Goal: Complete application form: Complete application form

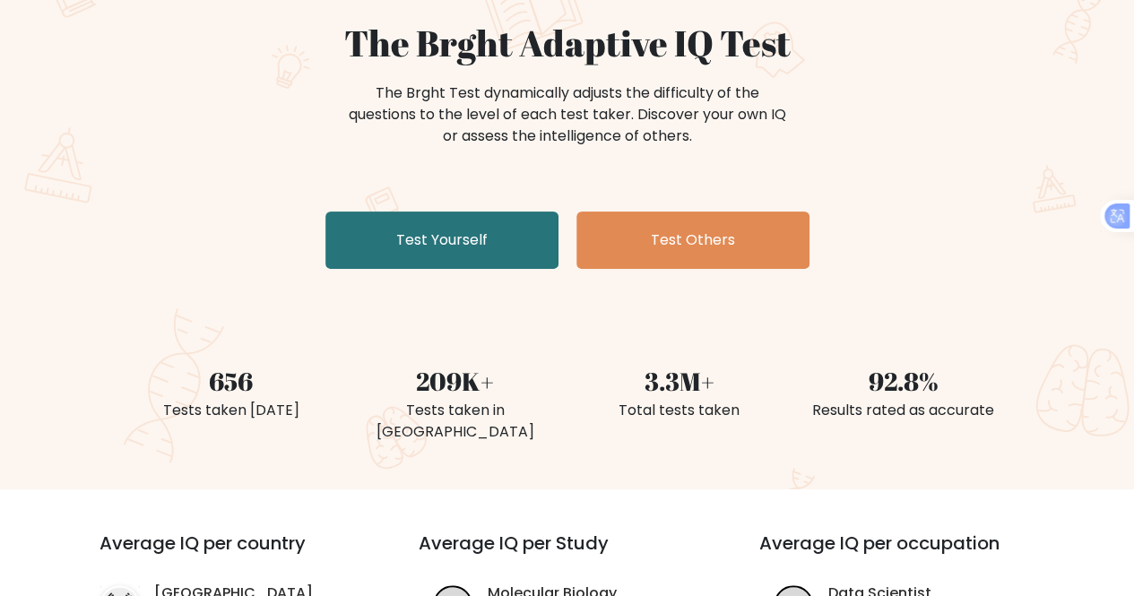
scroll to position [179, 0]
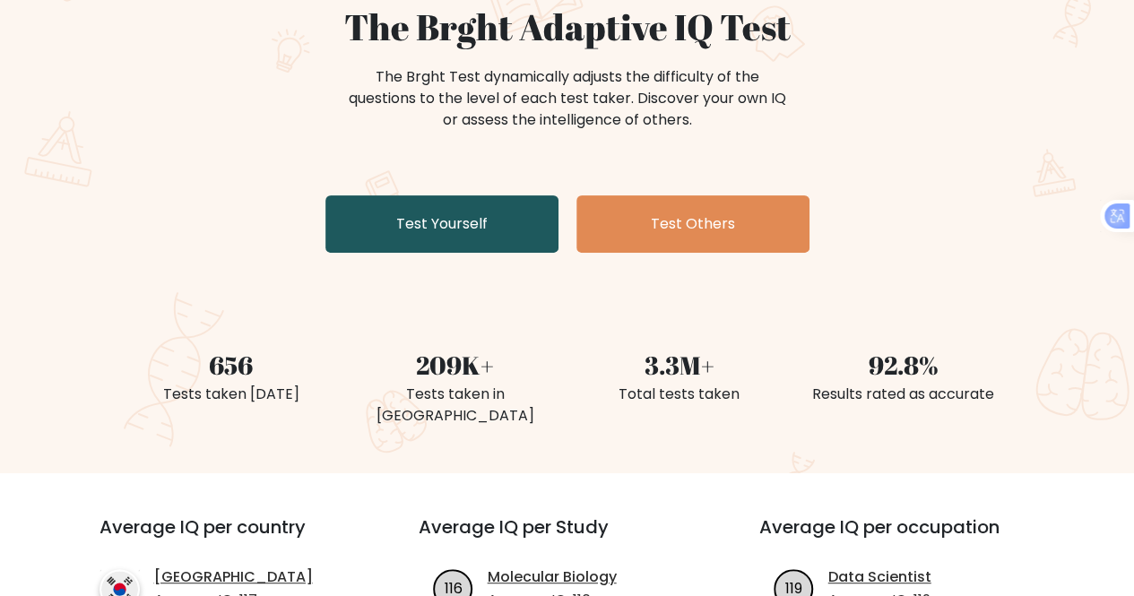
click at [448, 236] on link "Test Yourself" at bounding box center [442, 223] width 233 height 57
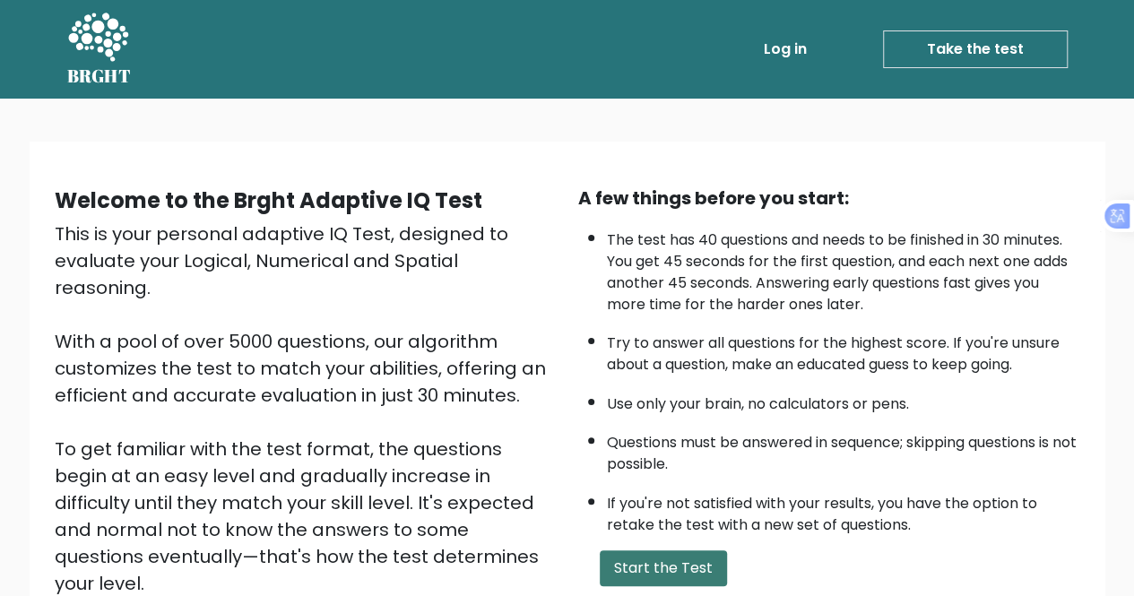
click at [651, 566] on button "Start the Test" at bounding box center [663, 569] width 127 height 36
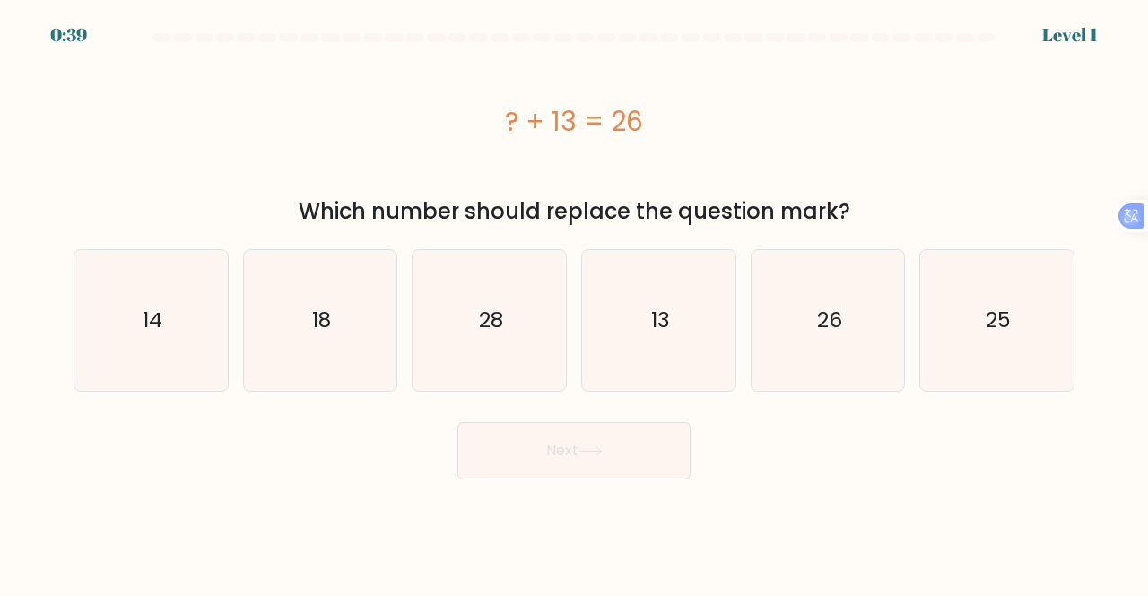
drag, startPoint x: 508, startPoint y: 123, endPoint x: 654, endPoint y: 112, distance: 146.6
click at [654, 112] on div "? + 13 = 26" at bounding box center [574, 121] width 1001 height 40
click at [457, 153] on div "? + 13 = 26" at bounding box center [574, 120] width 1001 height 143
drag, startPoint x: 630, startPoint y: 302, endPoint x: 635, endPoint y: 313, distance: 12.0
click at [631, 302] on icon "13" at bounding box center [658, 320] width 141 height 141
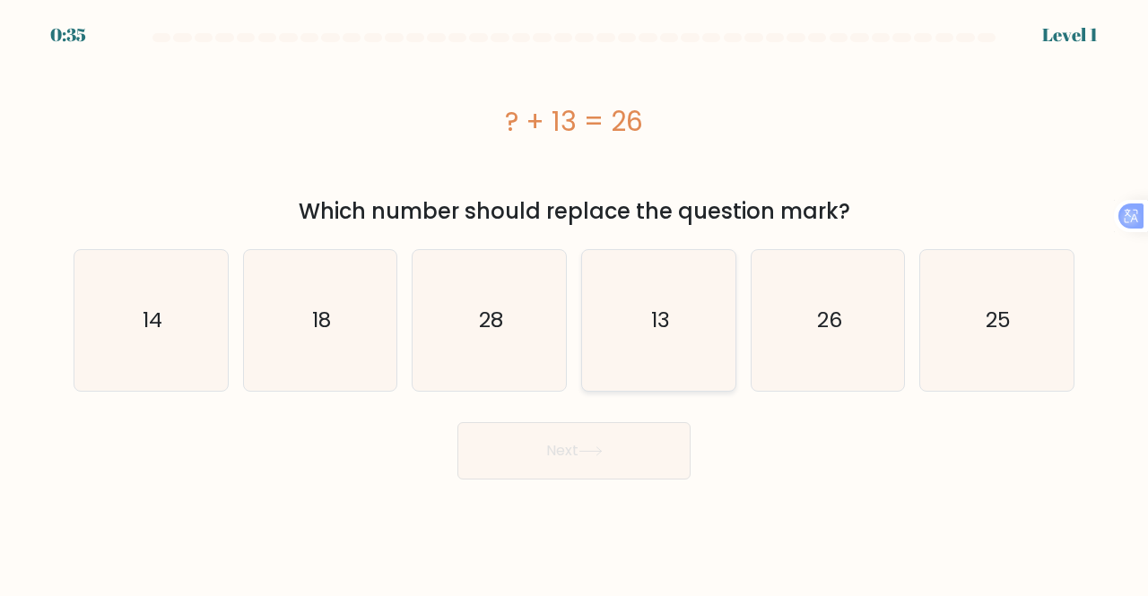
click at [575, 302] on input "d. 13" at bounding box center [574, 301] width 1 height 4
radio input "true"
click at [554, 455] on button "Next" at bounding box center [573, 450] width 233 height 57
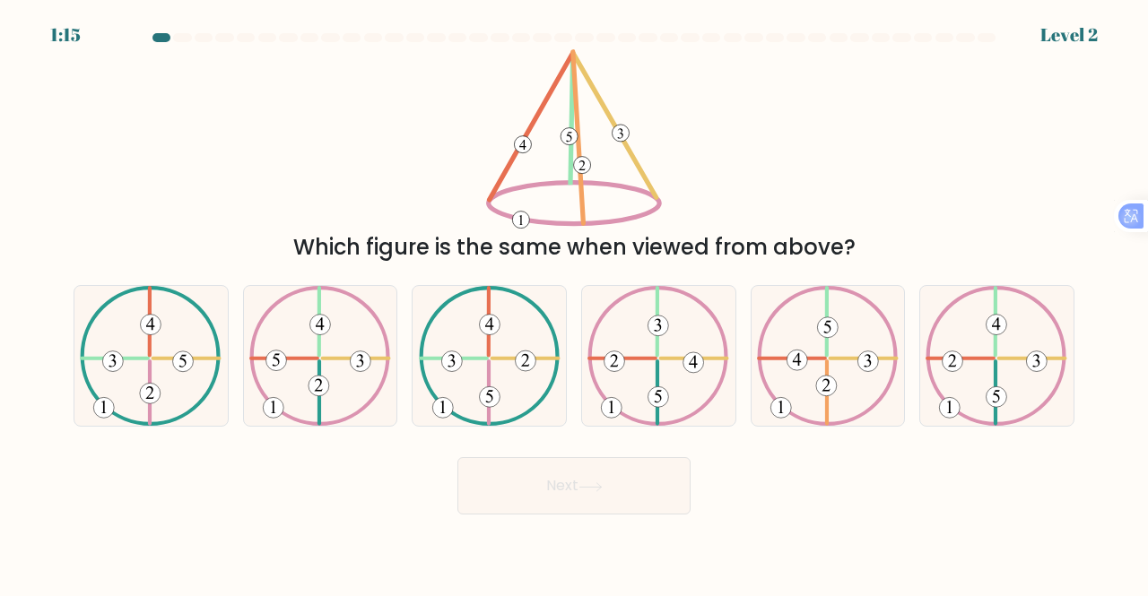
drag, startPoint x: 493, startPoint y: 171, endPoint x: 601, endPoint y: 171, distance: 107.6
click at [601, 171] on icon at bounding box center [573, 138] width 175 height 179
click at [648, 352] on icon at bounding box center [658, 356] width 142 height 141
click at [575, 303] on input "d." at bounding box center [574, 301] width 1 height 4
radio input "true"
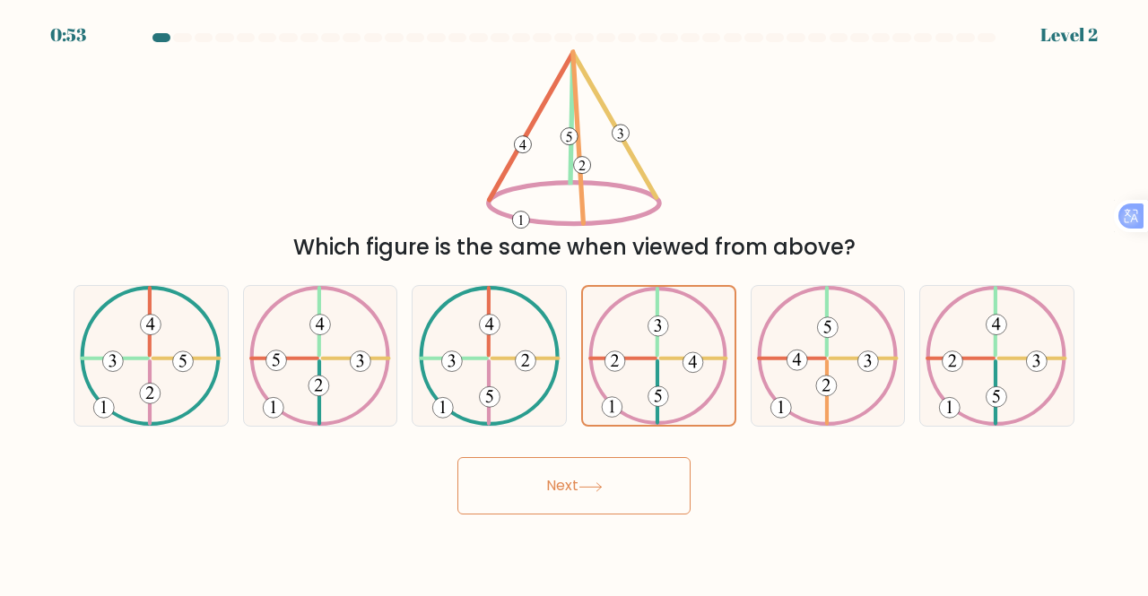
click at [581, 485] on button "Next" at bounding box center [573, 485] width 233 height 57
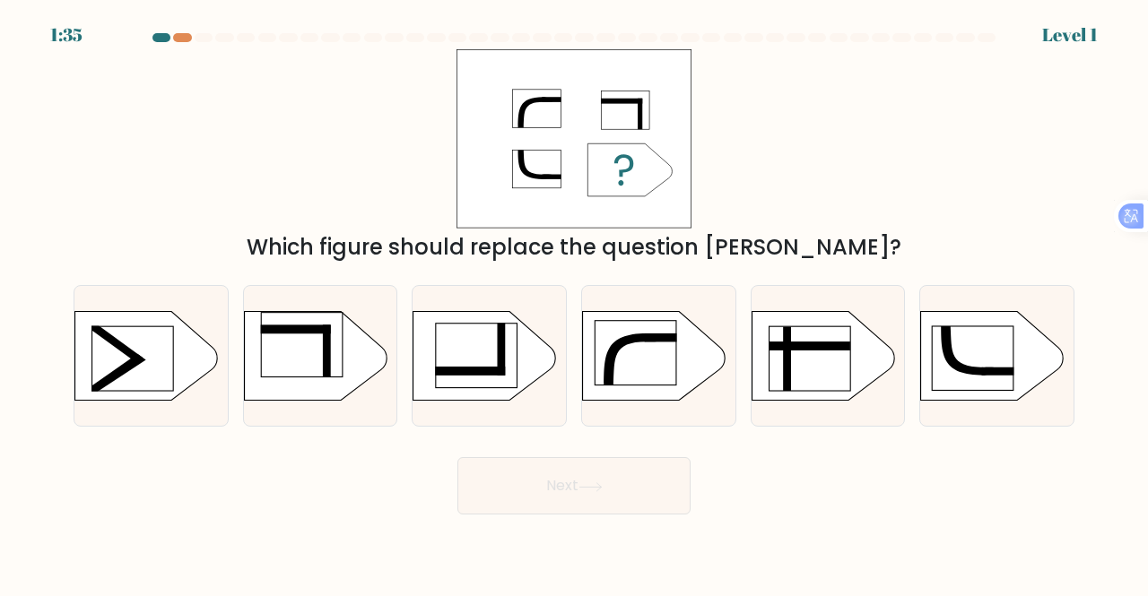
drag, startPoint x: 506, startPoint y: 119, endPoint x: 655, endPoint y: 143, distance: 150.7
click at [653, 142] on rect at bounding box center [573, 138] width 234 height 178
click at [326, 342] on rect at bounding box center [327, 351] width 8 height 53
click at [574, 303] on input "b." at bounding box center [574, 301] width 1 height 4
radio input "true"
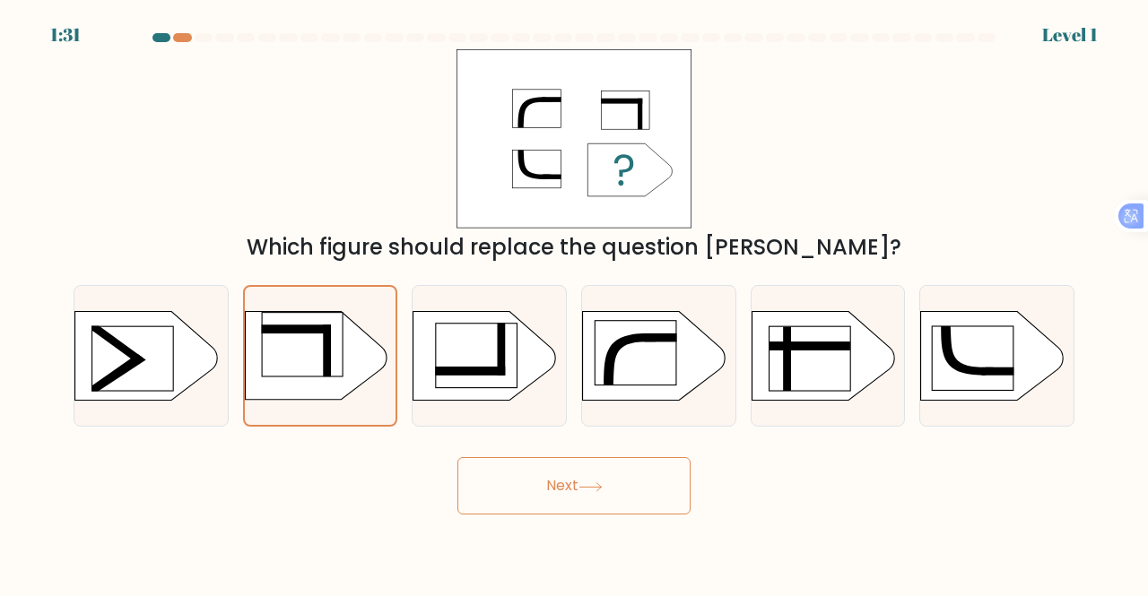
click at [563, 486] on button "Next" at bounding box center [573, 485] width 233 height 57
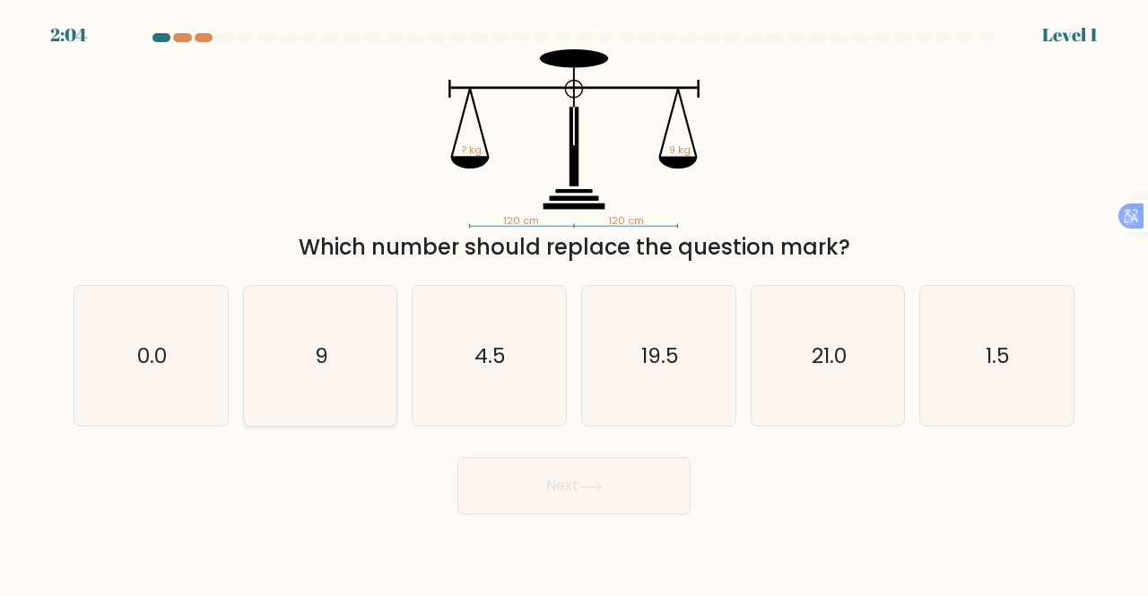
click at [335, 358] on icon "9" at bounding box center [320, 356] width 141 height 141
click at [574, 303] on input "b. 9" at bounding box center [574, 301] width 1 height 4
radio input "true"
click at [590, 488] on icon at bounding box center [590, 487] width 24 height 10
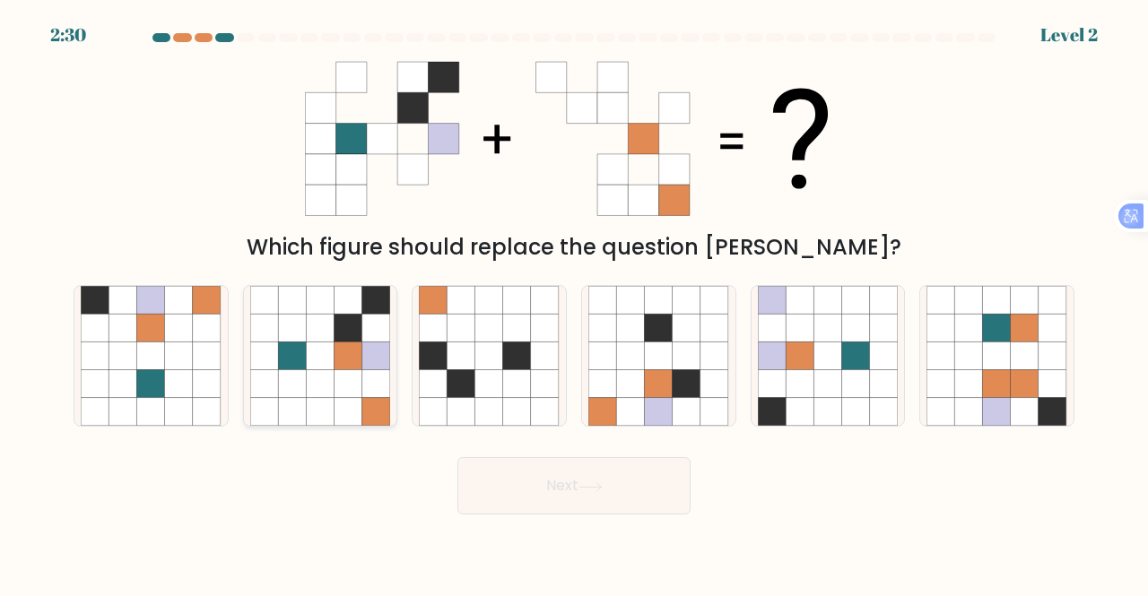
click at [340, 345] on icon at bounding box center [348, 356] width 28 height 28
click at [574, 303] on input "b." at bounding box center [574, 301] width 1 height 4
radio input "true"
click at [570, 496] on button "Next" at bounding box center [573, 485] width 233 height 57
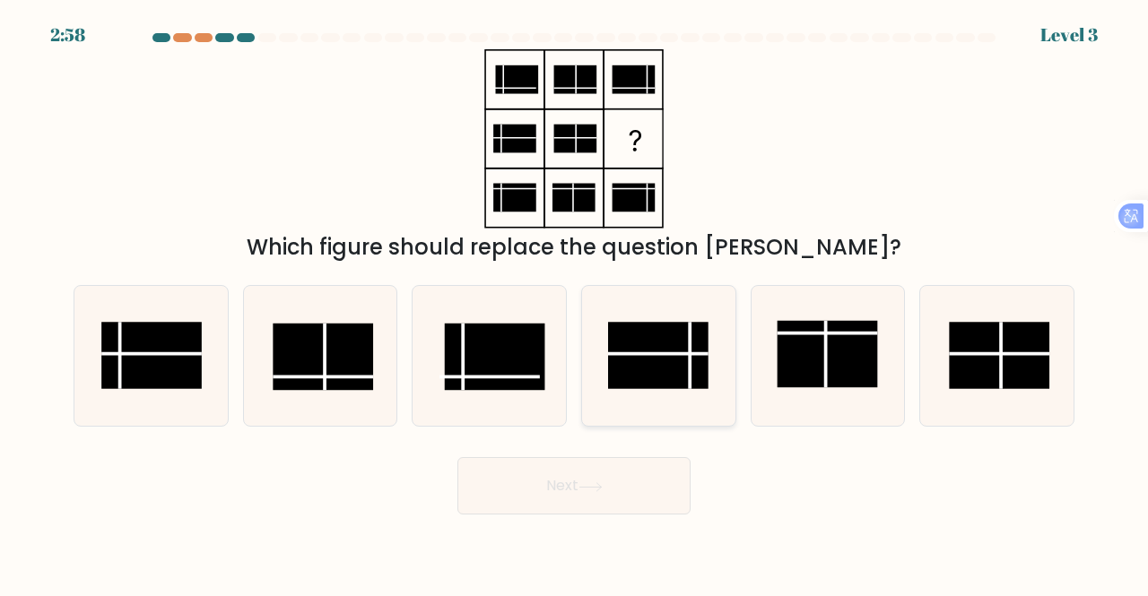
click at [646, 358] on rect at bounding box center [658, 355] width 100 height 67
click at [575, 303] on input "d." at bounding box center [574, 301] width 1 height 4
radio input "true"
click at [585, 490] on icon at bounding box center [590, 487] width 24 height 10
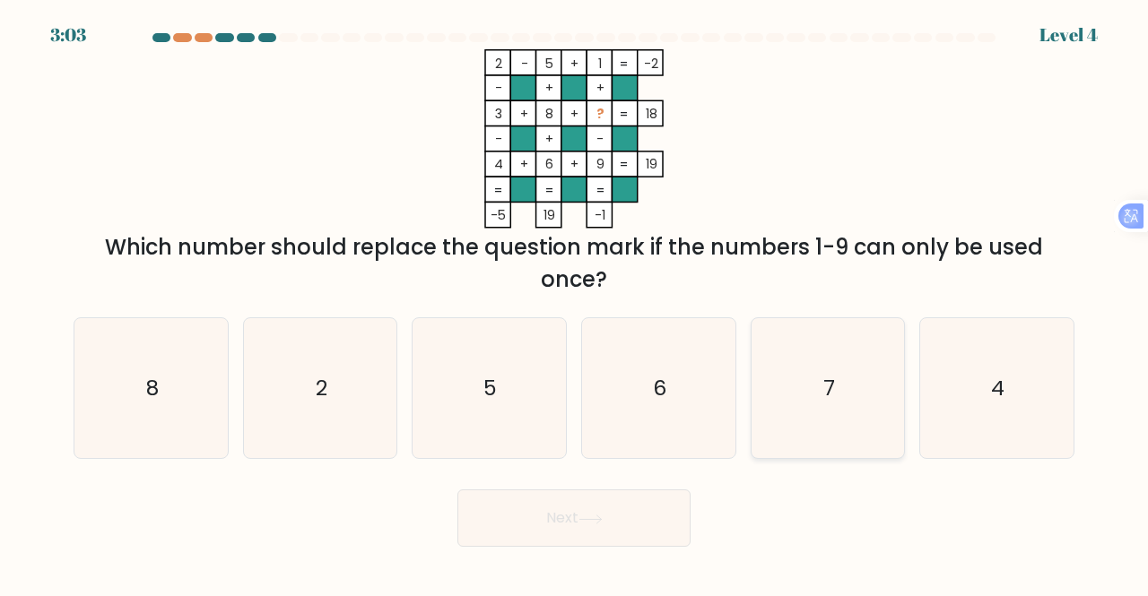
click at [825, 361] on icon "7" at bounding box center [828, 388] width 141 height 141
click at [575, 303] on input "e. 7" at bounding box center [574, 301] width 1 height 4
radio input "true"
click at [563, 521] on button "Next" at bounding box center [573, 518] width 233 height 57
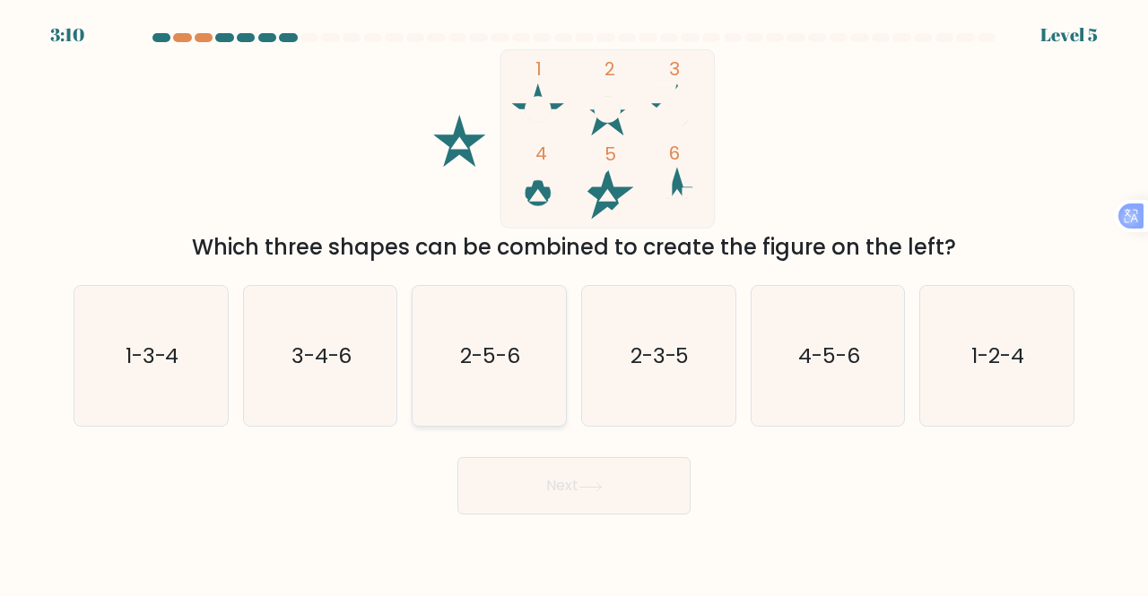
click at [515, 346] on text "2-5-6" at bounding box center [491, 356] width 60 height 30
click at [574, 303] on input "c. 2-5-6" at bounding box center [574, 301] width 1 height 4
radio input "true"
click at [564, 473] on button "Next" at bounding box center [573, 485] width 233 height 57
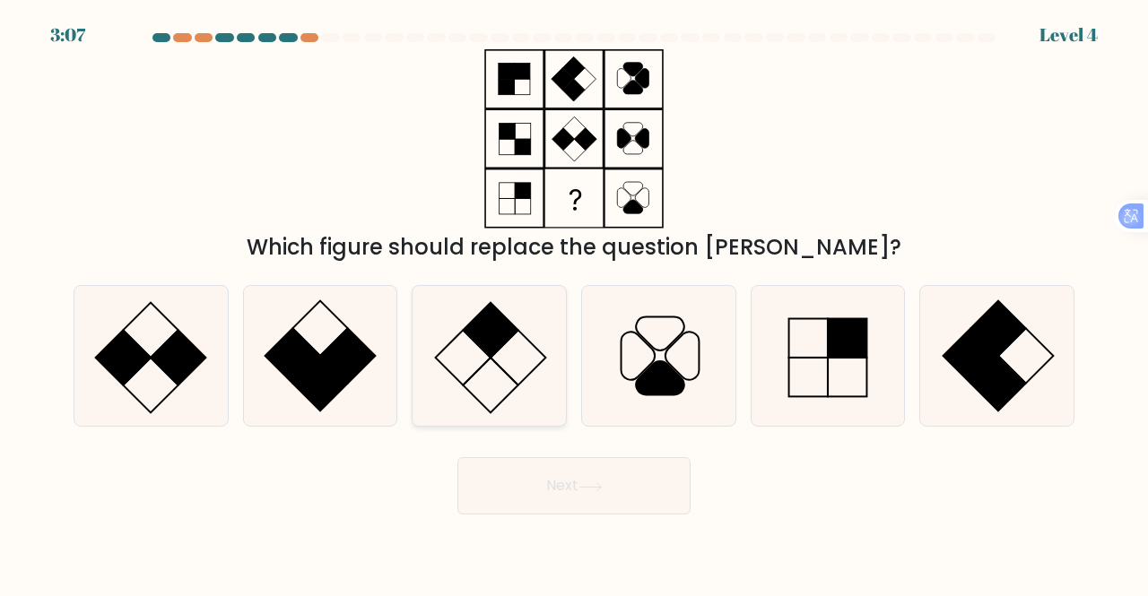
click at [488, 327] on rect at bounding box center [492, 330] width 56 height 56
click at [574, 303] on input "c." at bounding box center [574, 301] width 1 height 4
radio input "true"
click at [525, 482] on button "Next" at bounding box center [573, 485] width 233 height 57
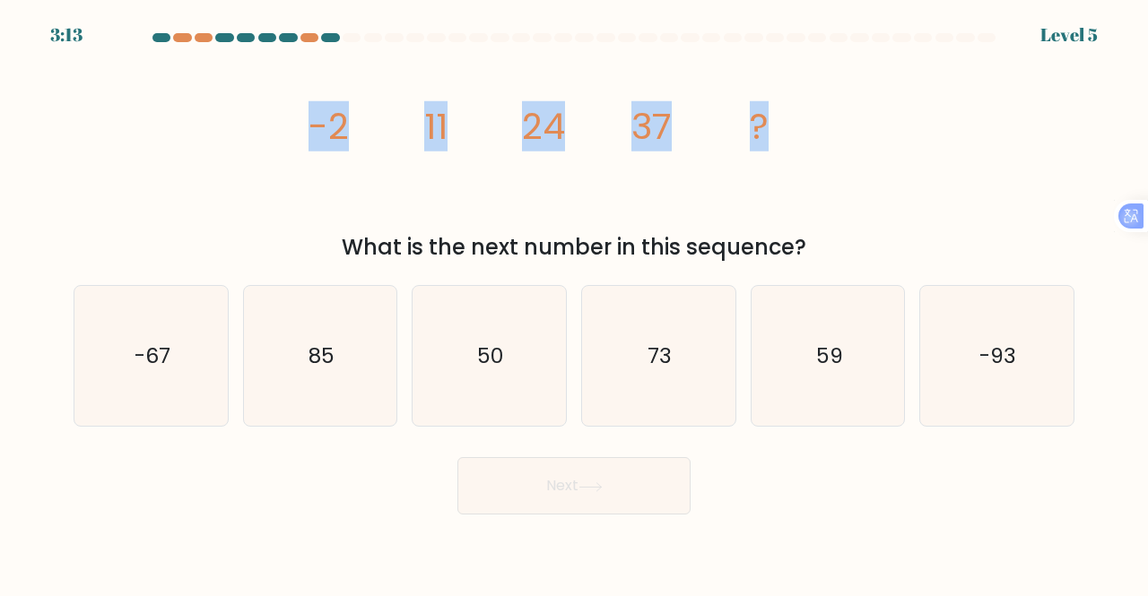
drag, startPoint x: 337, startPoint y: 126, endPoint x: 772, endPoint y: 129, distance: 434.9
click at [772, 129] on icon "image/svg+xml -2 11 24 37 ?" at bounding box center [574, 138] width 538 height 179
copy g "-2 11 24 37 ?"
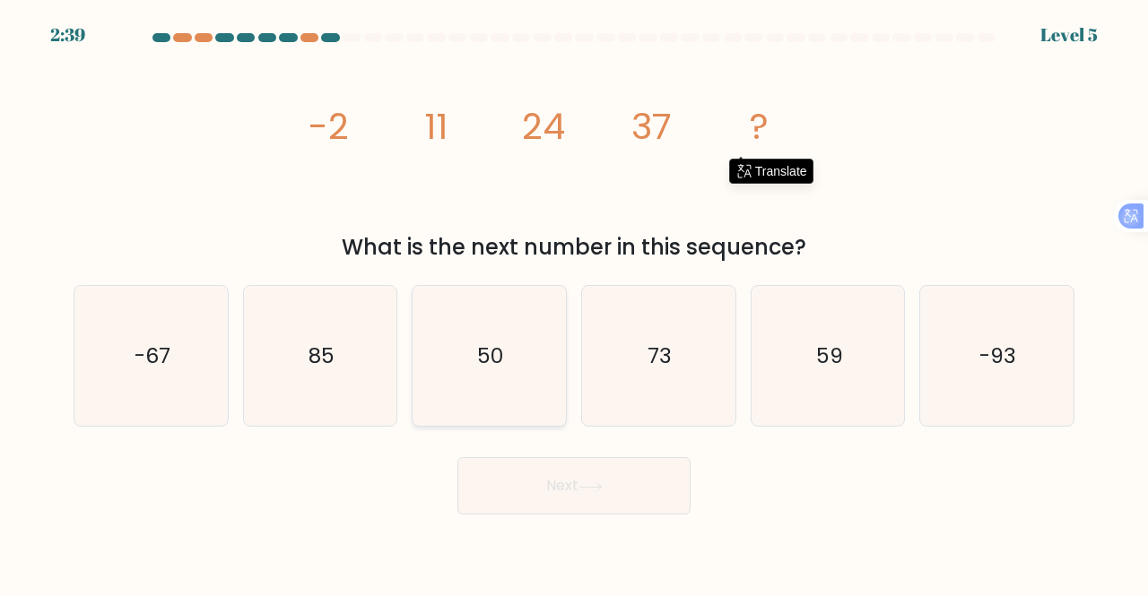
click at [518, 374] on icon "50" at bounding box center [489, 356] width 141 height 141
click at [574, 303] on input "c. 50" at bounding box center [574, 301] width 1 height 4
radio input "true"
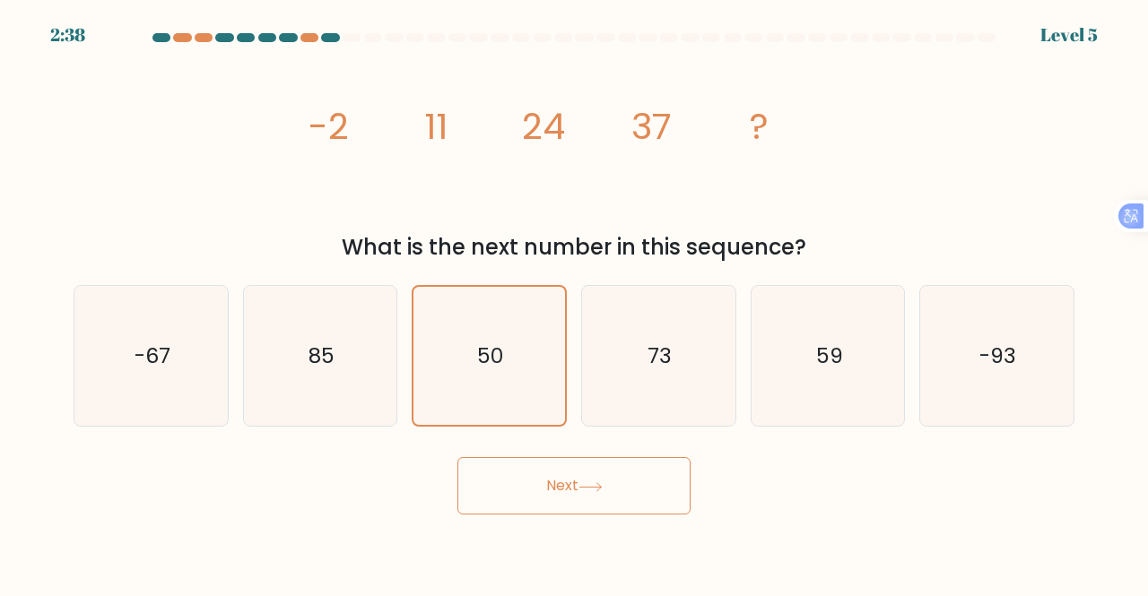
click at [553, 489] on button "Next" at bounding box center [573, 485] width 233 height 57
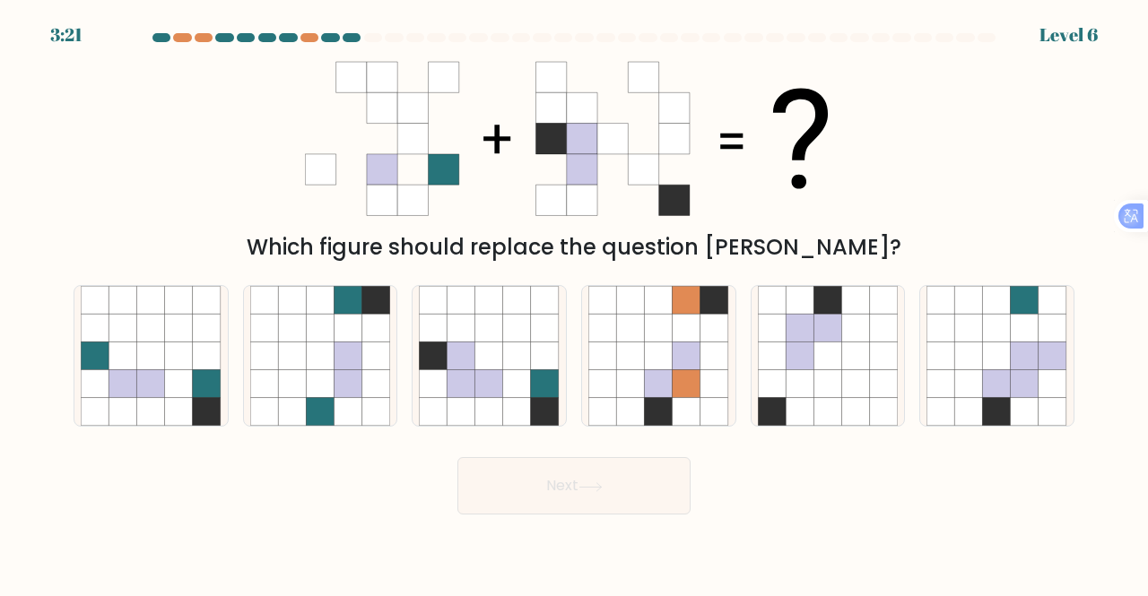
drag, startPoint x: 301, startPoint y: 149, endPoint x: 546, endPoint y: 143, distance: 244.9
click at [549, 144] on div "Which figure should replace the question [PERSON_NAME]?" at bounding box center [574, 156] width 1022 height 214
drag, startPoint x: 303, startPoint y: 101, endPoint x: 598, endPoint y: 125, distance: 295.9
click at [585, 116] on div "Which figure should replace the question [PERSON_NAME]?" at bounding box center [574, 156] width 1022 height 214
click at [517, 374] on icon at bounding box center [517, 384] width 28 height 28
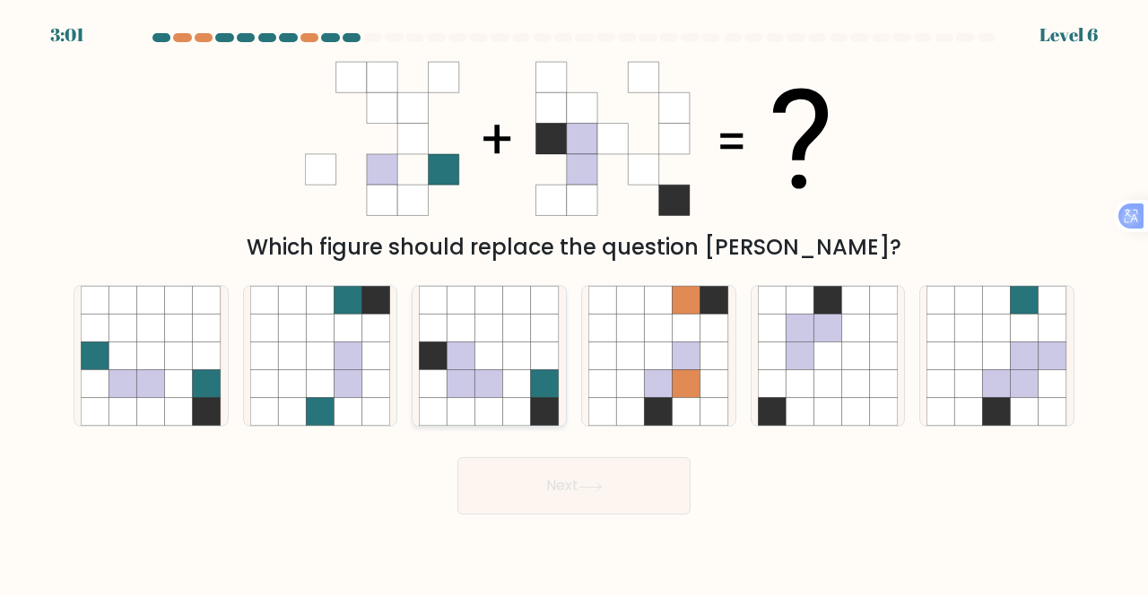
click at [574, 303] on input "c." at bounding box center [574, 301] width 1 height 4
radio input "true"
click at [572, 483] on button "Next" at bounding box center [573, 485] width 233 height 57
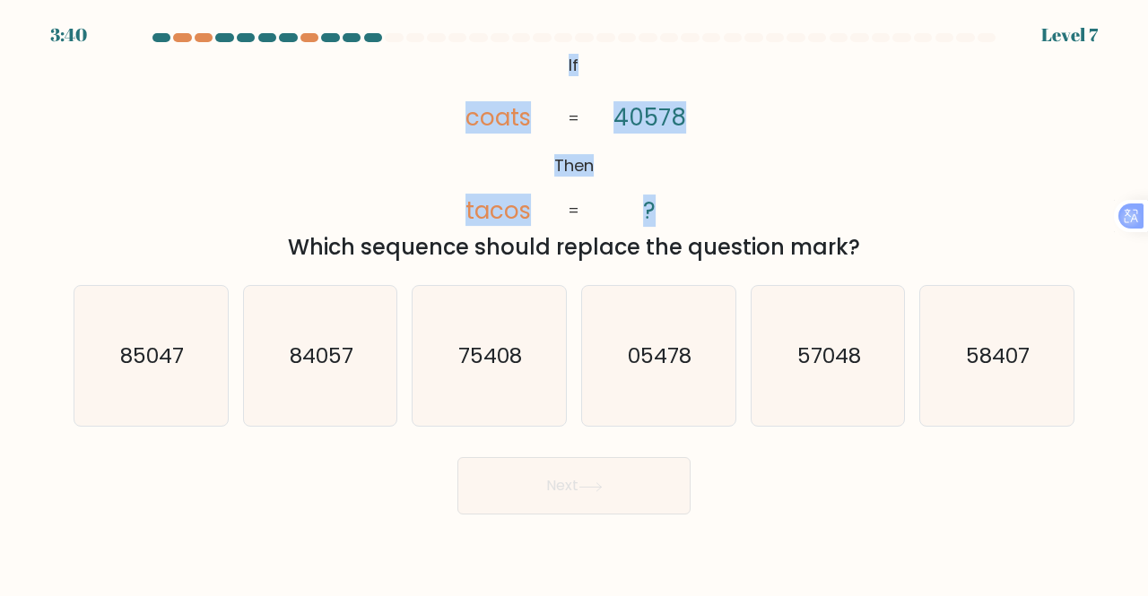
drag, startPoint x: 558, startPoint y: 70, endPoint x: 702, endPoint y: 200, distance: 194.3
click at [702, 200] on icon "@import url('https://fonts.googleapis.com/css?family=Abril+Fatface:400,100,100i…" at bounding box center [574, 138] width 291 height 179
copy icon "If Then coats tacos 40578 ?"
click at [715, 206] on icon "@import url('https://fonts.googleapis.com/css?family=Abril+Fatface:400,100,100i…" at bounding box center [574, 138] width 291 height 179
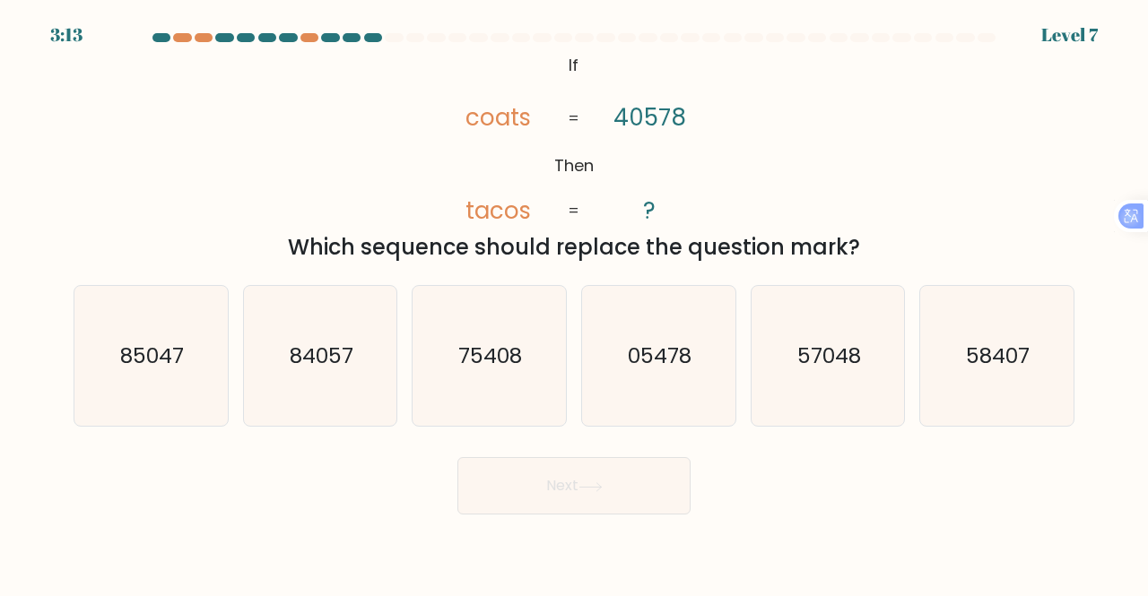
drag, startPoint x: 294, startPoint y: 244, endPoint x: 883, endPoint y: 239, distance: 589.2
click at [874, 249] on div "Which sequence should replace the question mark?" at bounding box center [573, 247] width 979 height 32
click at [844, 186] on div "@import url('https://fonts.googleapis.com/css?family=Abril+Fatface:400,100,100i…" at bounding box center [574, 156] width 1022 height 214
click at [513, 342] on text "75408" at bounding box center [491, 356] width 64 height 30
click at [574, 303] on input "c. 75408" at bounding box center [574, 301] width 1 height 4
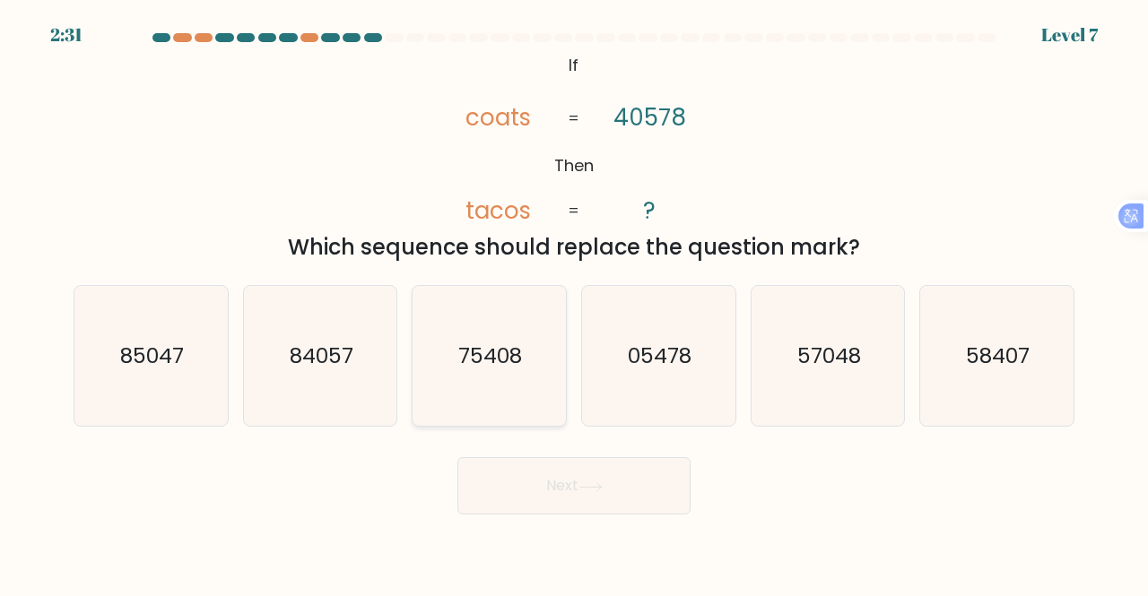
radio input "true"
click at [566, 499] on button "Next" at bounding box center [573, 485] width 233 height 57
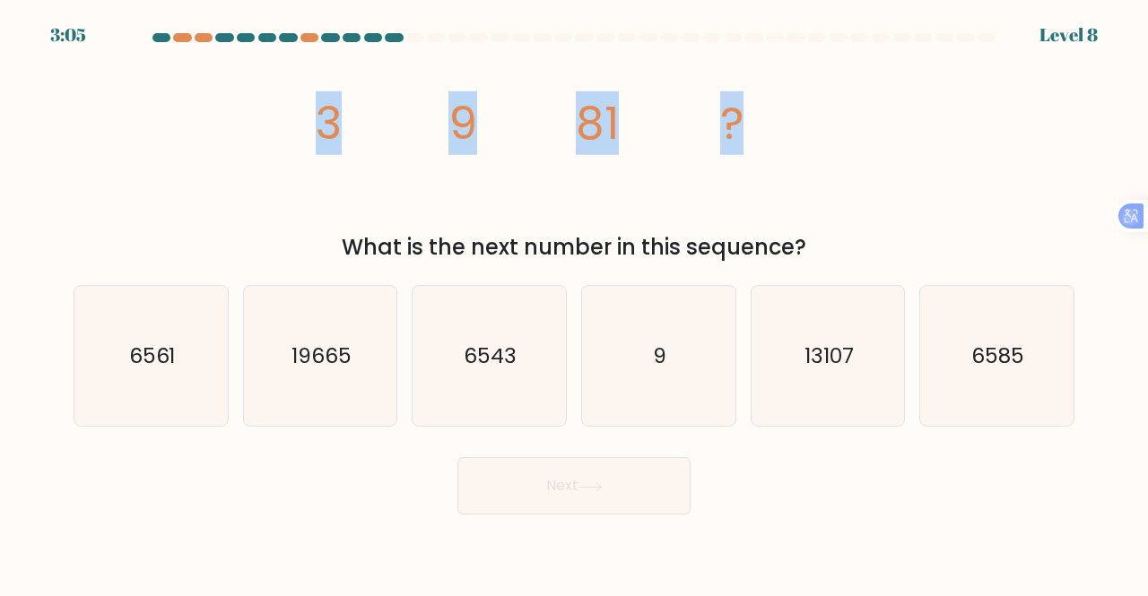
drag, startPoint x: 319, startPoint y: 124, endPoint x: 780, endPoint y: 132, distance: 461.0
click at [780, 132] on icon "image/svg+xml 3 9 81 ?" at bounding box center [574, 138] width 538 height 179
copy g "3 9 81 ?"
click at [445, 205] on icon "image/svg+xml 3 9 81 ?" at bounding box center [574, 138] width 538 height 179
click at [386, 174] on icon "image/svg+xml 3 9 81 ?" at bounding box center [574, 138] width 538 height 179
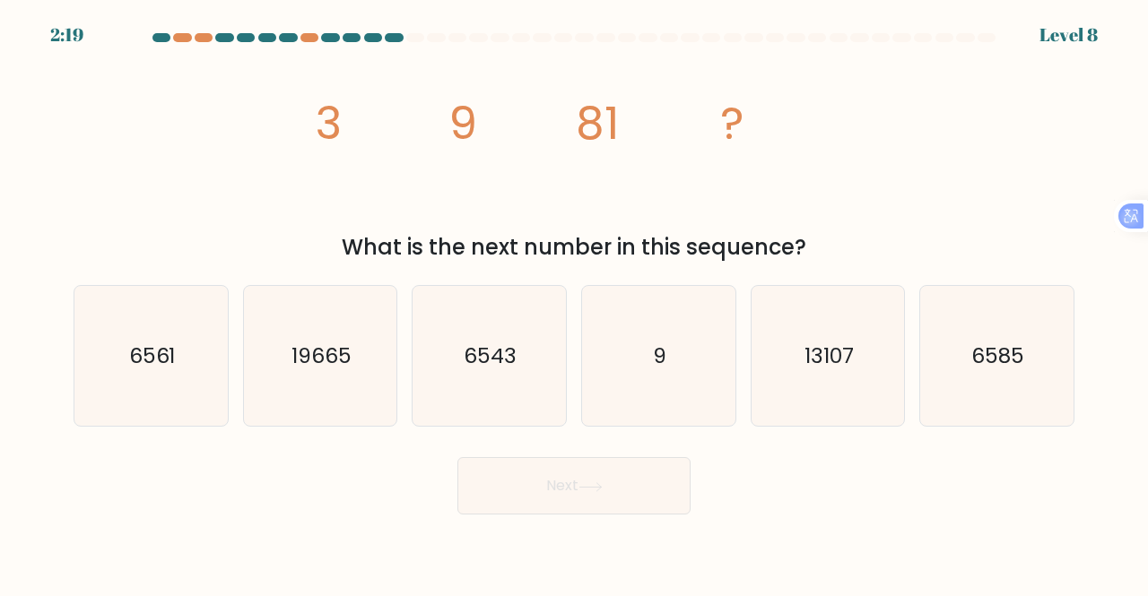
click at [821, 171] on icon "image/svg+xml 3 9 81 ?" at bounding box center [574, 138] width 538 height 179
click at [168, 372] on icon "6561" at bounding box center [151, 356] width 141 height 141
click at [574, 303] on input "a. 6561" at bounding box center [574, 301] width 1 height 4
radio input "true"
click at [564, 483] on button "Next" at bounding box center [573, 485] width 233 height 57
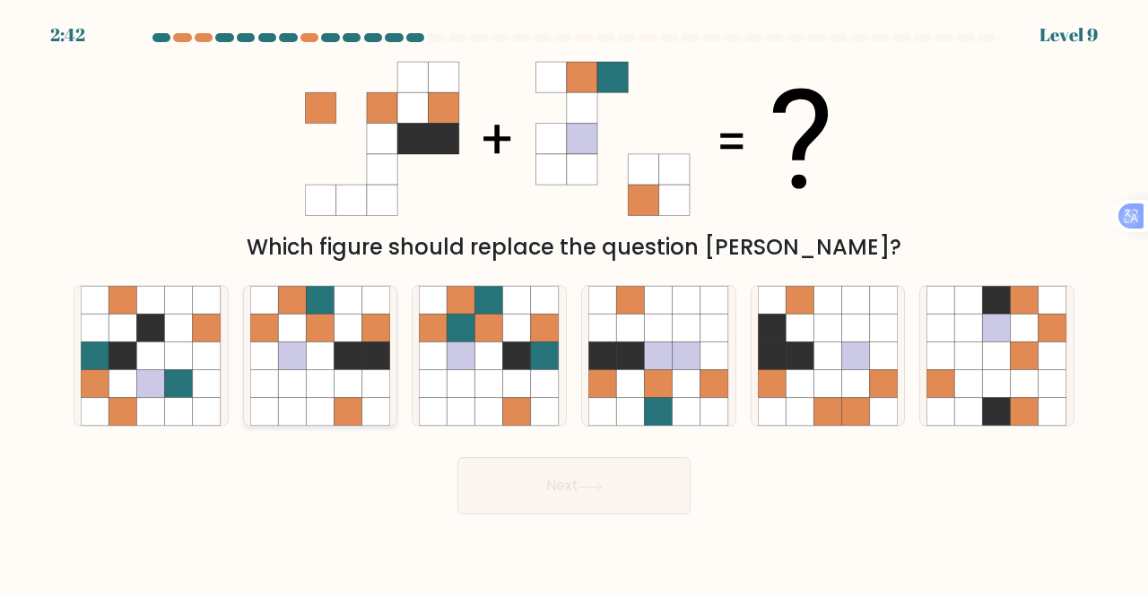
click at [326, 367] on icon at bounding box center [320, 356] width 28 height 28
click at [574, 303] on input "b." at bounding box center [574, 301] width 1 height 4
radio input "true"
click at [538, 498] on button "Next" at bounding box center [573, 485] width 233 height 57
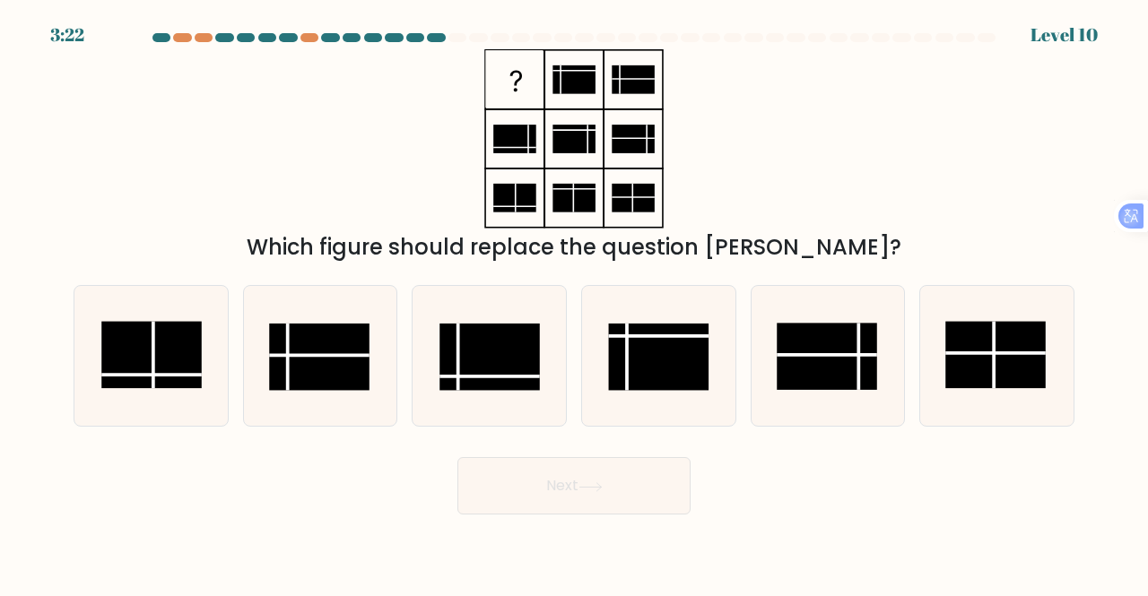
drag, startPoint x: 500, startPoint y: 55, endPoint x: 583, endPoint y: 127, distance: 109.9
click at [583, 127] on icon at bounding box center [574, 138] width 224 height 179
click at [165, 375] on line at bounding box center [151, 375] width 100 height 0
click at [574, 303] on input "a." at bounding box center [574, 301] width 1 height 4
radio input "true"
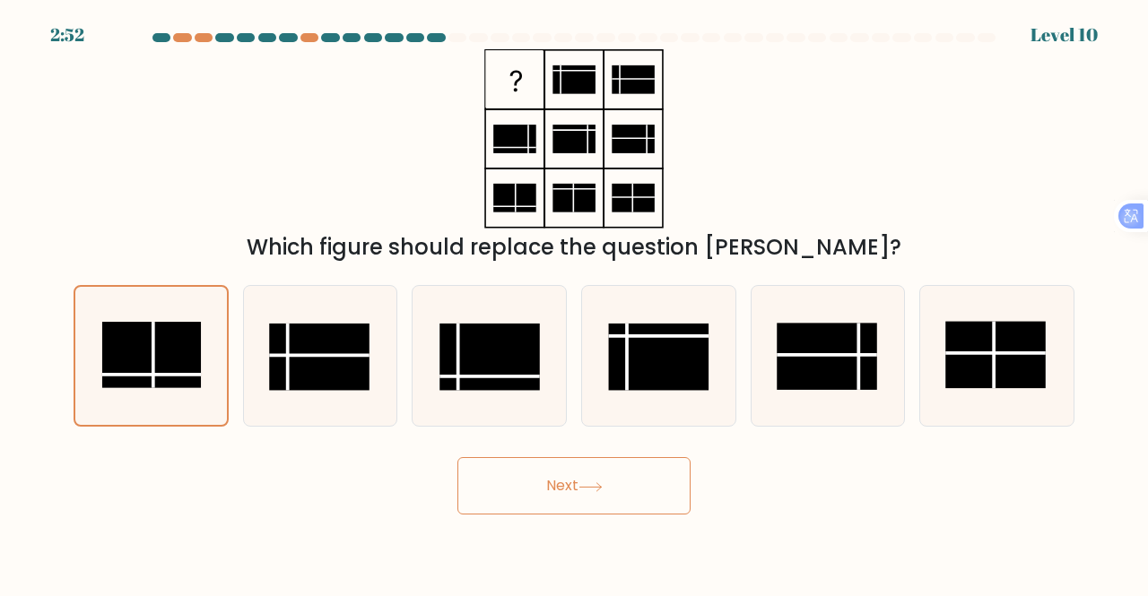
click at [533, 484] on button "Next" at bounding box center [573, 485] width 233 height 57
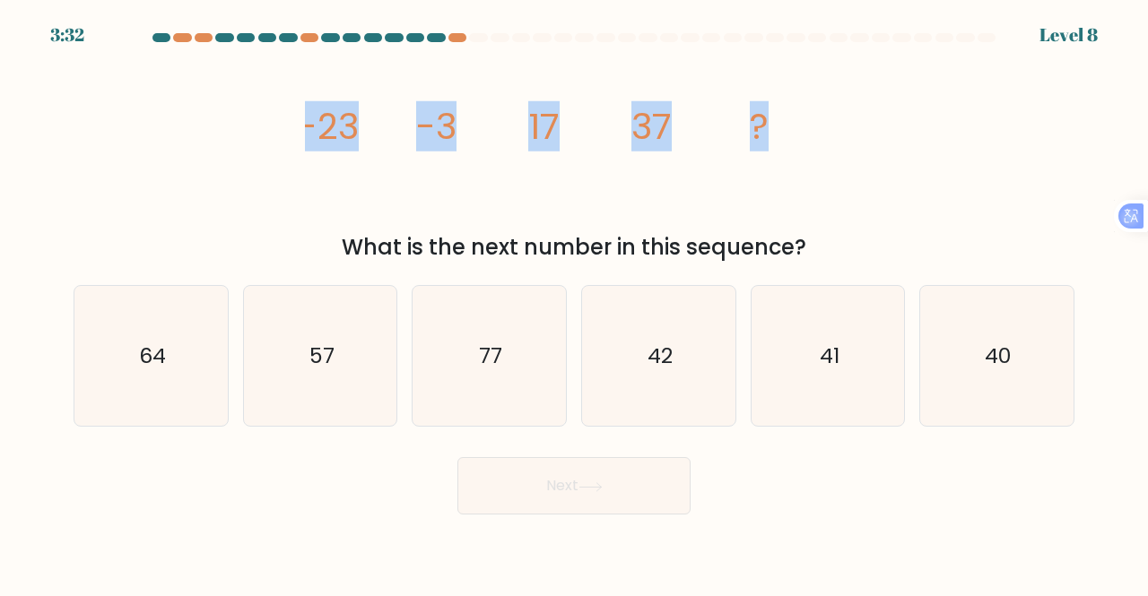
drag, startPoint x: 305, startPoint y: 125, endPoint x: 782, endPoint y: 159, distance: 478.3
click at [782, 159] on icon "image/svg+xml -23 -3 17 37 ?" at bounding box center [574, 138] width 538 height 179
copy g "-23 -3 17 37 ?"
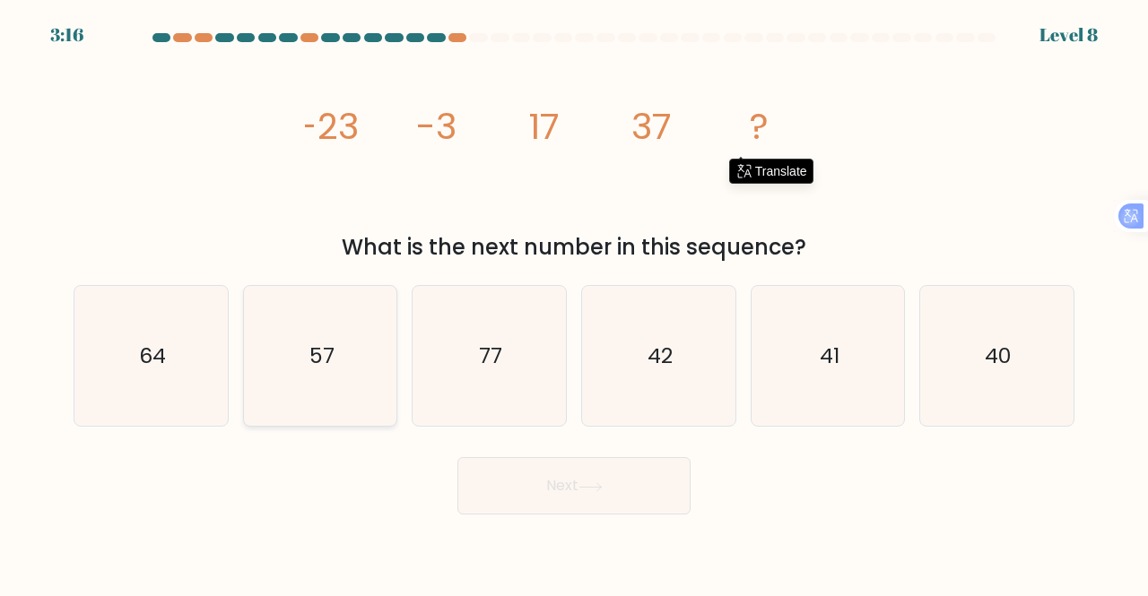
click at [335, 373] on icon "57" at bounding box center [320, 356] width 141 height 141
click at [574, 303] on input "b. 57" at bounding box center [574, 301] width 1 height 4
radio input "true"
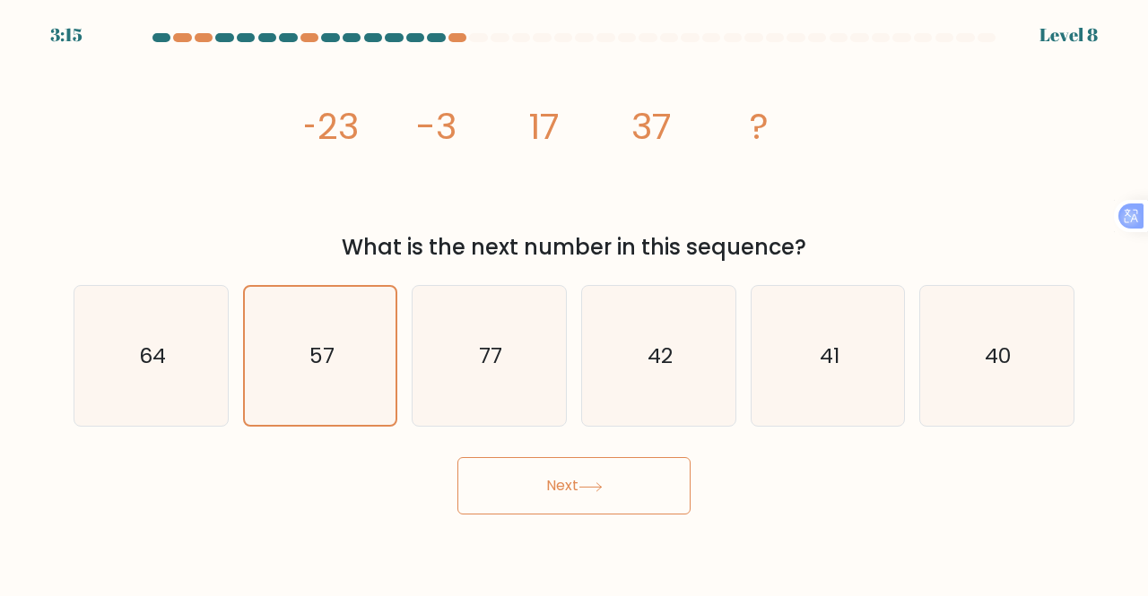
click at [534, 483] on button "Next" at bounding box center [573, 485] width 233 height 57
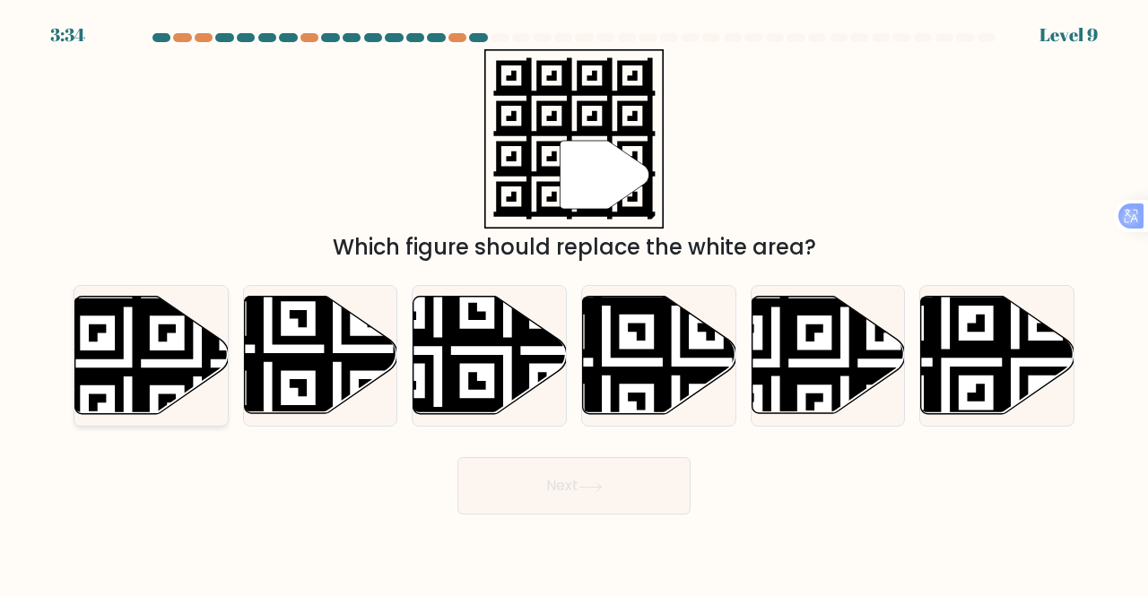
click at [157, 378] on icon at bounding box center [197, 294] width 278 height 278
click at [574, 303] on input "a." at bounding box center [574, 301] width 1 height 4
radio input "true"
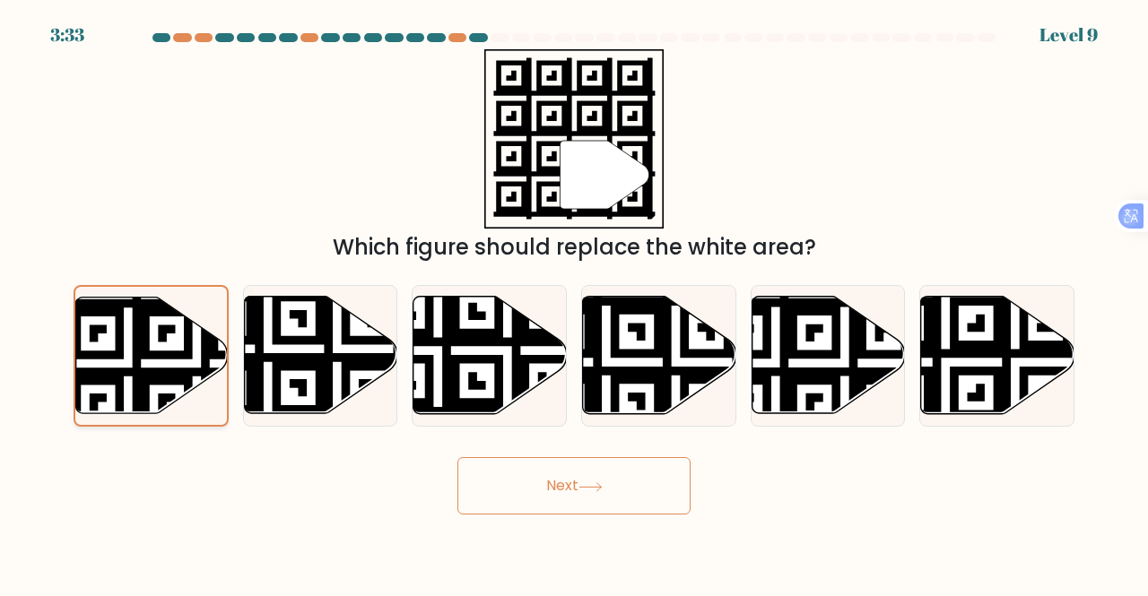
click at [157, 378] on icon at bounding box center [196, 295] width 274 height 274
click at [574, 303] on input "a." at bounding box center [574, 301] width 1 height 4
click at [314, 371] on icon at bounding box center [320, 355] width 153 height 117
click at [574, 303] on input "b." at bounding box center [574, 301] width 1 height 4
radio input "true"
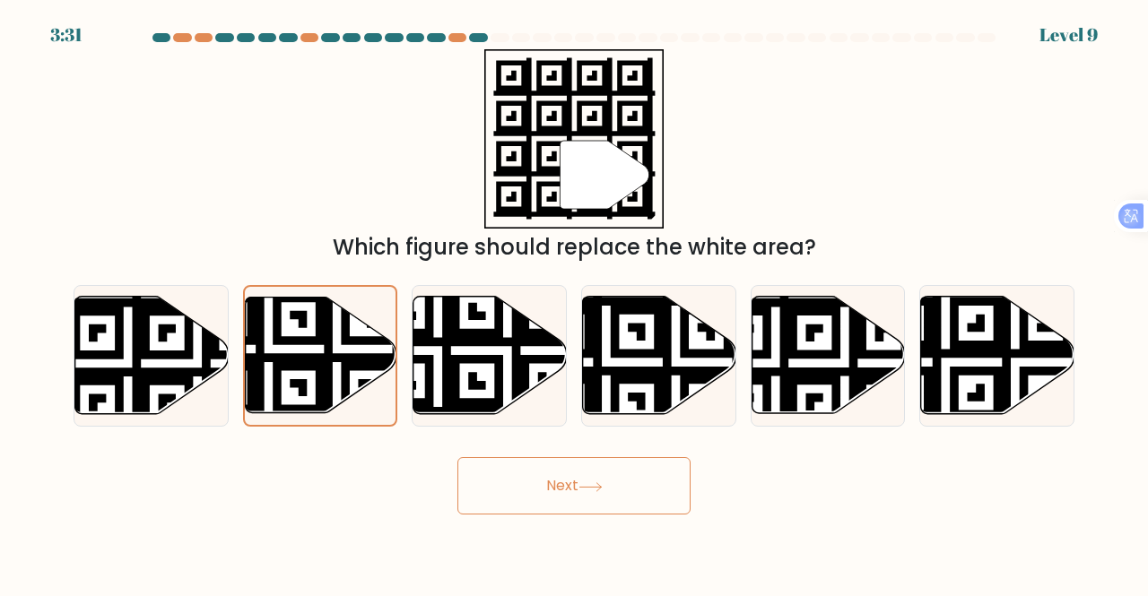
click at [549, 472] on button "Next" at bounding box center [573, 485] width 233 height 57
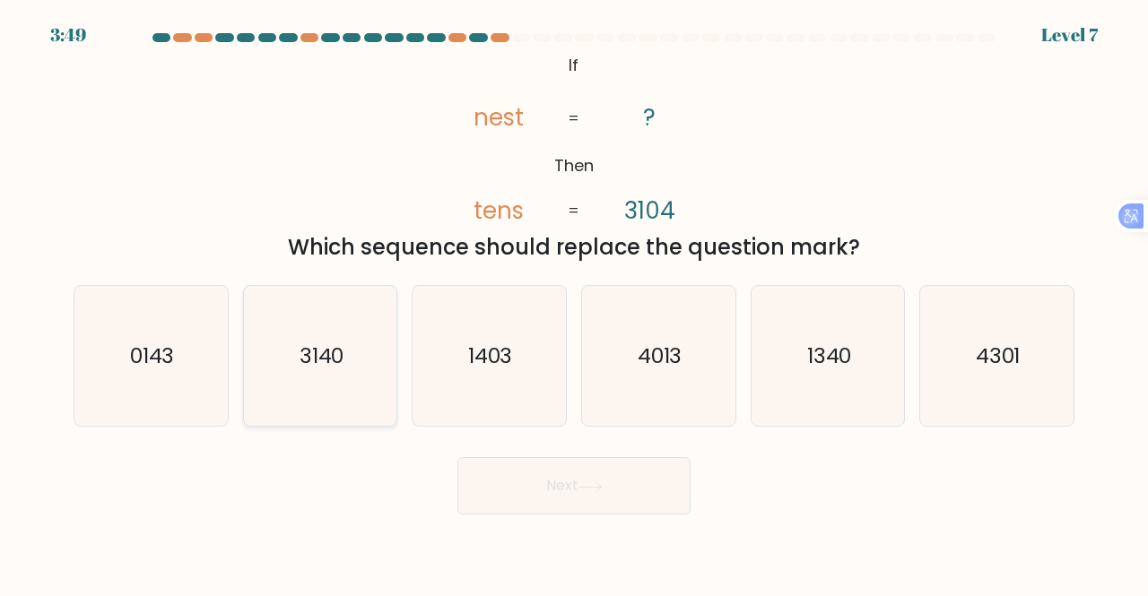
click at [369, 385] on icon "3140" at bounding box center [320, 356] width 141 height 141
click at [574, 303] on input "b. 3140" at bounding box center [574, 301] width 1 height 4
radio input "true"
click at [538, 474] on button "Next" at bounding box center [573, 485] width 233 height 57
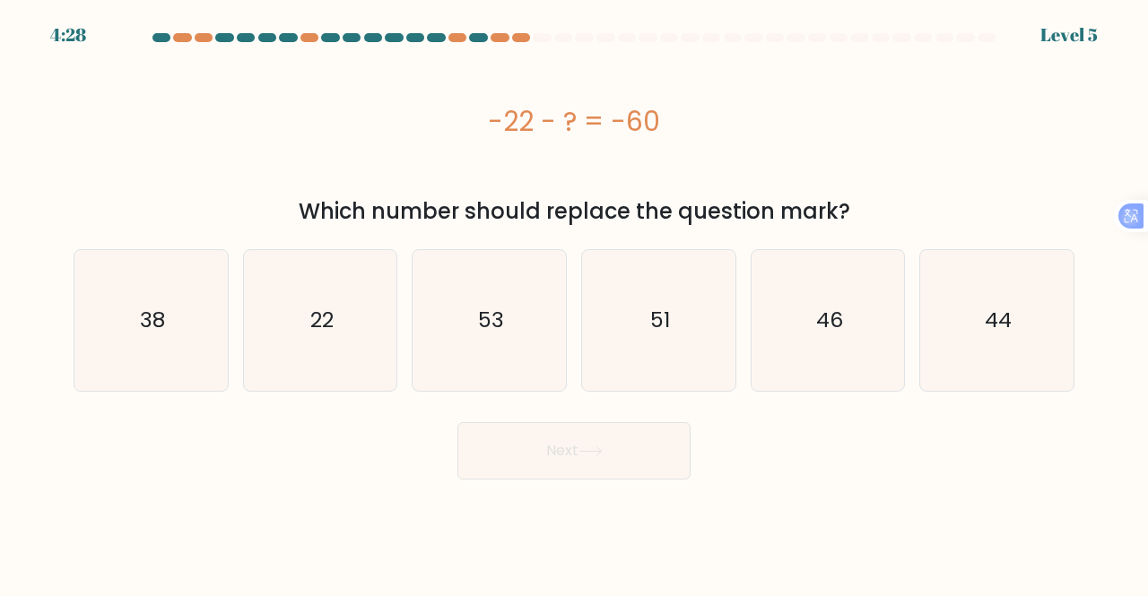
drag, startPoint x: 490, startPoint y: 119, endPoint x: 722, endPoint y: 122, distance: 232.3
click at [721, 121] on div "-22 - ? = -60" at bounding box center [574, 121] width 1001 height 40
copy div "-22 - ? = -60"
click at [744, 126] on div "-22 - ? = -60" at bounding box center [574, 121] width 1001 height 40
click at [154, 344] on icon "38" at bounding box center [151, 320] width 141 height 141
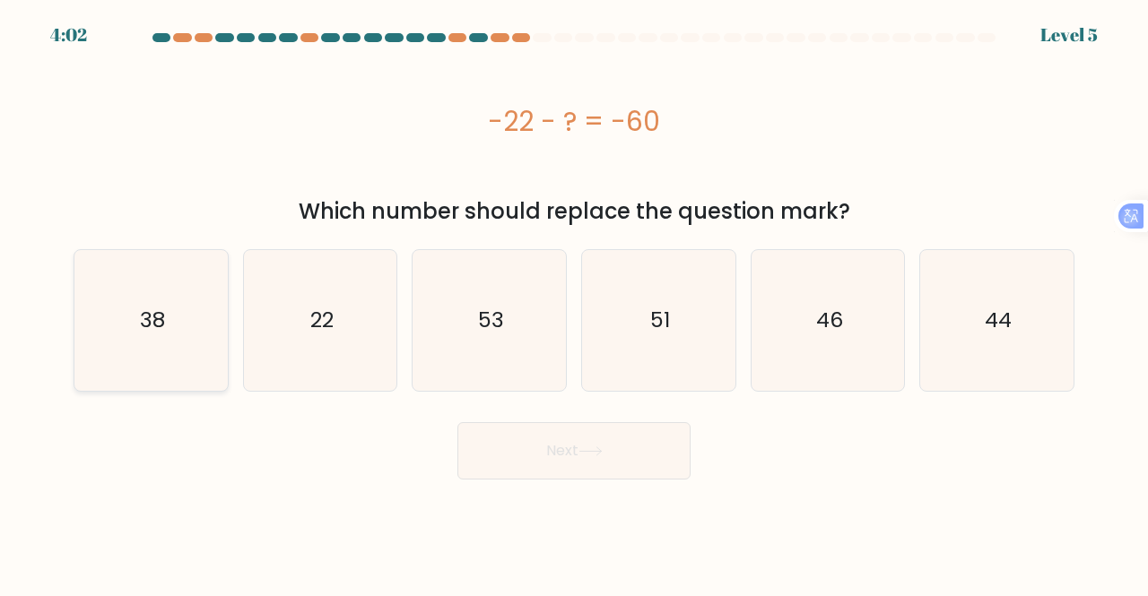
click at [574, 303] on input "a. 38" at bounding box center [574, 301] width 1 height 4
radio input "true"
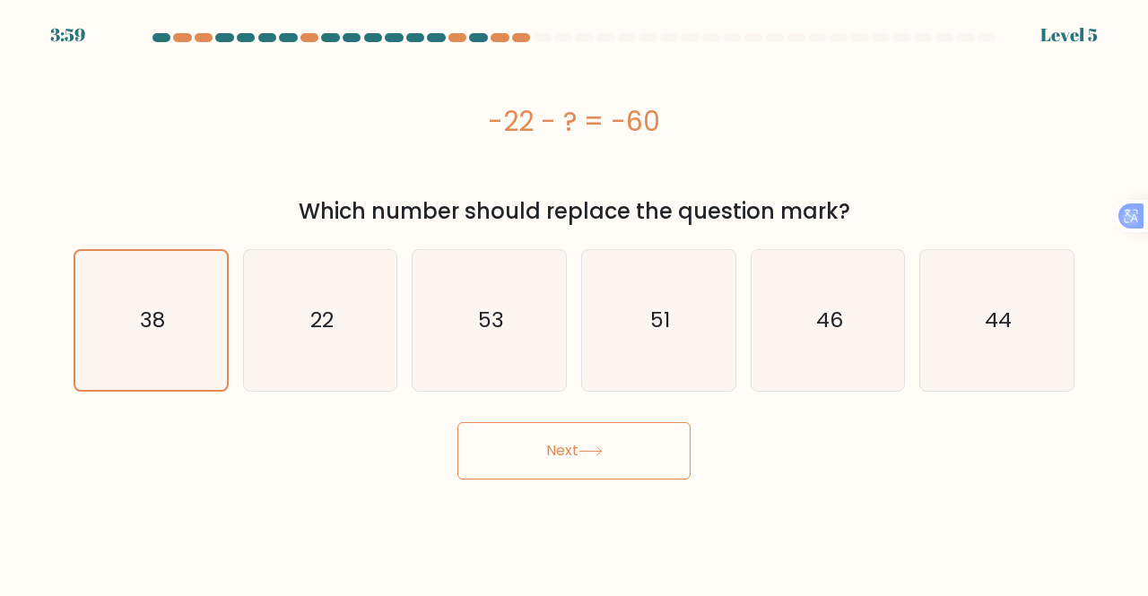
click at [543, 456] on button "Next" at bounding box center [573, 450] width 233 height 57
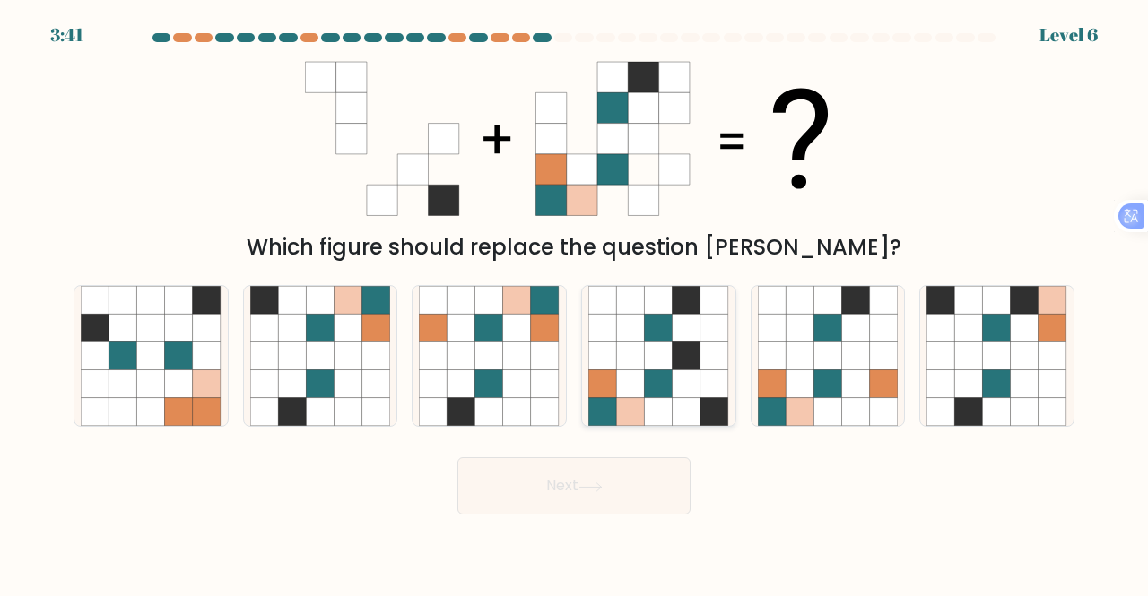
click at [697, 345] on icon at bounding box center [687, 356] width 28 height 28
click at [575, 303] on input "d." at bounding box center [574, 301] width 1 height 4
radio input "true"
click at [572, 481] on button "Next" at bounding box center [573, 485] width 233 height 57
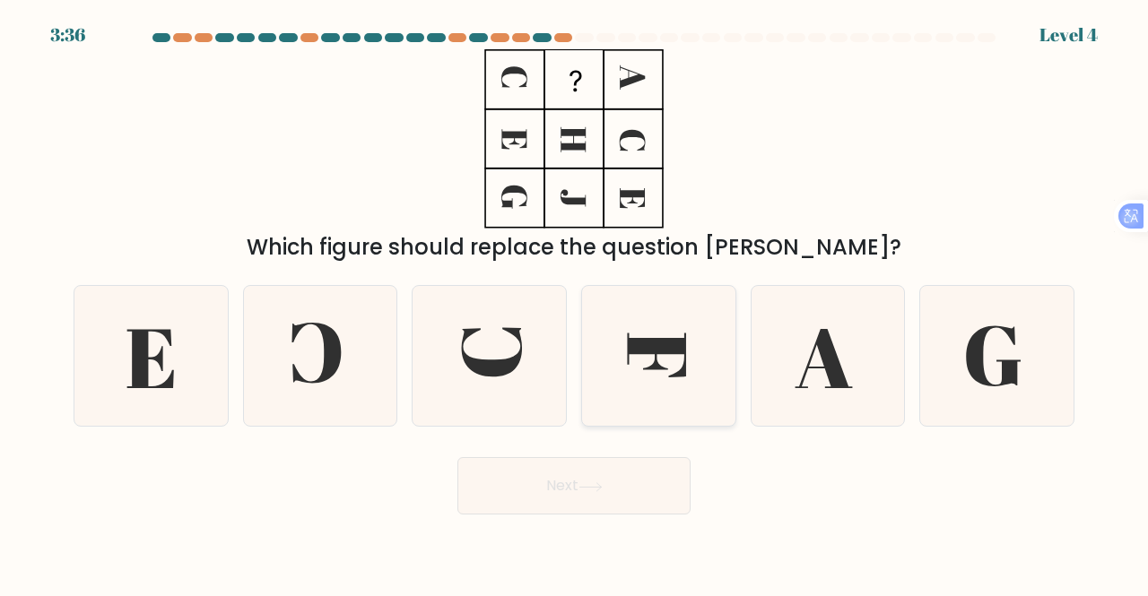
click at [643, 356] on icon at bounding box center [658, 356] width 141 height 141
click at [575, 303] on input "d." at bounding box center [574, 301] width 1 height 4
radio input "true"
click at [520, 492] on button "Next" at bounding box center [573, 485] width 233 height 57
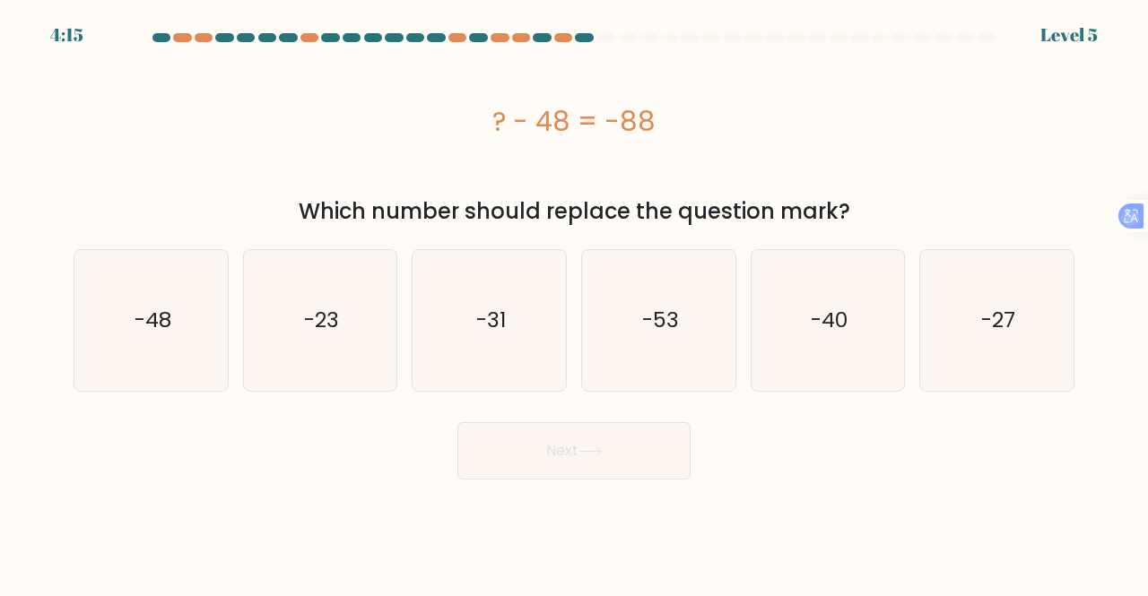
drag, startPoint x: 495, startPoint y: 125, endPoint x: 678, endPoint y: 128, distance: 183.0
click at [678, 128] on div "? - 48 = -88" at bounding box center [574, 121] width 1001 height 40
copy div "? - 48 = -88"
click at [816, 316] on text "-40" at bounding box center [829, 321] width 37 height 30
click at [575, 303] on input "e. -40" at bounding box center [574, 301] width 1 height 4
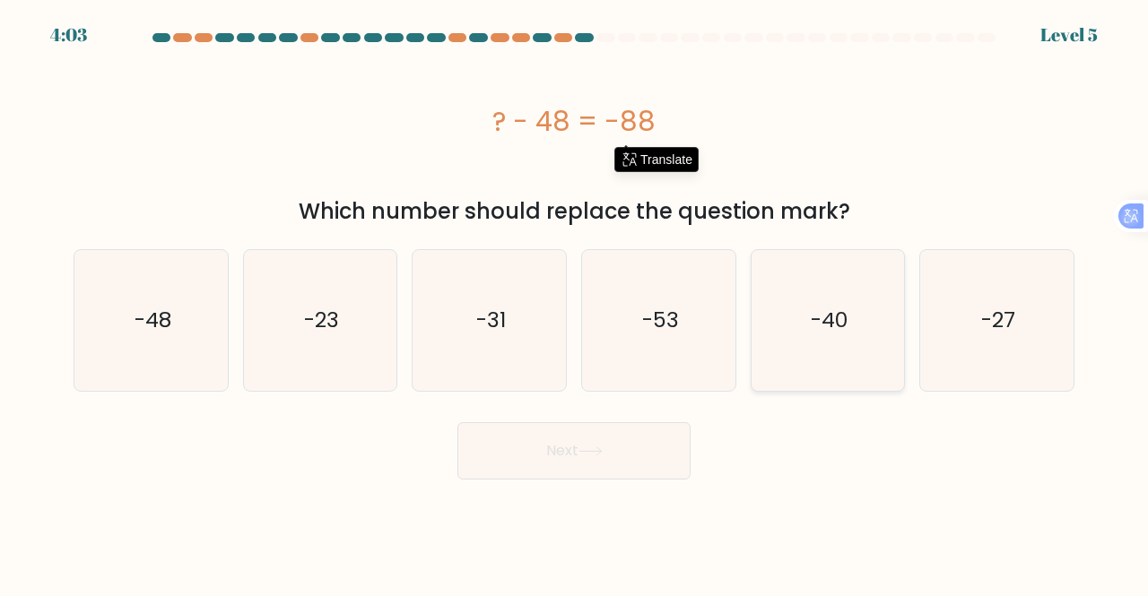
radio input "true"
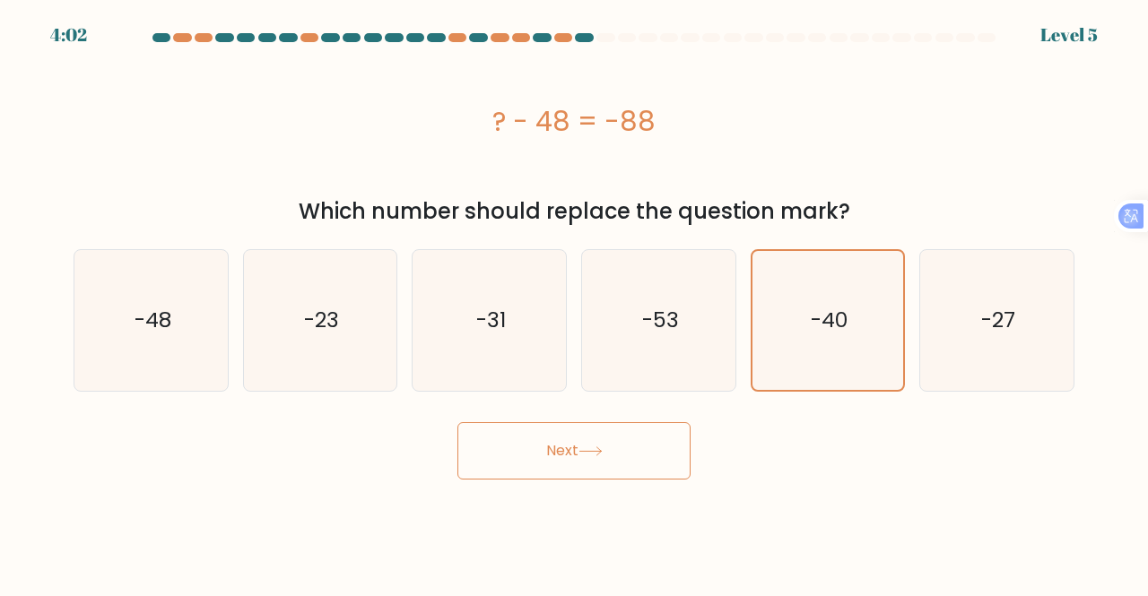
click at [540, 457] on button "Next" at bounding box center [573, 450] width 233 height 57
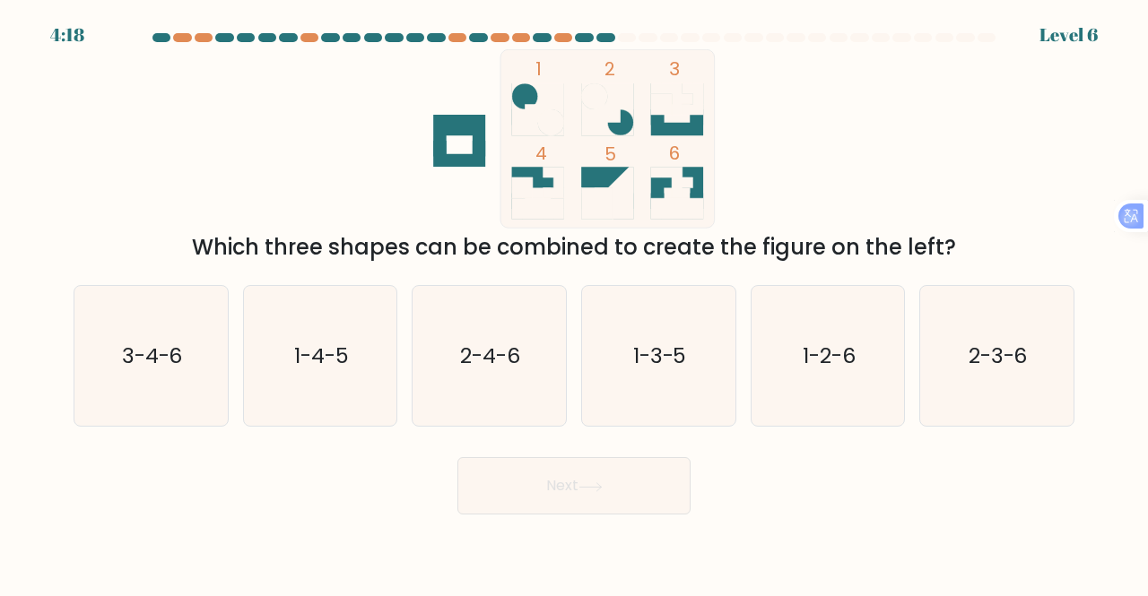
drag, startPoint x: 432, startPoint y: 100, endPoint x: 636, endPoint y: 109, distance: 203.8
click at [636, 109] on icon "1 2 3 4 5 6" at bounding box center [574, 138] width 482 height 179
drag, startPoint x: 544, startPoint y: 180, endPoint x: 685, endPoint y: 168, distance: 141.3
click at [685, 168] on icon "1 2 3 4 5 6" at bounding box center [574, 138] width 482 height 179
click at [175, 360] on text "3-4-6" at bounding box center [152, 356] width 61 height 30
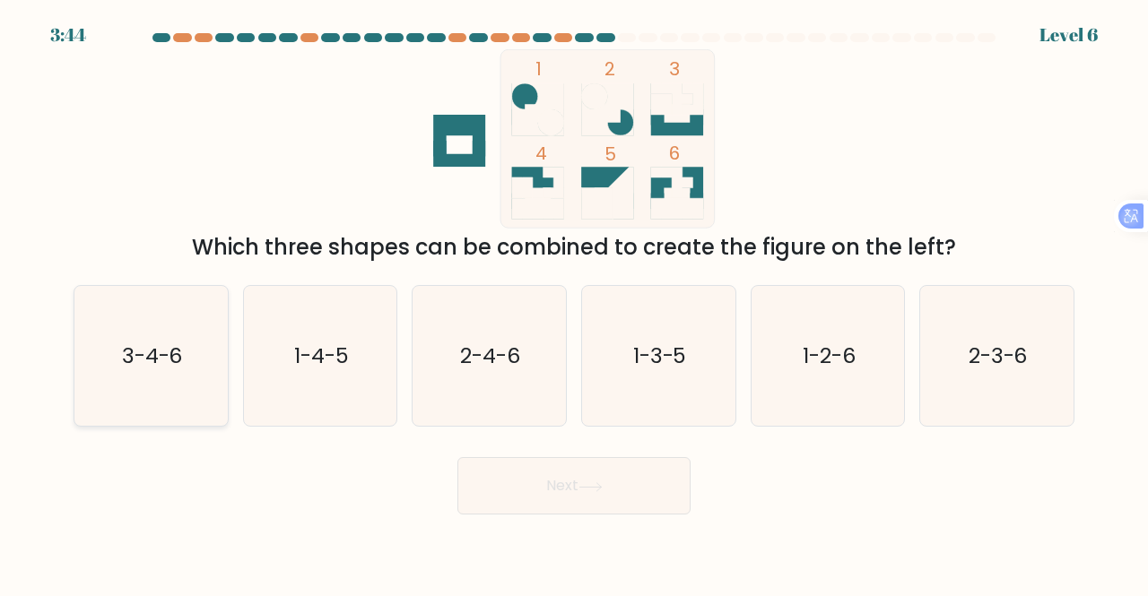
click at [574, 303] on input "a. 3-4-6" at bounding box center [574, 301] width 1 height 4
radio input "true"
click at [548, 492] on button "Next" at bounding box center [573, 485] width 233 height 57
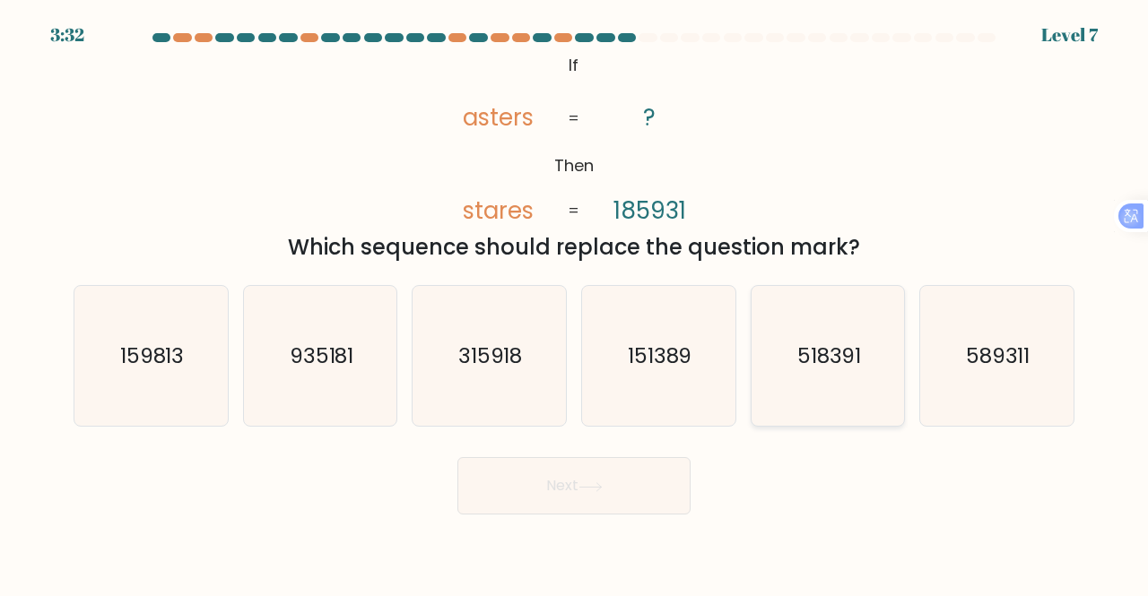
click at [824, 366] on text "518391" at bounding box center [829, 356] width 65 height 30
click at [575, 303] on input "e. 518391" at bounding box center [574, 301] width 1 height 4
radio input "true"
click at [540, 484] on button "Next" at bounding box center [573, 485] width 233 height 57
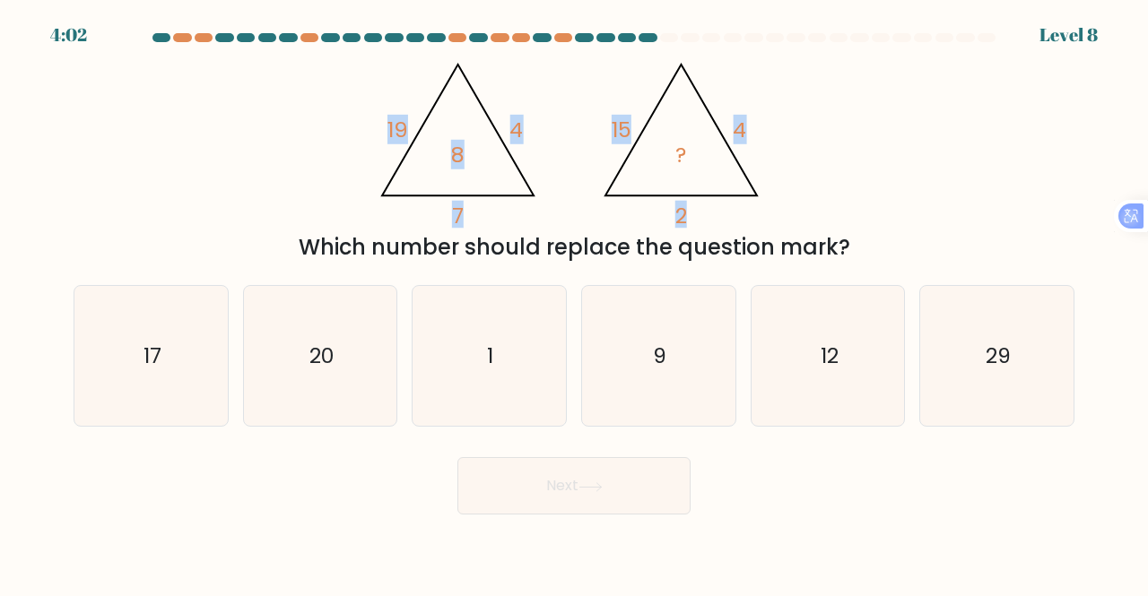
drag, startPoint x: 389, startPoint y: 129, endPoint x: 732, endPoint y: 225, distance: 355.7
click at [732, 225] on icon "@import url('https://fonts.googleapis.com/css?family=Abril+Fatface:400,100,100i…" at bounding box center [575, 138] width 412 height 179
copy g "19 4 7 8 @import url('https://fonts.googleapis.com/css?family=Abril+Fatface:400…"
click at [253, 175] on div "@import url('https://fonts.googleapis.com/css?family=Abril+Fatface:400,100,100i…" at bounding box center [574, 156] width 1022 height 214
click at [344, 155] on div "@import url('https://fonts.googleapis.com/css?family=Abril+Fatface:400,100,100i…" at bounding box center [574, 156] width 1022 height 214
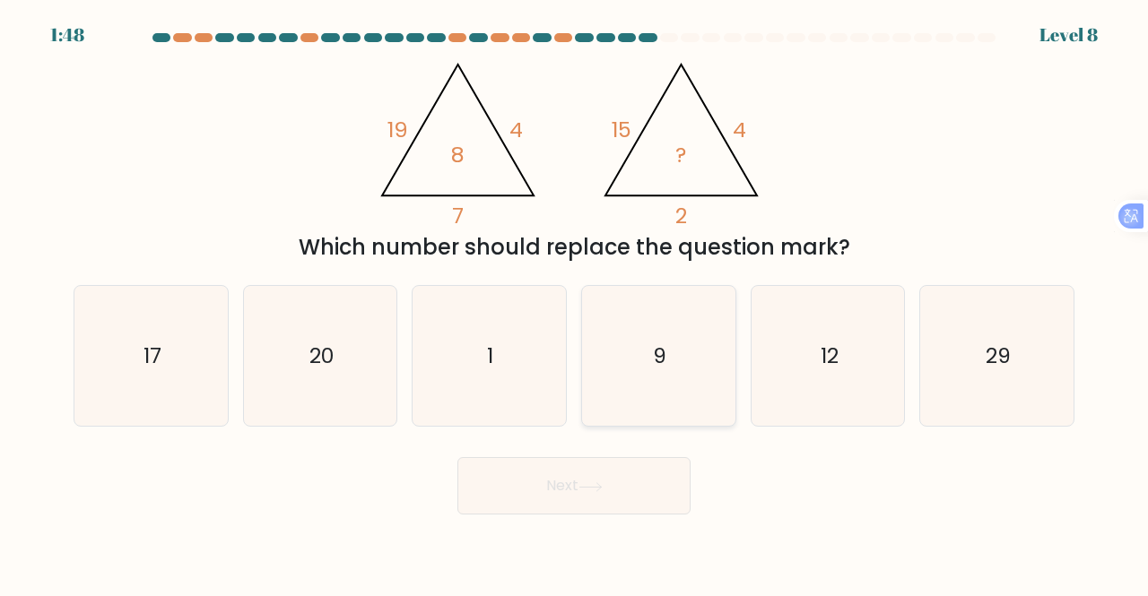
drag, startPoint x: 680, startPoint y: 347, endPoint x: 690, endPoint y: 346, distance: 10.8
click at [685, 347] on icon "9" at bounding box center [658, 356] width 141 height 141
click at [575, 303] on input "d. 9" at bounding box center [574, 301] width 1 height 4
radio input "true"
click at [551, 487] on button "Next" at bounding box center [573, 485] width 233 height 57
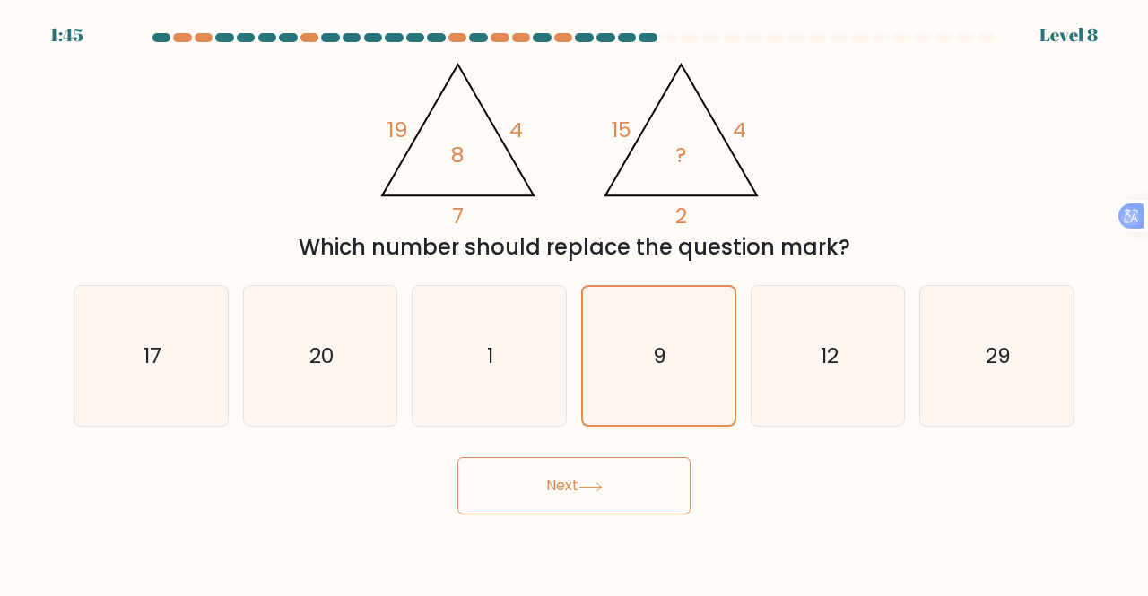
click at [522, 482] on button "Next" at bounding box center [573, 485] width 233 height 57
click at [554, 484] on button "Next" at bounding box center [573, 485] width 233 height 57
click at [570, 485] on button "Next" at bounding box center [573, 485] width 233 height 57
click at [603, 491] on icon at bounding box center [590, 487] width 24 height 10
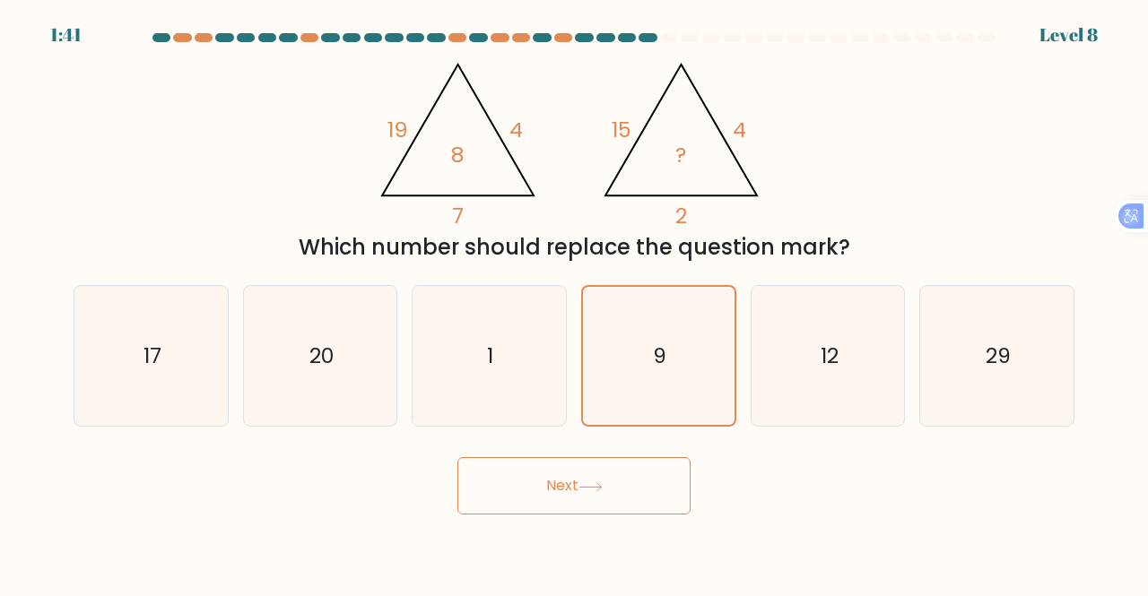
click at [603, 491] on icon at bounding box center [590, 487] width 24 height 10
click at [599, 486] on icon at bounding box center [590, 487] width 24 height 10
click at [577, 473] on button "Next" at bounding box center [573, 485] width 233 height 57
click at [676, 364] on icon "9" at bounding box center [658, 356] width 139 height 139
click at [575, 303] on input "d. 9" at bounding box center [574, 301] width 1 height 4
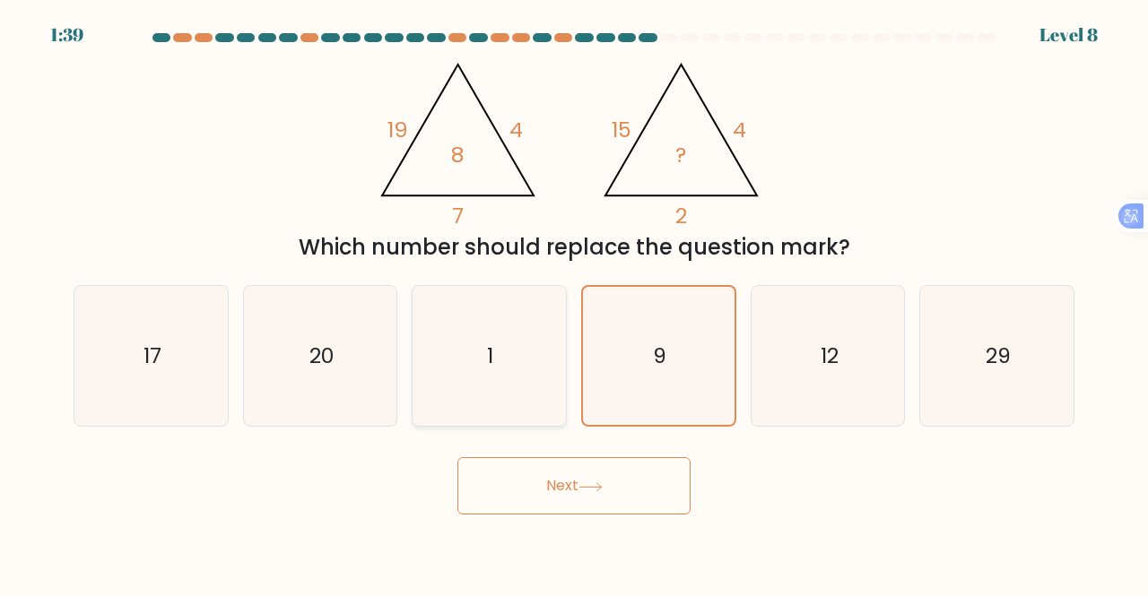
click at [547, 352] on icon "1" at bounding box center [489, 356] width 141 height 141
click at [574, 303] on input "c. 1" at bounding box center [574, 301] width 1 height 4
radio input "true"
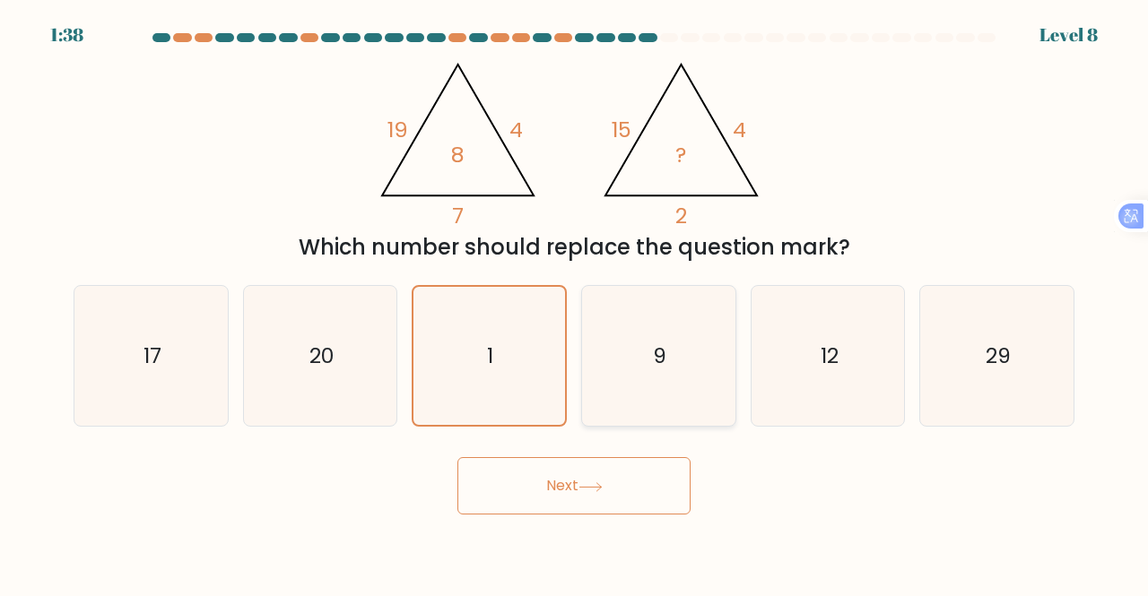
click at [631, 361] on icon "9" at bounding box center [658, 356] width 141 height 141
click at [575, 303] on input "d. 9" at bounding box center [574, 301] width 1 height 4
radio input "true"
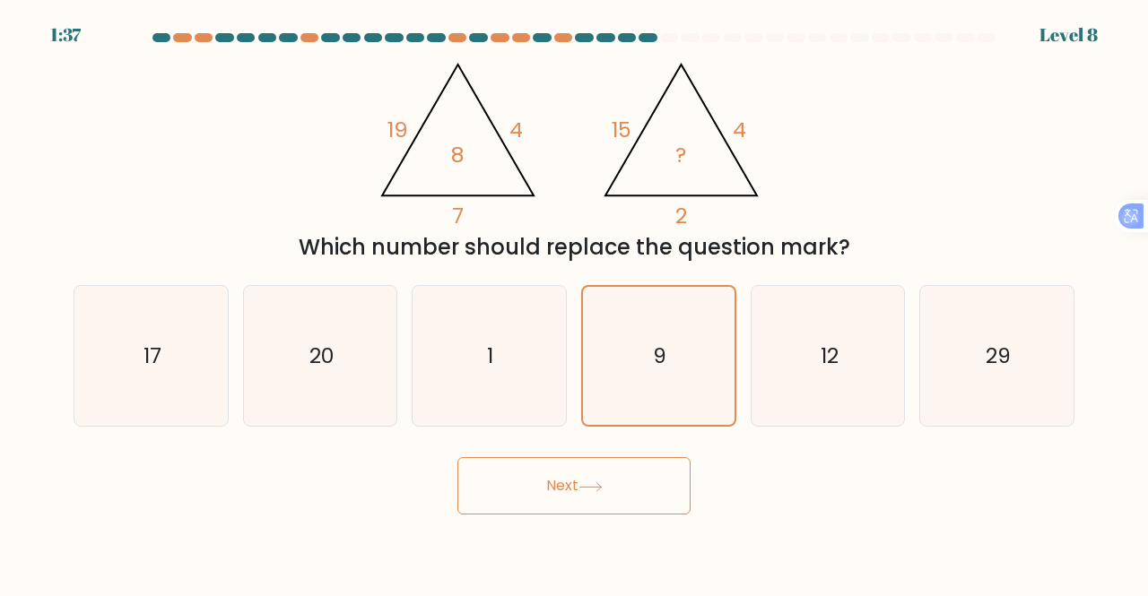
click at [567, 488] on button "Next" at bounding box center [573, 485] width 233 height 57
click at [567, 484] on button "Next" at bounding box center [573, 485] width 233 height 57
click at [545, 491] on button "Next" at bounding box center [573, 485] width 233 height 57
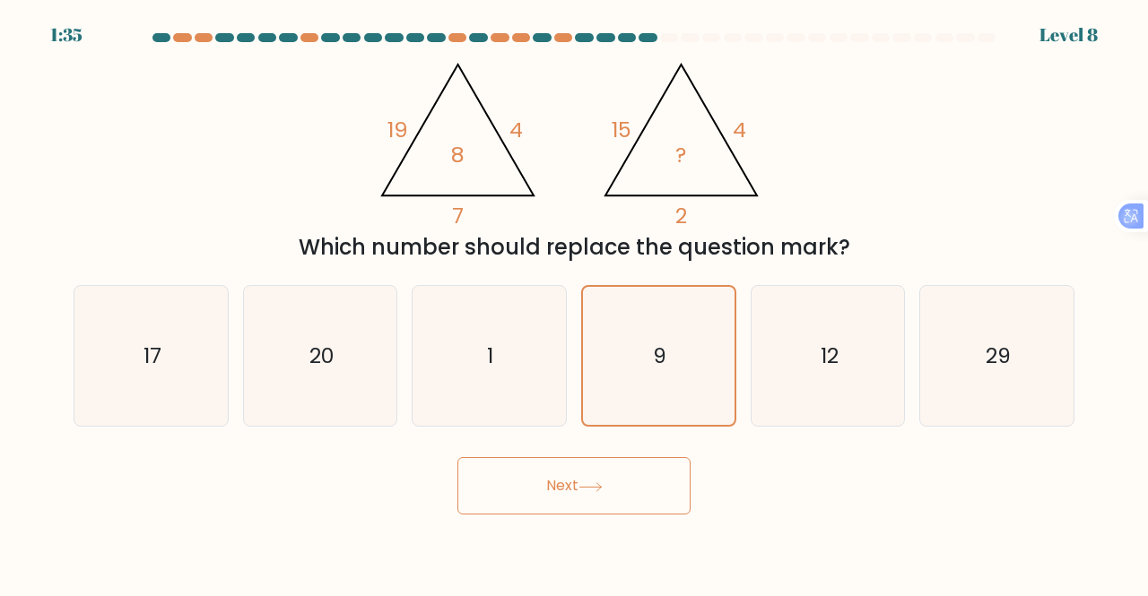
click at [545, 491] on button "Next" at bounding box center [573, 485] width 233 height 57
click at [979, 190] on div "@import url('https://fonts.googleapis.com/css?family=Abril+Fatface:400,100,100i…" at bounding box center [574, 156] width 1022 height 214
click at [1066, 49] on form at bounding box center [574, 274] width 1148 height 482
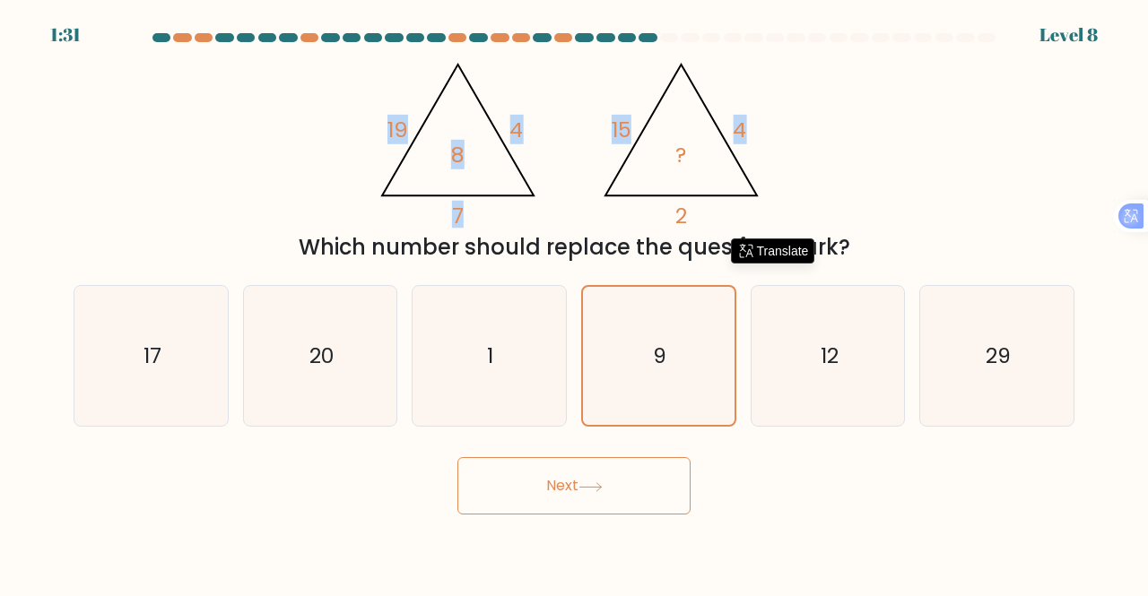
click at [547, 481] on button "Next" at bounding box center [573, 485] width 233 height 57
click at [545, 479] on button "Next" at bounding box center [573, 485] width 233 height 57
click at [545, 480] on button "Next" at bounding box center [573, 485] width 233 height 57
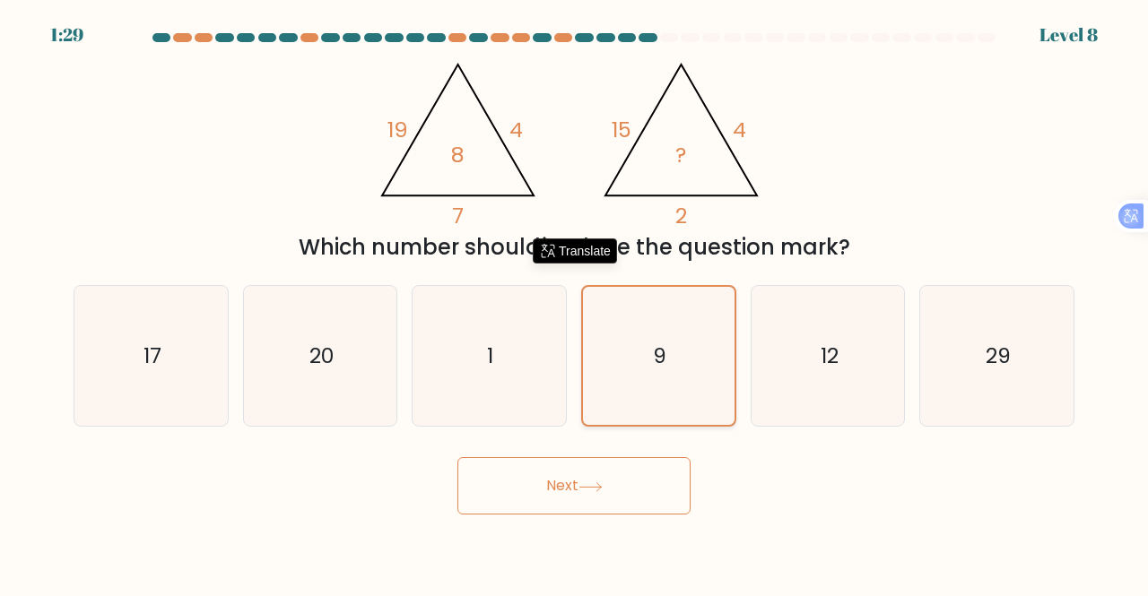
click at [676, 351] on icon "9" at bounding box center [658, 356] width 139 height 139
click at [575, 303] on input "d. 9" at bounding box center [574, 301] width 1 height 4
click at [709, 182] on icon "@import url('https://fonts.googleapis.com/css?family=Abril+Fatface:400,100,100i…" at bounding box center [575, 138] width 412 height 179
click at [800, 374] on icon "12" at bounding box center [828, 356] width 141 height 141
click at [575, 303] on input "e. 12" at bounding box center [574, 301] width 1 height 4
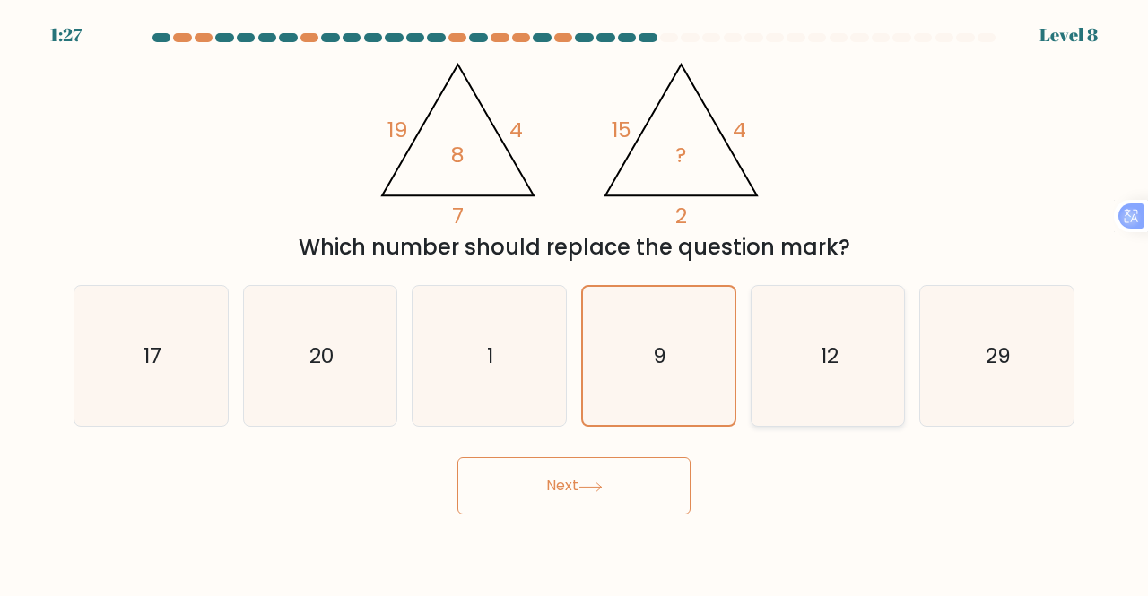
radio input "true"
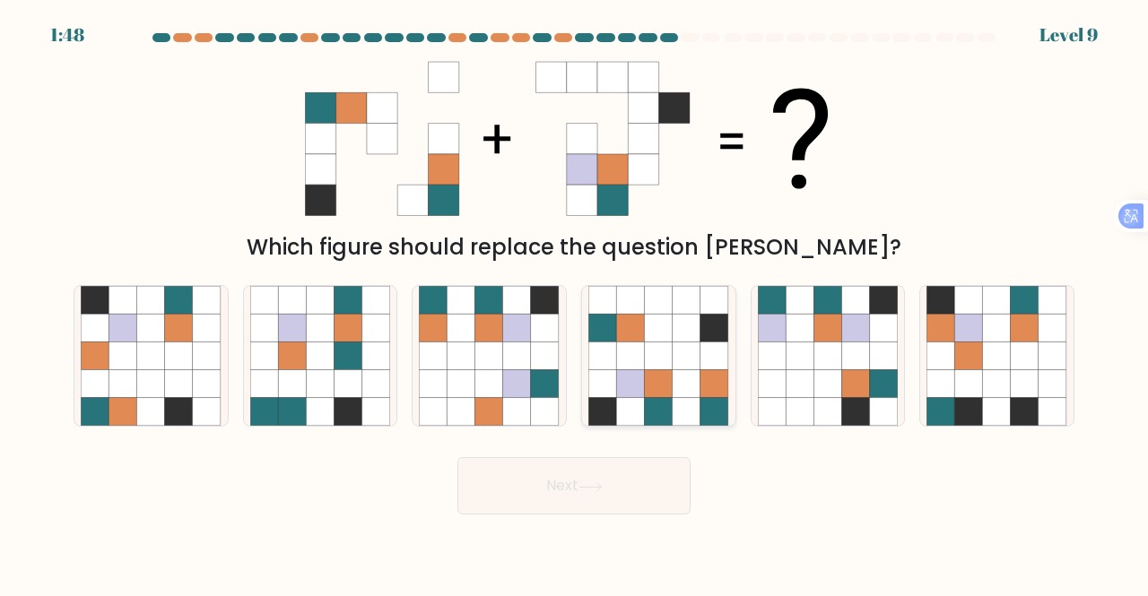
click at [621, 340] on icon at bounding box center [630, 328] width 28 height 28
click at [575, 303] on input "d." at bounding box center [574, 301] width 1 height 4
radio input "true"
click at [528, 487] on button "Next" at bounding box center [573, 485] width 233 height 57
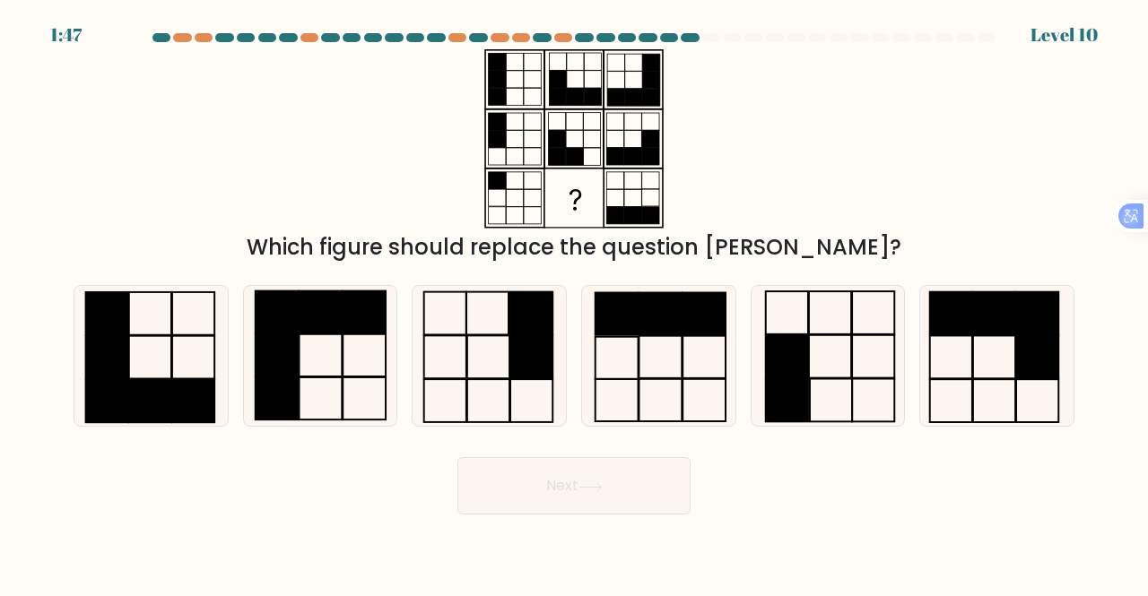
click at [564, 485] on button "Next" at bounding box center [573, 485] width 233 height 57
click at [739, 220] on div "Which figure should replace the question [PERSON_NAME]?" at bounding box center [574, 156] width 1022 height 214
click at [804, 360] on rect at bounding box center [786, 356] width 42 height 43
click at [575, 303] on input "e." at bounding box center [574, 301] width 1 height 4
radio input "true"
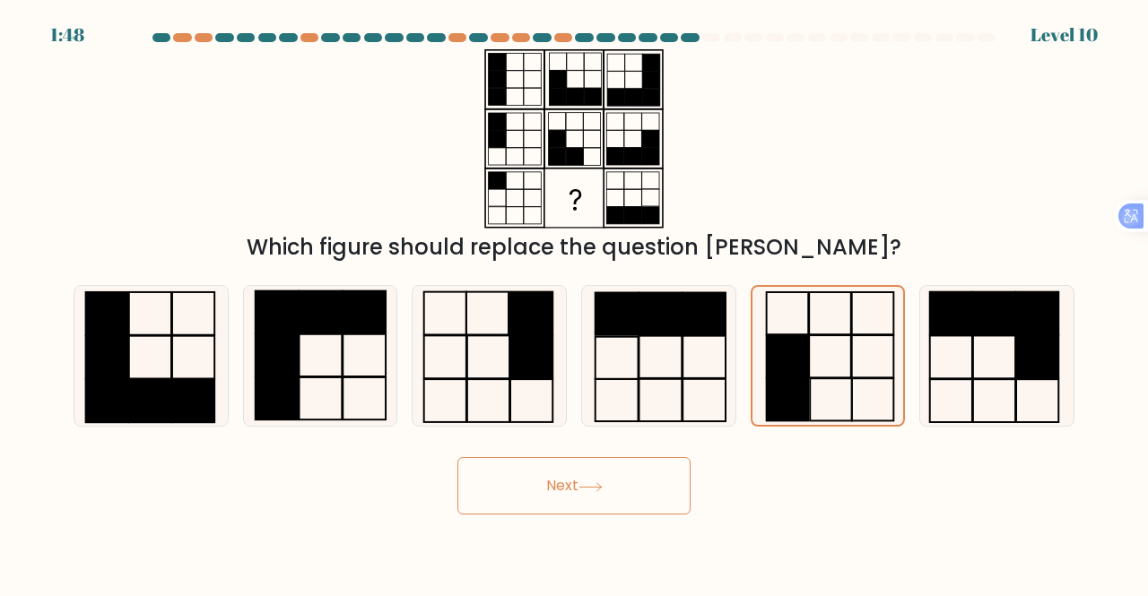
click at [558, 484] on button "Next" at bounding box center [573, 485] width 233 height 57
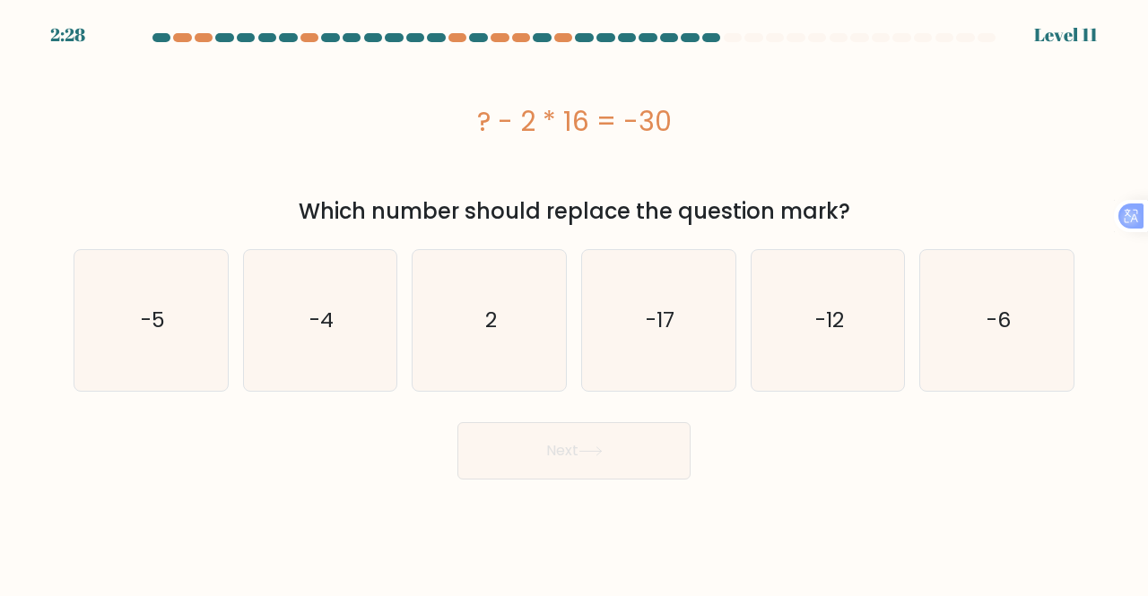
drag, startPoint x: 479, startPoint y: 118, endPoint x: 673, endPoint y: 119, distance: 194.6
click at [673, 119] on div "? - 2 * 16 = -30" at bounding box center [574, 121] width 1001 height 40
copy div "? - 2 * 16 = -30"
click at [812, 150] on div "? - 2 * 16 = -30" at bounding box center [574, 120] width 1001 height 143
click at [499, 313] on icon "2" at bounding box center [489, 320] width 141 height 141
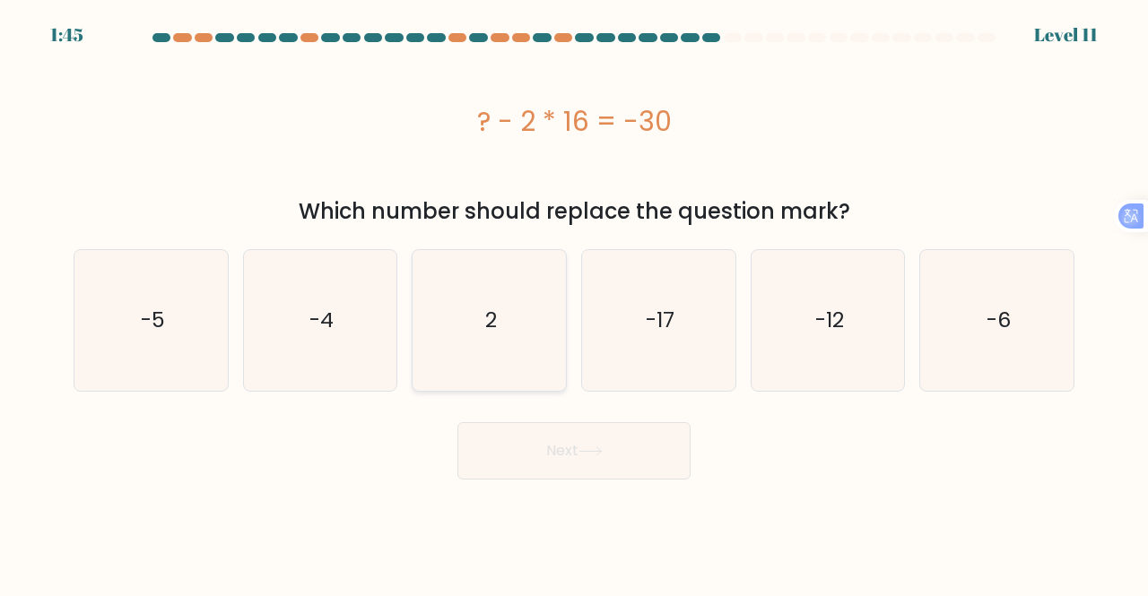
click at [574, 303] on input "c. 2" at bounding box center [574, 301] width 1 height 4
radio input "true"
click at [536, 443] on button "Next" at bounding box center [573, 450] width 233 height 57
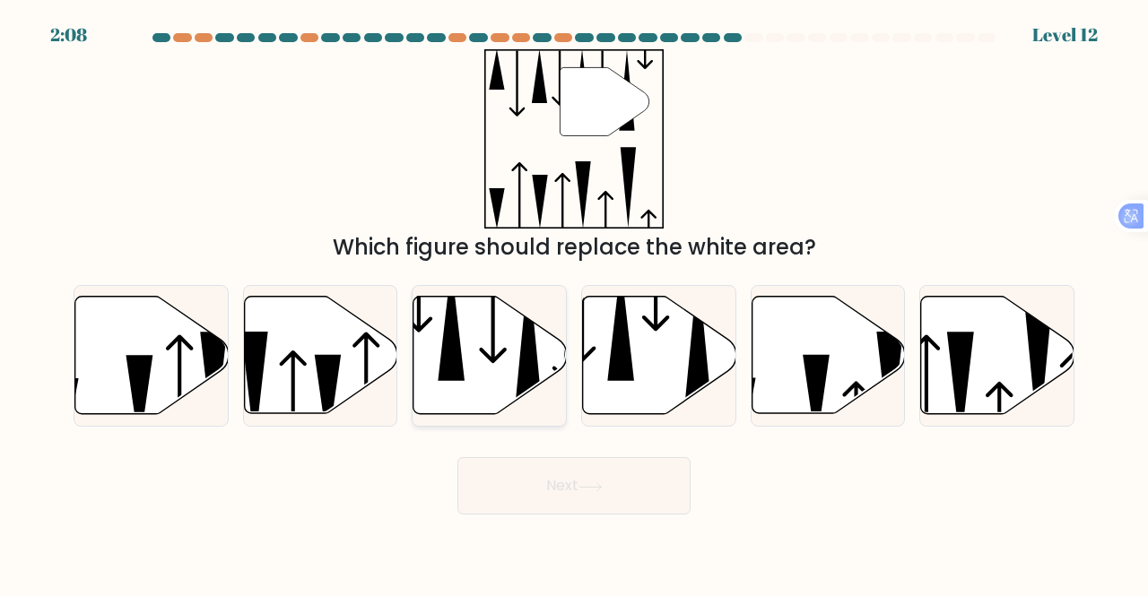
click at [473, 354] on icon at bounding box center [489, 355] width 153 height 117
click at [574, 303] on input "c." at bounding box center [574, 301] width 1 height 4
radio input "true"
click at [554, 480] on button "Next" at bounding box center [573, 485] width 233 height 57
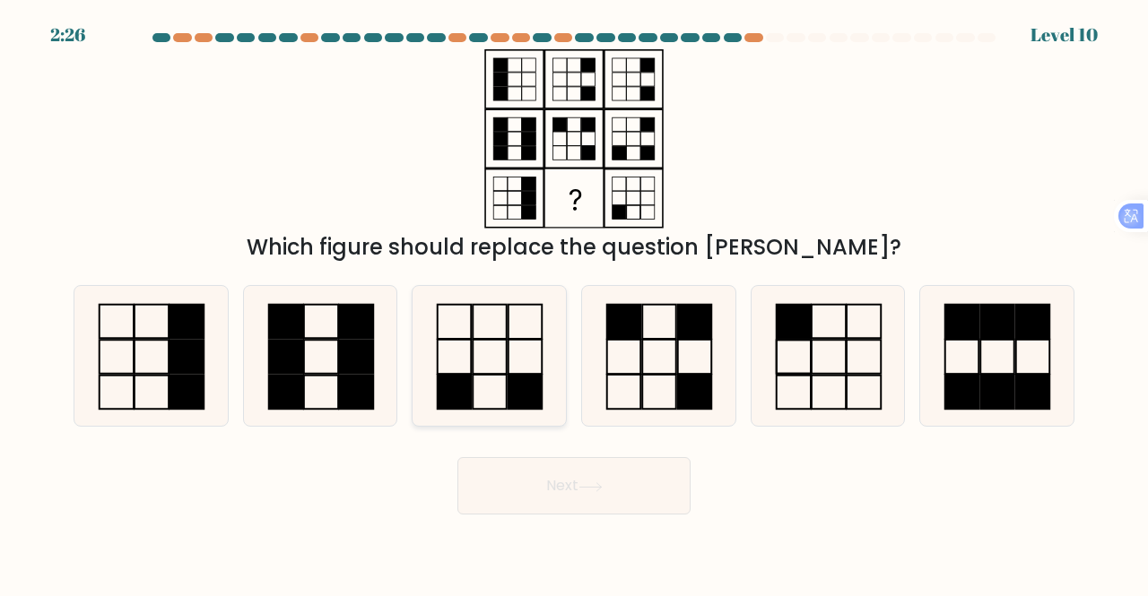
click at [521, 360] on icon at bounding box center [489, 356] width 141 height 141
click at [574, 303] on input "c." at bounding box center [574, 301] width 1 height 4
radio input "true"
click at [536, 481] on button "Next" at bounding box center [573, 485] width 233 height 57
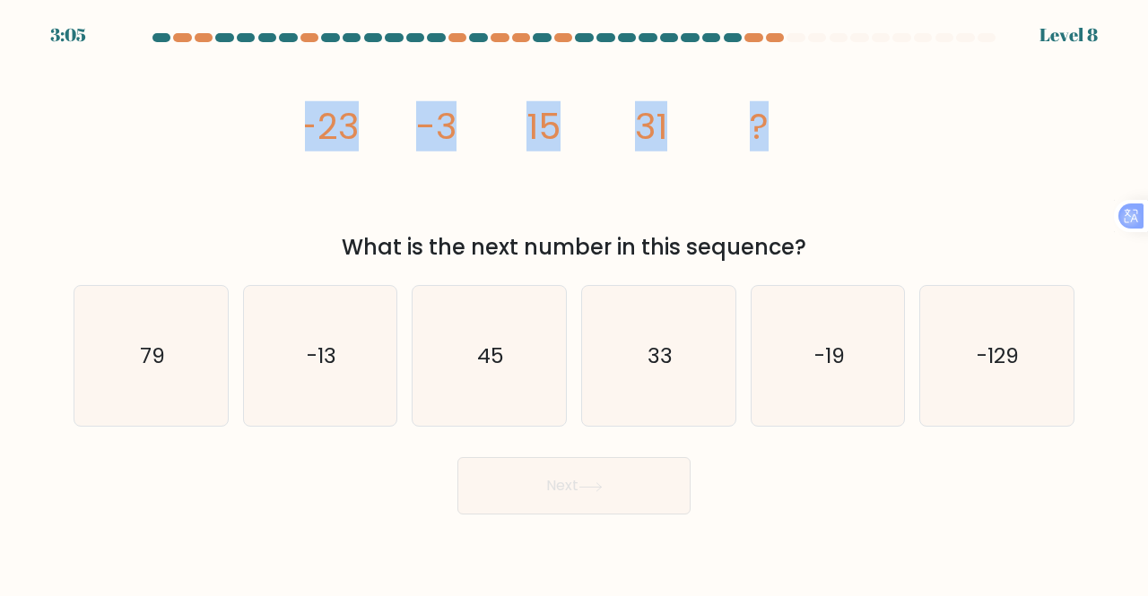
drag, startPoint x: 289, startPoint y: 120, endPoint x: 794, endPoint y: 122, distance: 504.9
click at [780, 128] on div "image/svg+xml -23 -3 15 31 ? What is the next number in this sequence?" at bounding box center [574, 156] width 1022 height 214
copy g "-23 -3 15 31 ?"
click at [534, 211] on icon "image/svg+xml -23 -3 15 31 ?" at bounding box center [574, 138] width 538 height 179
click at [376, 201] on icon "image/svg+xml -23 -3 15 31 ?" at bounding box center [574, 138] width 538 height 179
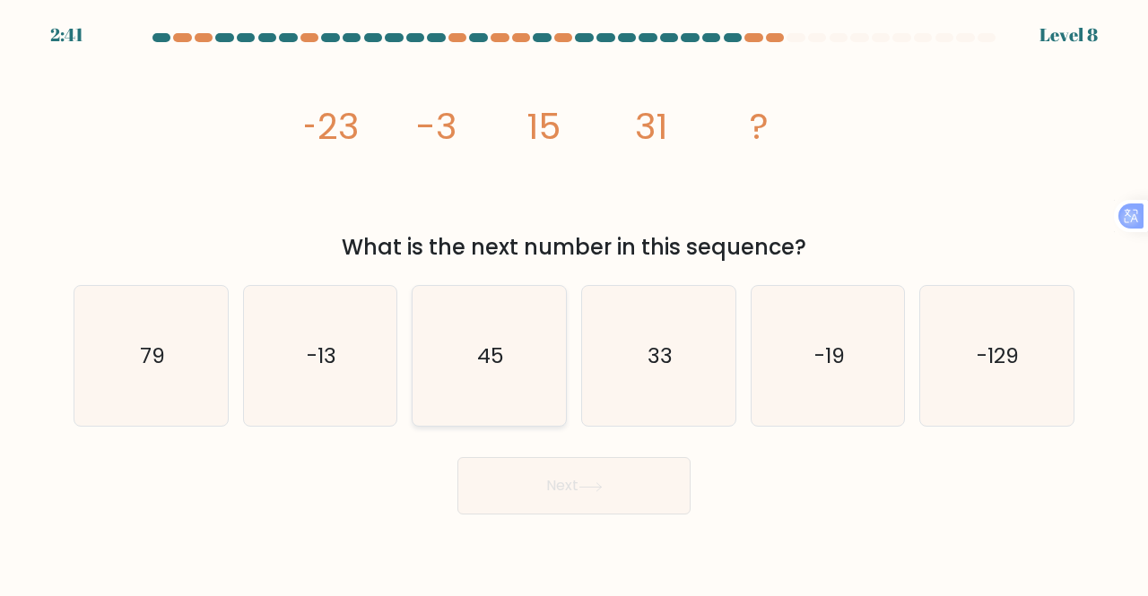
click at [491, 355] on text "45" at bounding box center [490, 356] width 27 height 30
click at [574, 303] on input "c. 45" at bounding box center [574, 301] width 1 height 4
radio input "true"
click at [542, 483] on button "Next" at bounding box center [573, 485] width 233 height 57
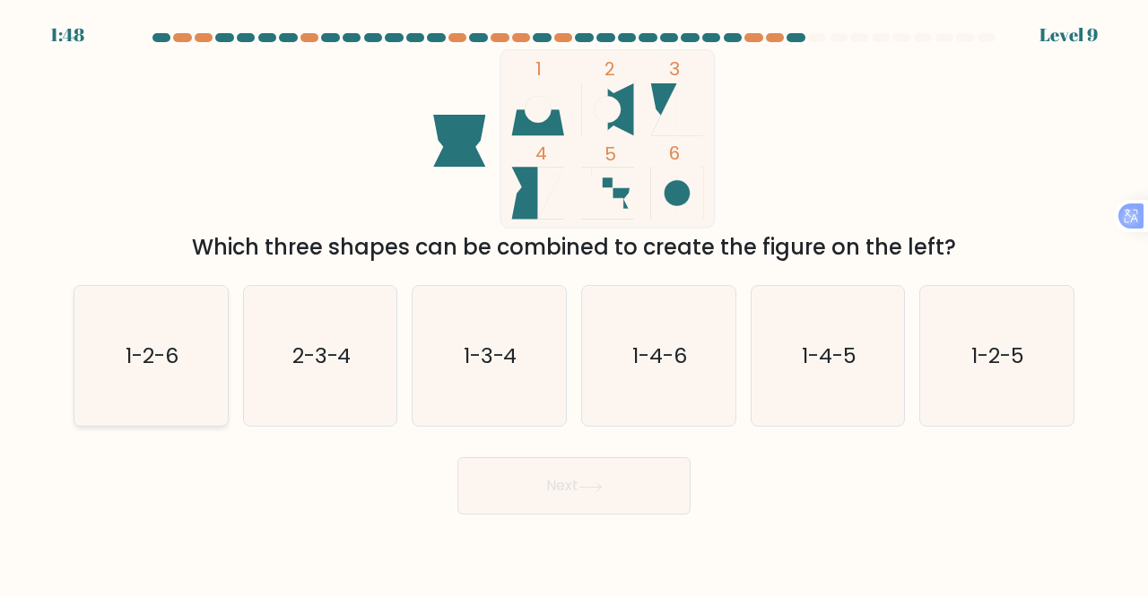
click at [163, 378] on icon "1-2-6" at bounding box center [151, 356] width 141 height 141
click at [574, 303] on input "a. 1-2-6" at bounding box center [574, 301] width 1 height 4
radio input "true"
click at [559, 485] on button "Next" at bounding box center [573, 485] width 233 height 57
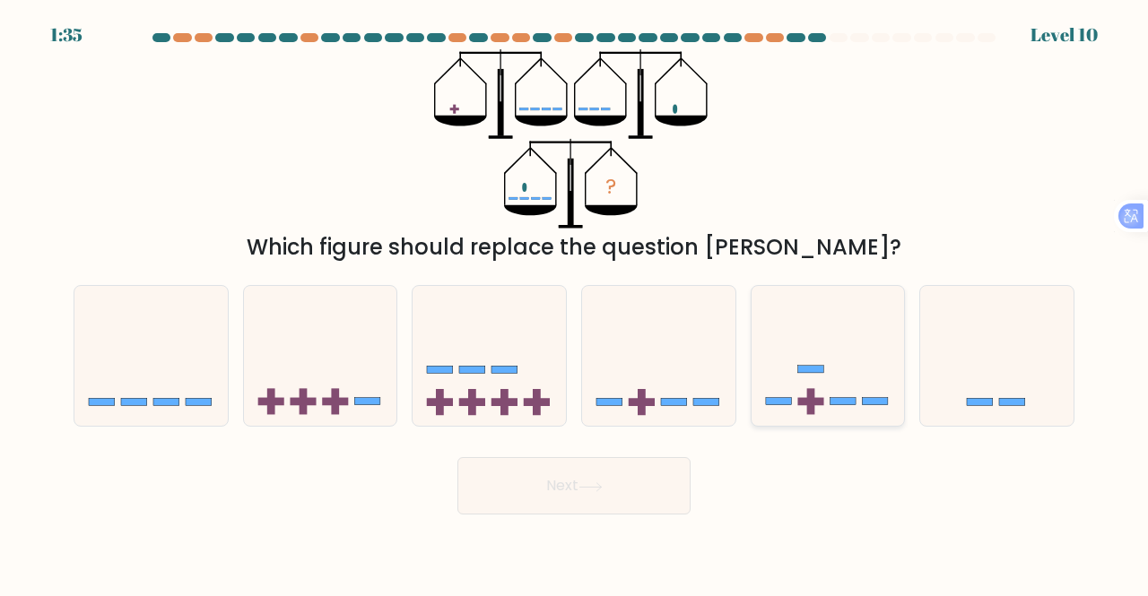
click at [816, 345] on icon at bounding box center [827, 355] width 153 height 126
click at [575, 303] on input "e." at bounding box center [574, 301] width 1 height 4
radio input "true"
click at [665, 347] on icon at bounding box center [658, 355] width 153 height 126
click at [575, 303] on input "d." at bounding box center [574, 301] width 1 height 4
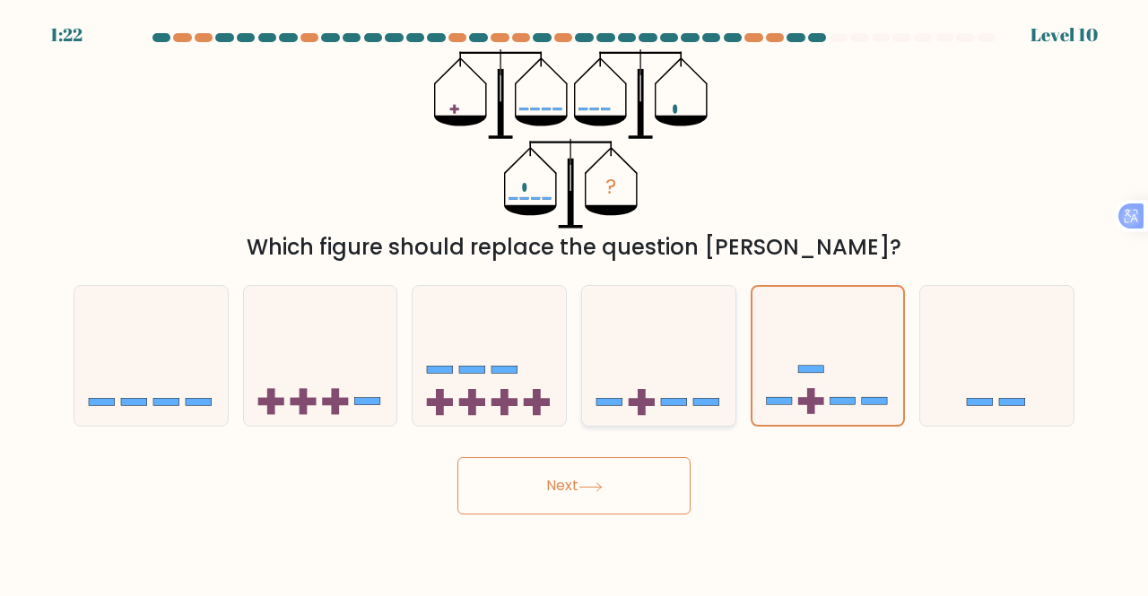
radio input "true"
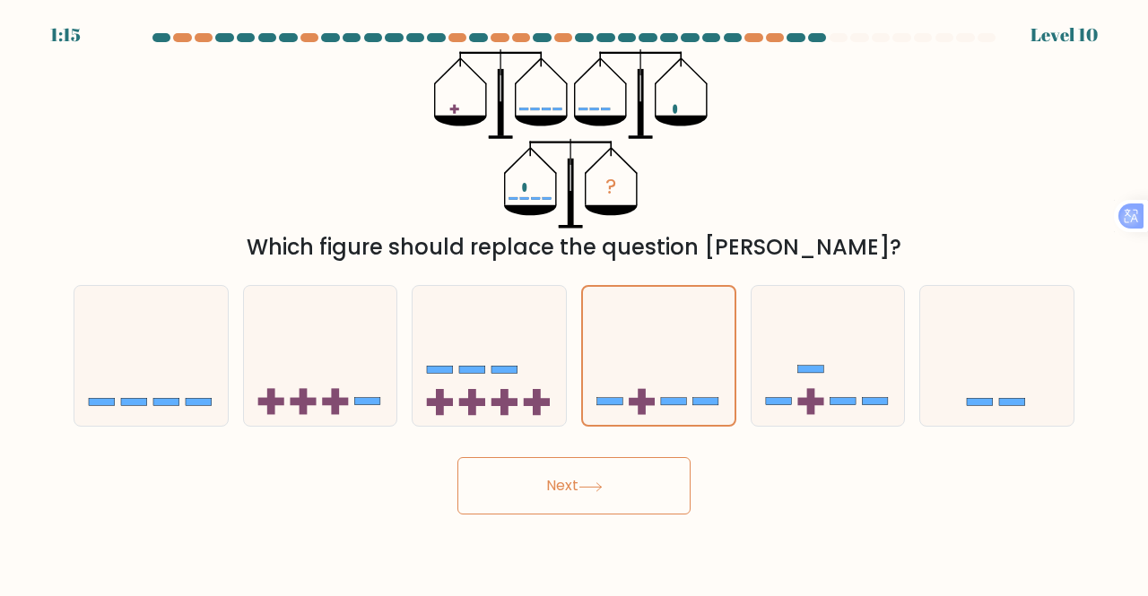
click at [542, 491] on button "Next" at bounding box center [573, 485] width 233 height 57
click at [578, 479] on button "Next" at bounding box center [573, 485] width 233 height 57
click at [564, 483] on button "Next" at bounding box center [573, 485] width 233 height 57
click at [555, 491] on button "Next" at bounding box center [573, 485] width 233 height 57
click at [555, 486] on button "Next" at bounding box center [573, 485] width 233 height 57
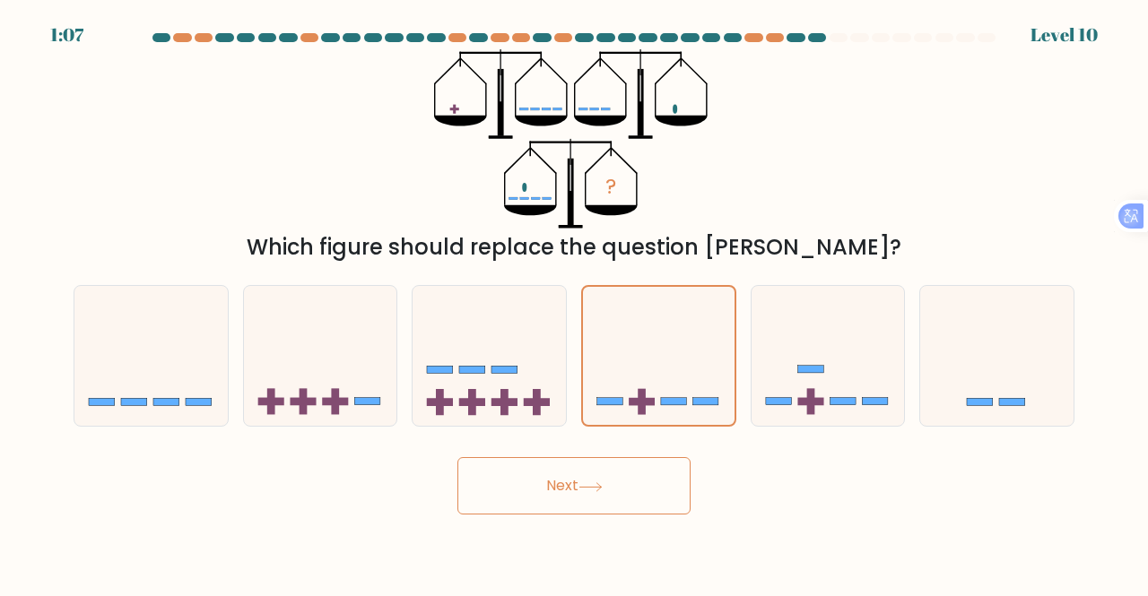
click at [555, 487] on button "Next" at bounding box center [573, 485] width 233 height 57
click at [782, 145] on div "? Which figure should replace the question mark?" at bounding box center [574, 156] width 1022 height 214
click at [510, 369] on rect at bounding box center [504, 369] width 26 height 7
click at [574, 303] on input "c." at bounding box center [574, 301] width 1 height 4
radio input "true"
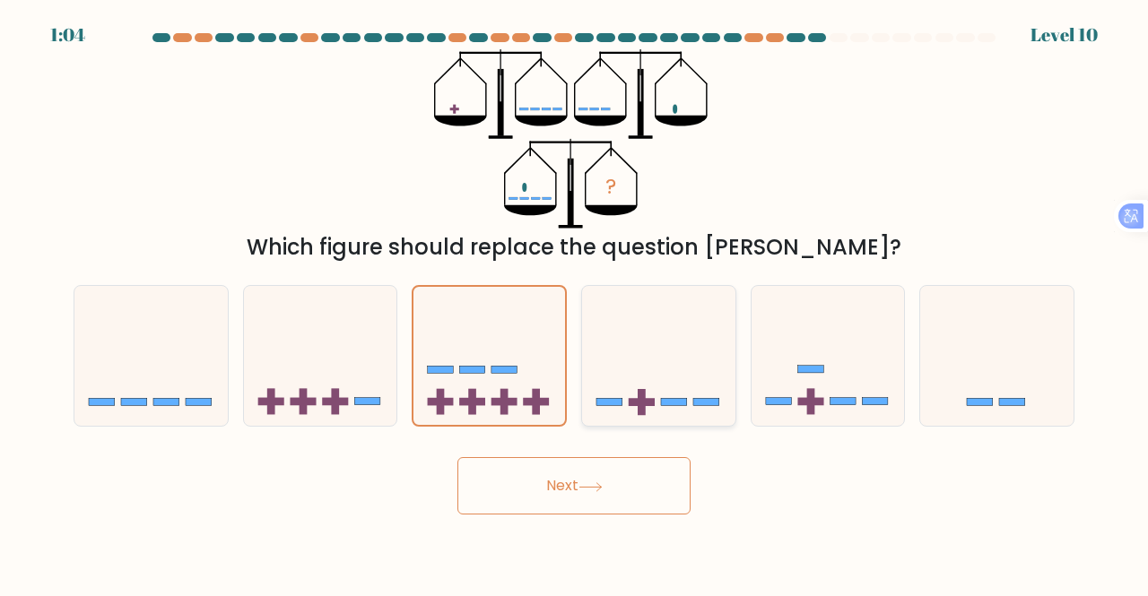
click at [652, 379] on icon at bounding box center [658, 355] width 153 height 126
click at [575, 303] on input "d." at bounding box center [574, 301] width 1 height 4
radio input "true"
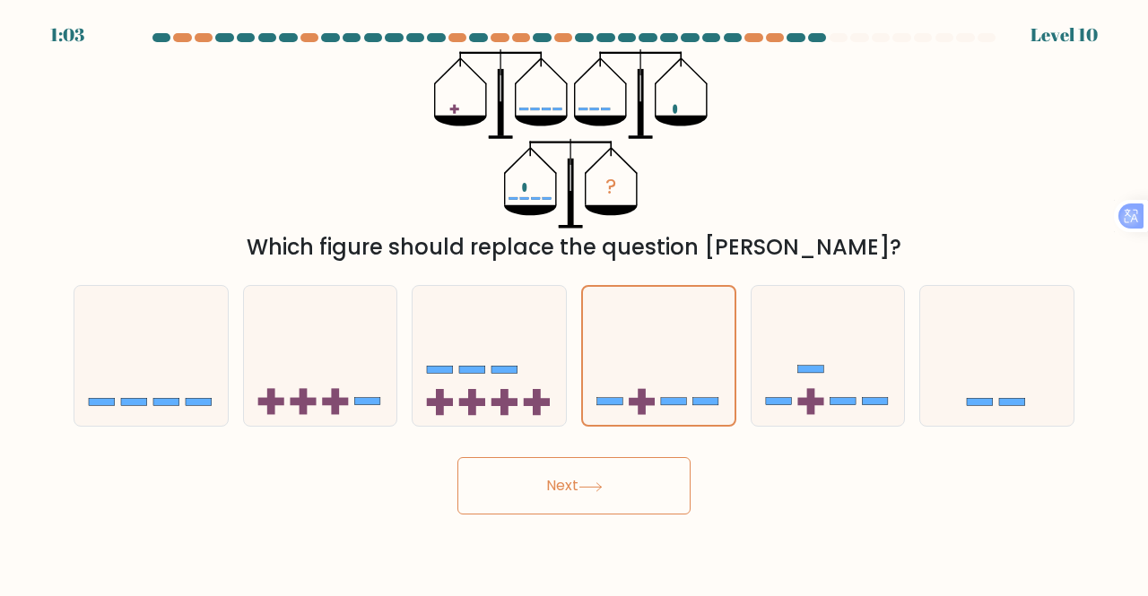
click at [561, 480] on button "Next" at bounding box center [573, 485] width 233 height 57
click at [552, 477] on button "Next" at bounding box center [573, 485] width 233 height 57
click at [552, 478] on button "Next" at bounding box center [573, 485] width 233 height 57
click at [552, 479] on button "Next" at bounding box center [573, 485] width 233 height 57
click at [569, 491] on button "Next" at bounding box center [573, 485] width 233 height 57
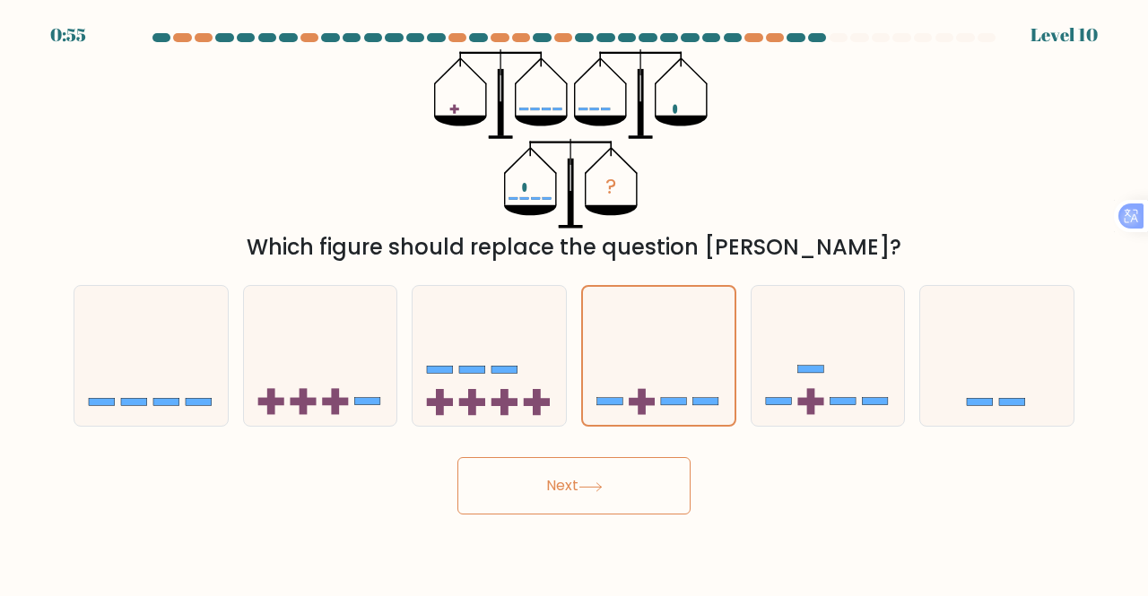
click at [567, 487] on button "Next" at bounding box center [573, 485] width 233 height 57
click at [561, 487] on button "Next" at bounding box center [573, 485] width 233 height 57
click at [560, 489] on button "Next" at bounding box center [573, 485] width 233 height 57
click at [819, 344] on icon at bounding box center [827, 355] width 153 height 126
click at [575, 303] on input "e." at bounding box center [574, 301] width 1 height 4
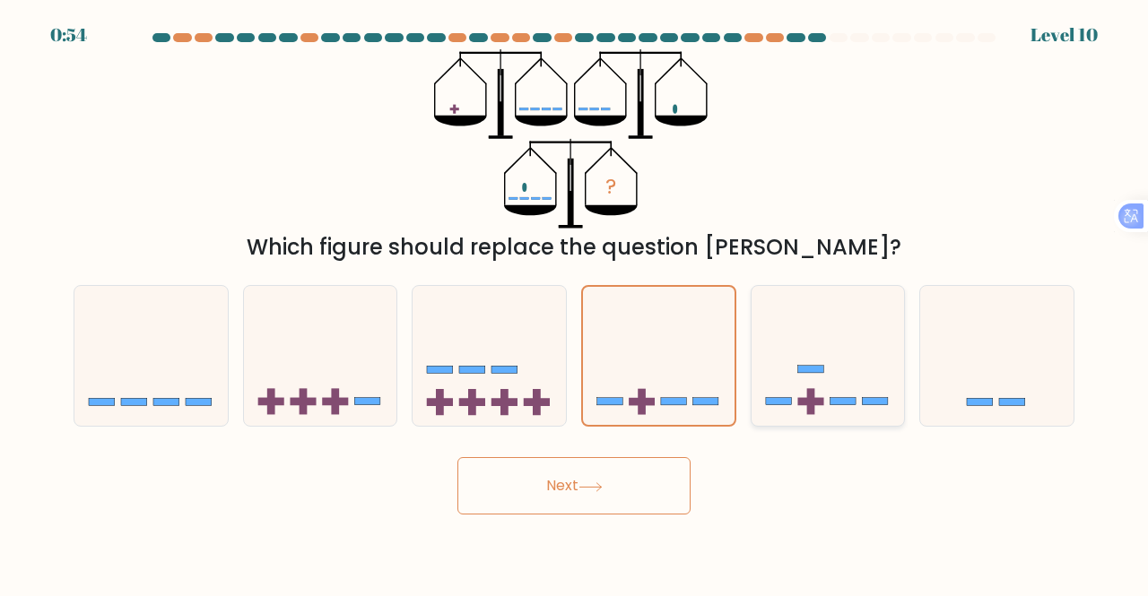
radio input "true"
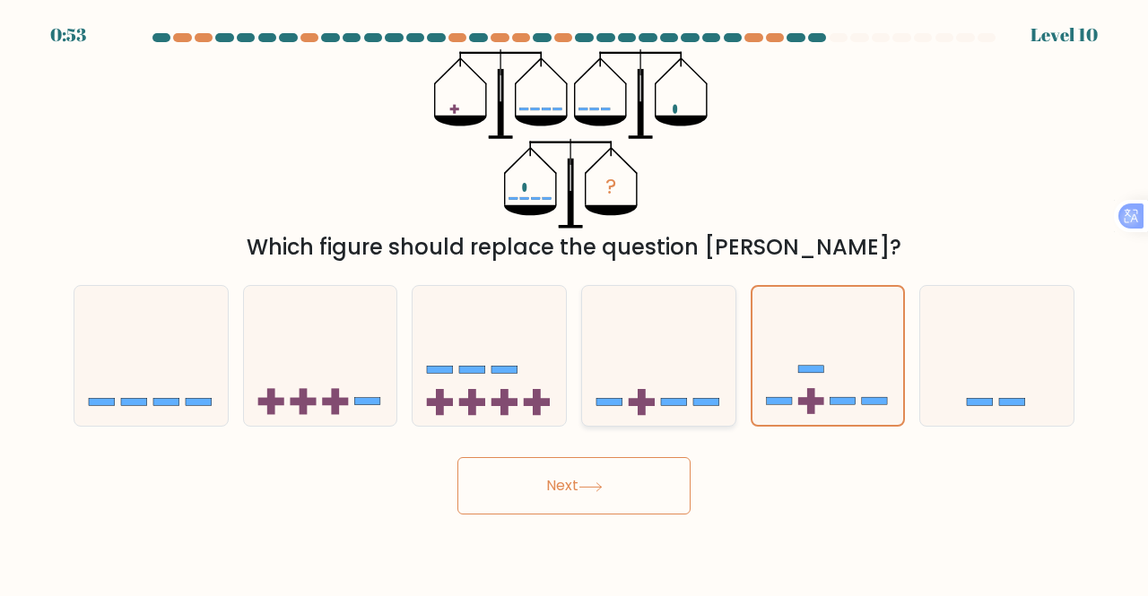
click at [701, 347] on icon at bounding box center [658, 355] width 153 height 126
click at [575, 303] on input "d." at bounding box center [574, 301] width 1 height 4
radio input "true"
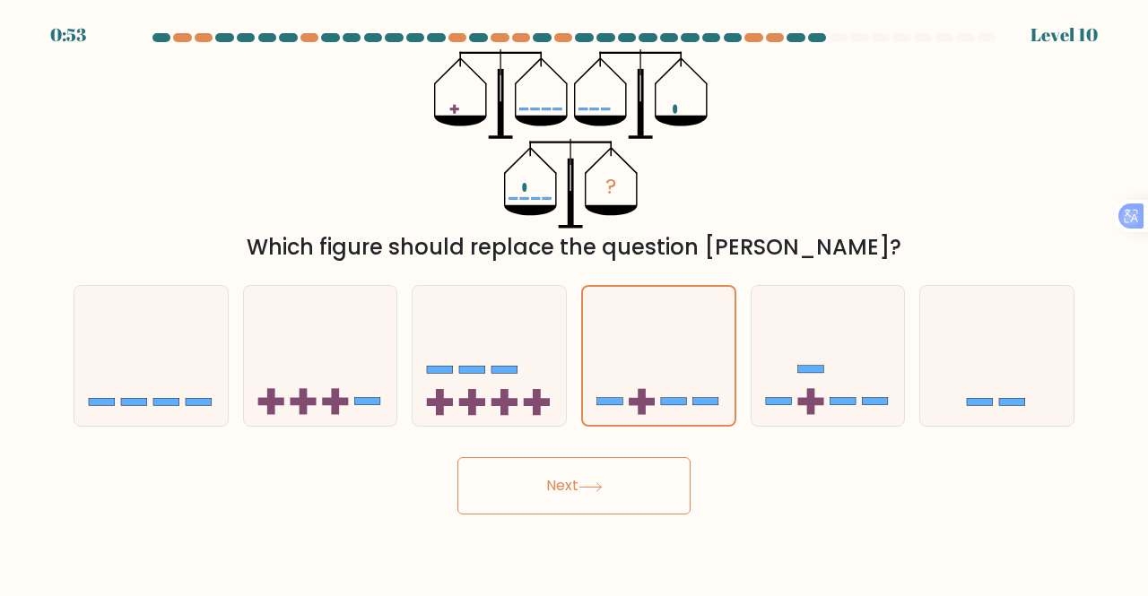
click at [551, 483] on button "Next" at bounding box center [573, 485] width 233 height 57
click at [457, 457] on button "Next" at bounding box center [573, 485] width 233 height 57
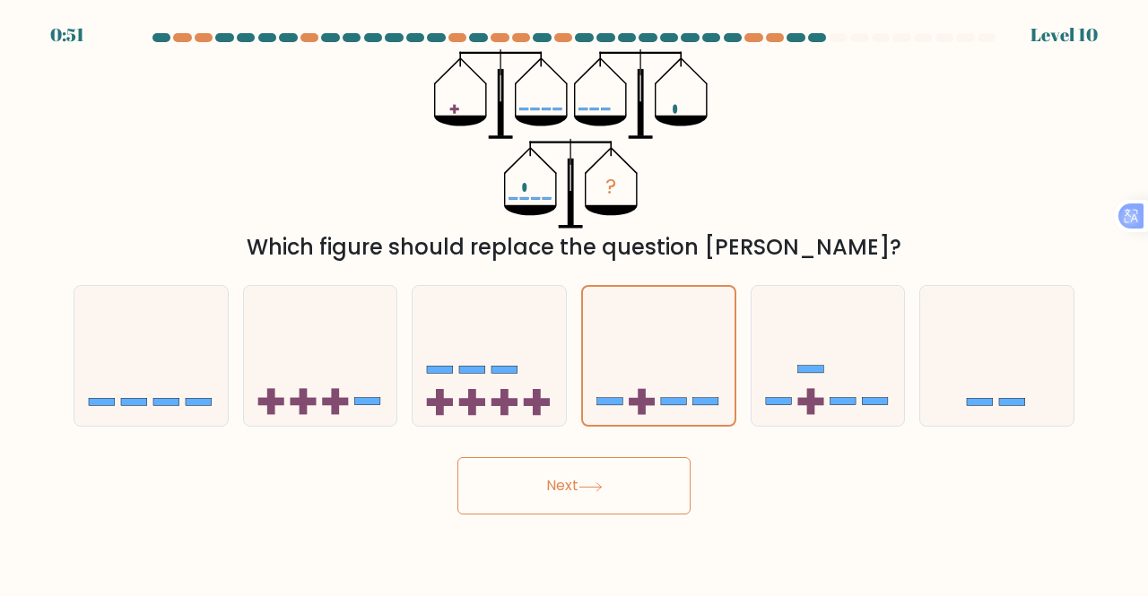
click at [457, 457] on button "Next" at bounding box center [573, 485] width 233 height 57
click at [708, 162] on icon "?" at bounding box center [574, 138] width 280 height 179
click at [565, 482] on button "Next" at bounding box center [573, 485] width 233 height 57
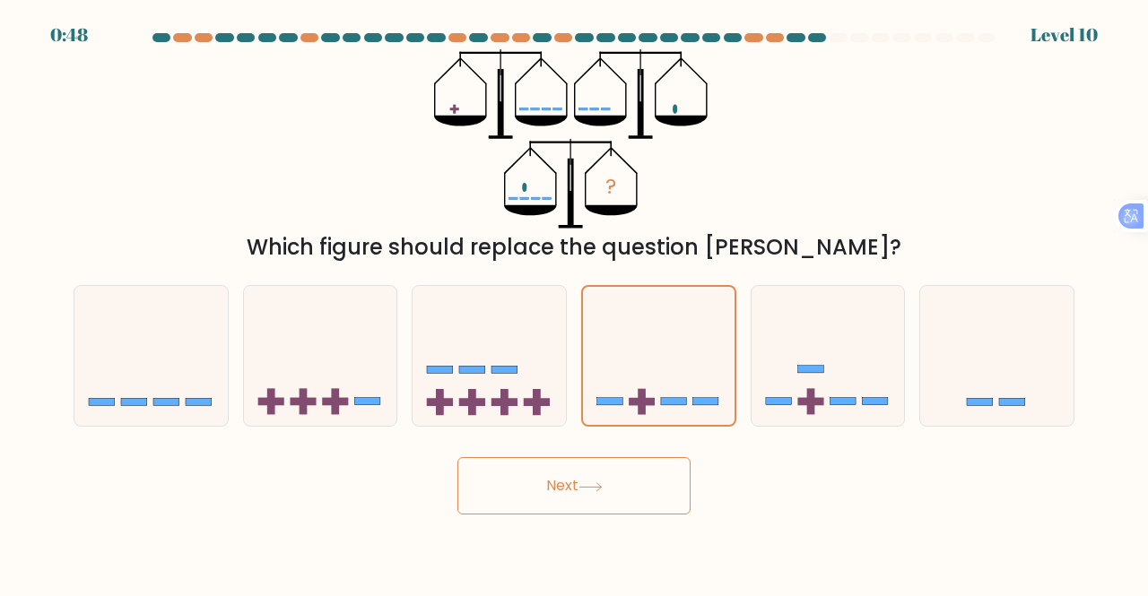
click at [565, 481] on button "Next" at bounding box center [573, 485] width 233 height 57
click at [565, 482] on button "Next" at bounding box center [573, 485] width 233 height 57
click at [617, 494] on button "Next" at bounding box center [573, 485] width 233 height 57
click at [614, 491] on button "Next" at bounding box center [573, 485] width 233 height 57
click at [612, 489] on button "Next" at bounding box center [573, 485] width 233 height 57
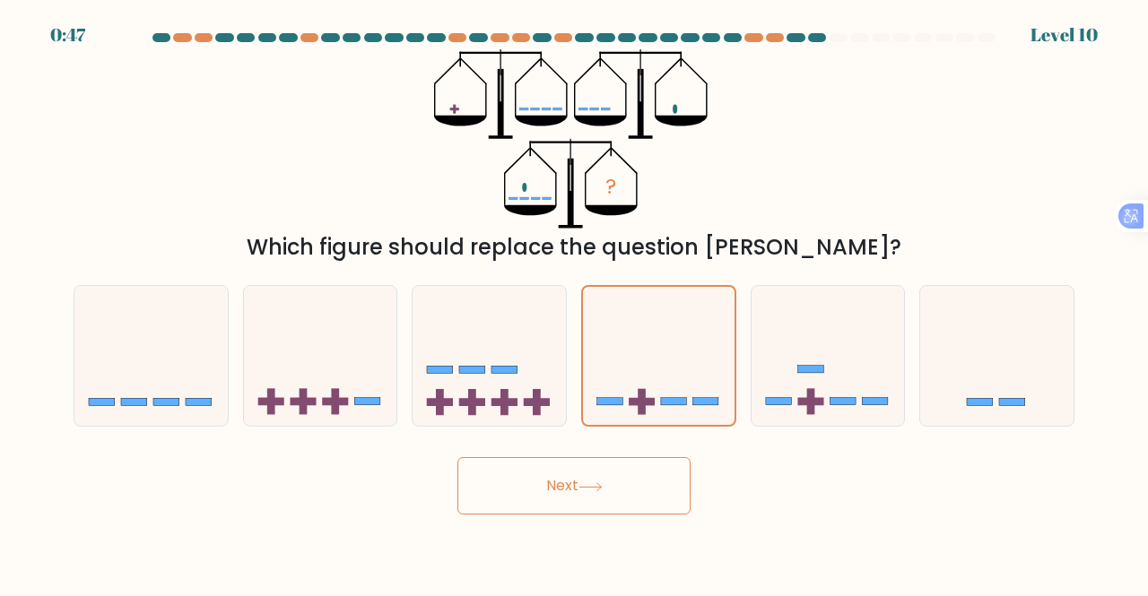
click at [612, 489] on button "Next" at bounding box center [573, 485] width 233 height 57
click at [612, 490] on button "Next" at bounding box center [573, 485] width 233 height 57
drag, startPoint x: 897, startPoint y: 196, endPoint x: 410, endPoint y: 166, distance: 487.9
click at [411, 166] on div "? Which figure should replace the question mark?" at bounding box center [574, 156] width 1022 height 214
click at [561, 469] on button "Next" at bounding box center [573, 485] width 233 height 57
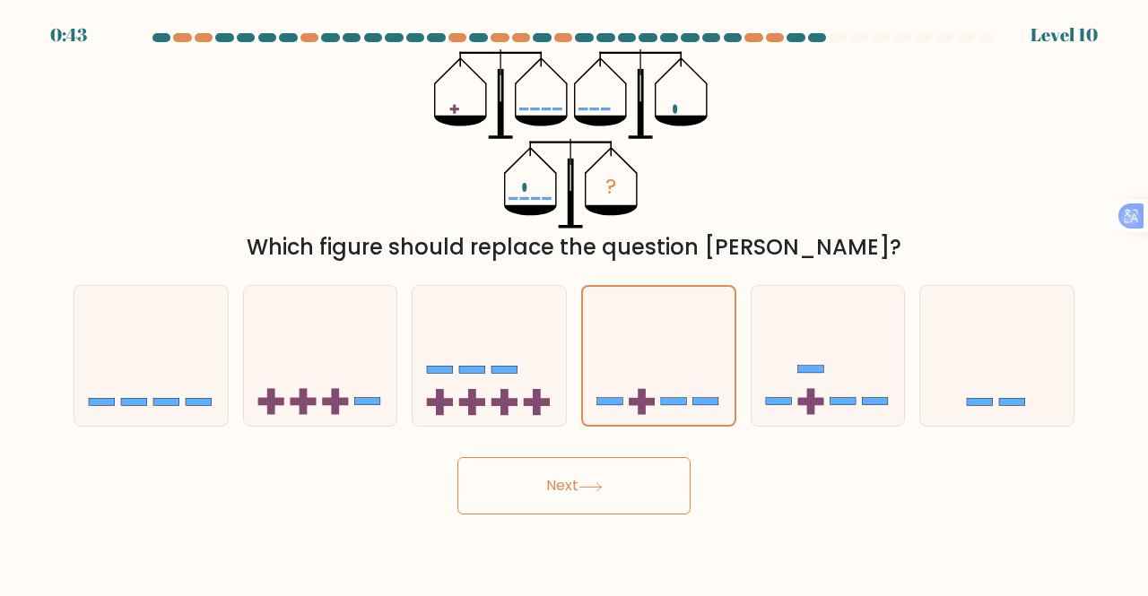
click at [557, 469] on button "Next" at bounding box center [573, 485] width 233 height 57
click at [558, 485] on button "Next" at bounding box center [573, 485] width 233 height 57
click at [789, 352] on icon at bounding box center [827, 355] width 153 height 126
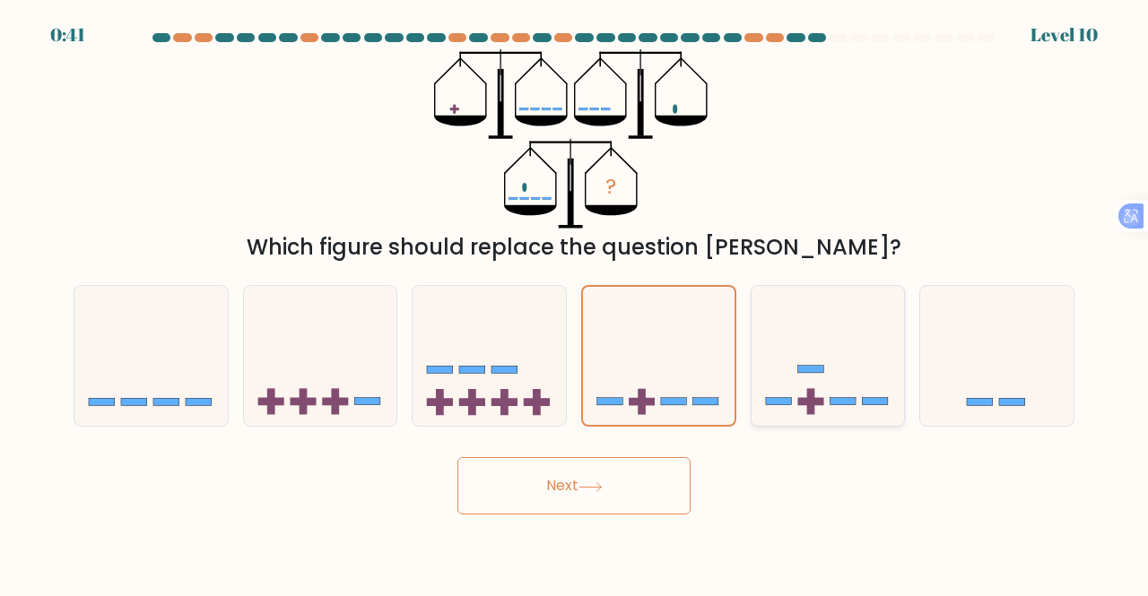
click at [575, 303] on input "e." at bounding box center [574, 301] width 1 height 4
radio input "true"
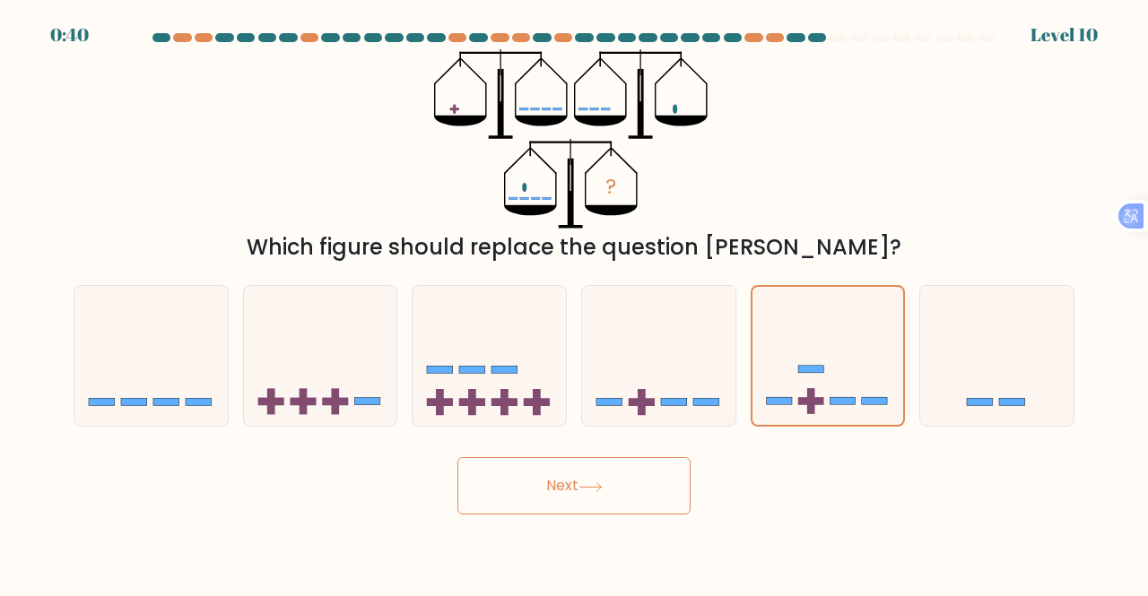
click at [574, 478] on button "Next" at bounding box center [573, 485] width 233 height 57
click at [557, 487] on button "Next" at bounding box center [573, 485] width 233 height 57
click at [558, 487] on button "Next" at bounding box center [573, 485] width 233 height 57
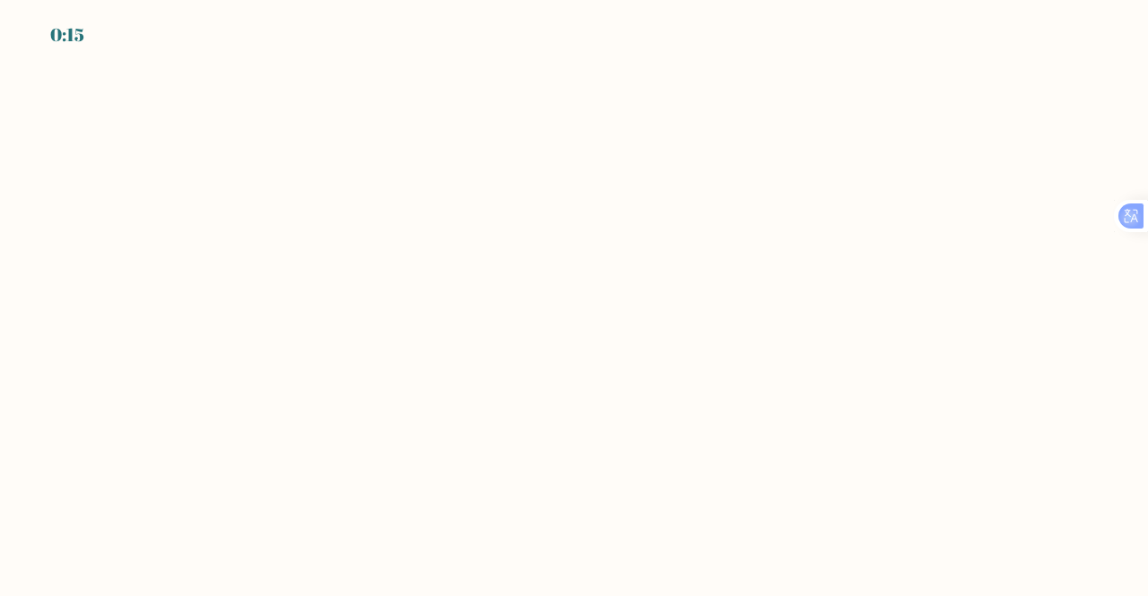
click at [445, 256] on body "0:15" at bounding box center [574, 298] width 1148 height 596
click at [617, 204] on body "0:14" at bounding box center [574, 298] width 1148 height 596
click at [488, 225] on body "0:11" at bounding box center [574, 298] width 1148 height 596
click at [488, 225] on body "0:10" at bounding box center [574, 298] width 1148 height 596
click at [657, 222] on body "0:10" at bounding box center [574, 298] width 1148 height 596
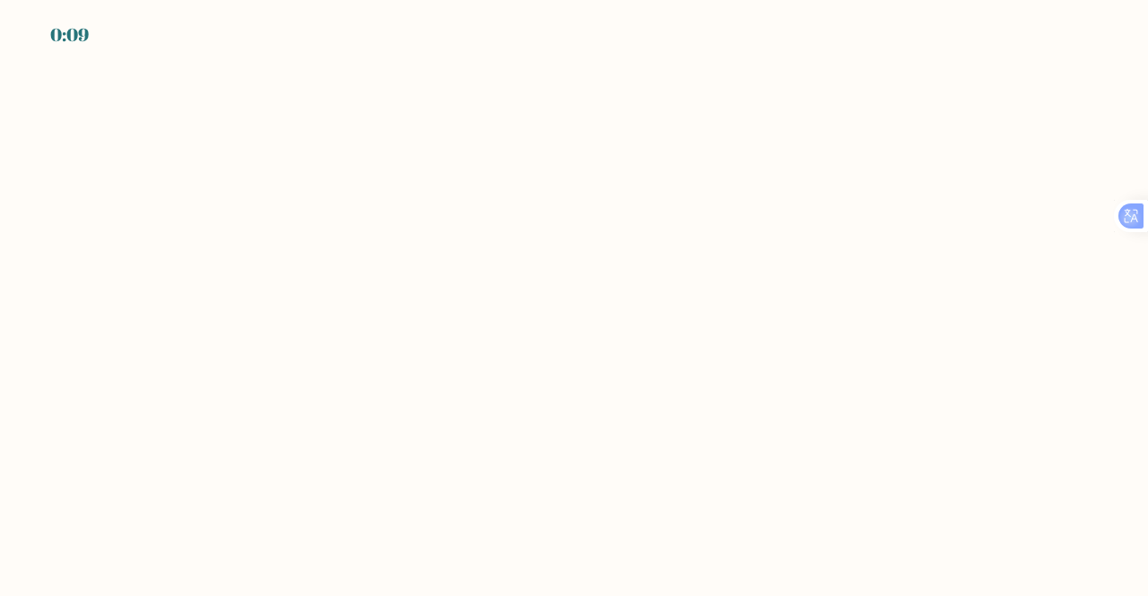
click at [743, 187] on body "0:09" at bounding box center [574, 298] width 1148 height 596
click at [736, 181] on body "0:08" at bounding box center [574, 298] width 1148 height 596
click at [740, 187] on body "0:08" at bounding box center [574, 298] width 1148 height 596
click at [494, 56] on body "0:03" at bounding box center [574, 298] width 1148 height 596
click at [401, 107] on body "0:01" at bounding box center [574, 298] width 1148 height 596
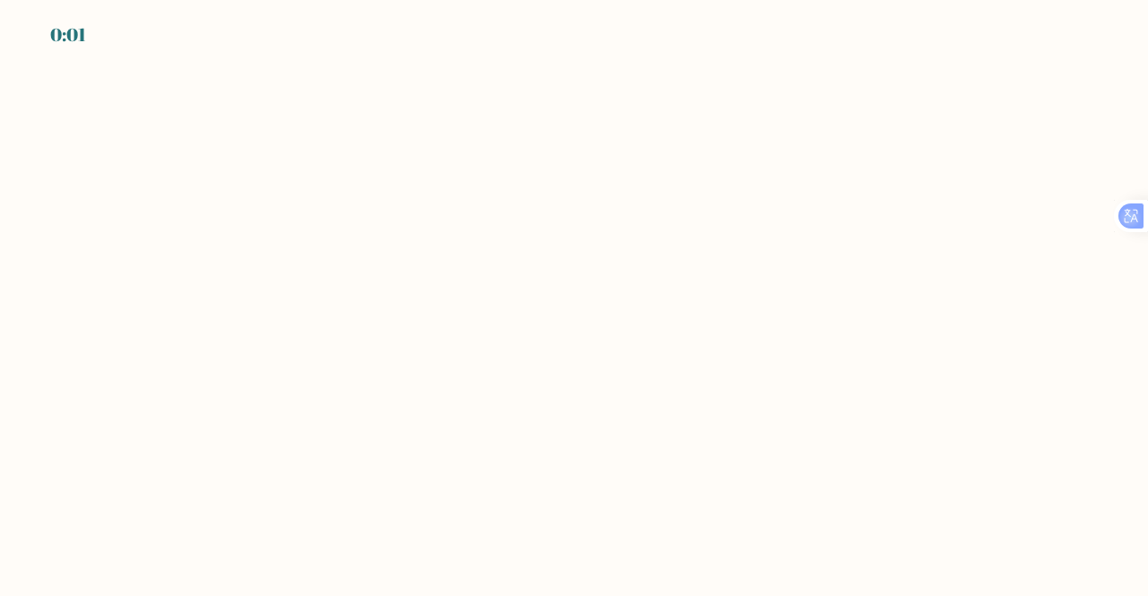
click at [401, 107] on body "0:01" at bounding box center [574, 298] width 1148 height 596
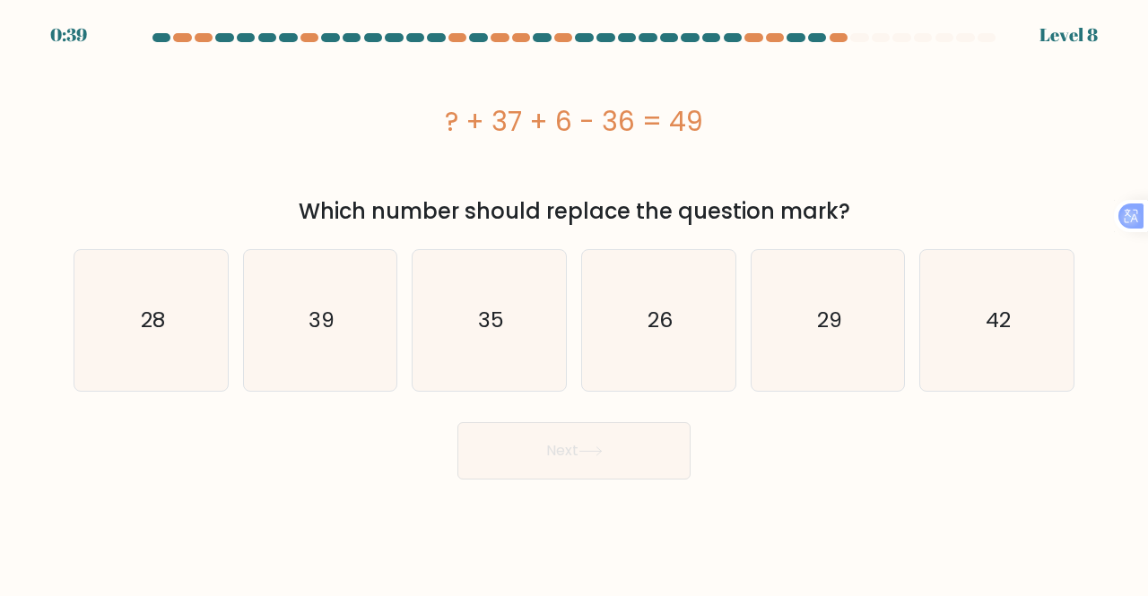
drag, startPoint x: 447, startPoint y: 119, endPoint x: 723, endPoint y: 128, distance: 275.4
click at [723, 128] on div "? + 37 + 6 - 36 = 49" at bounding box center [574, 121] width 1001 height 40
copy div "? + 37 + 6 - 36 = 49"
click at [313, 142] on div "? + 37 + 6 - 36 = 49" at bounding box center [574, 120] width 1001 height 143
click at [986, 323] on text "42" at bounding box center [998, 321] width 25 height 30
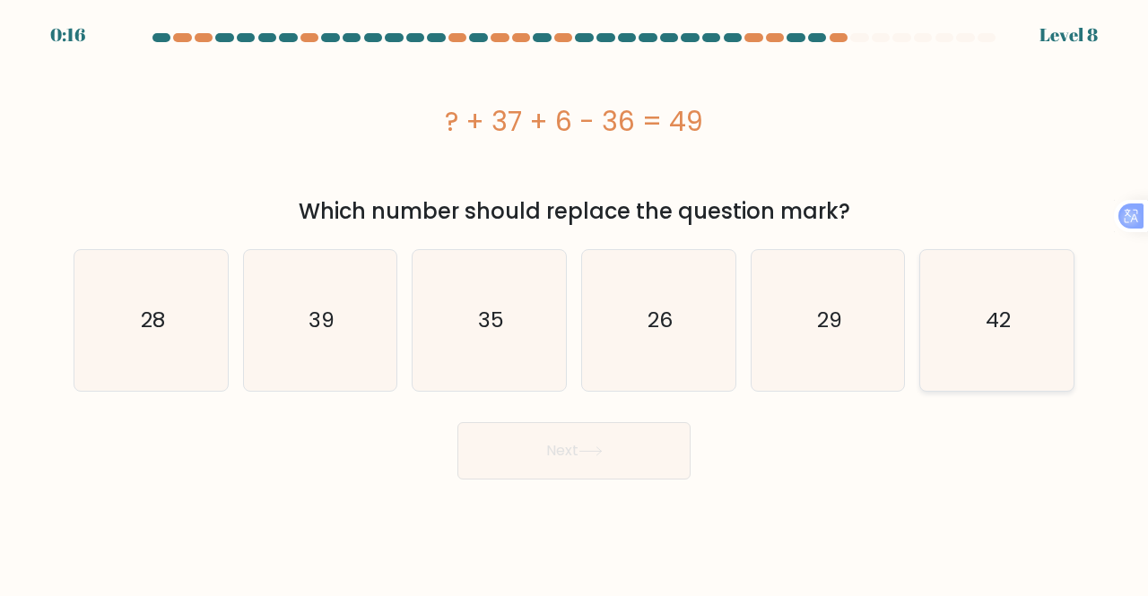
click at [575, 303] on input "f. 42" at bounding box center [574, 301] width 1 height 4
radio input "true"
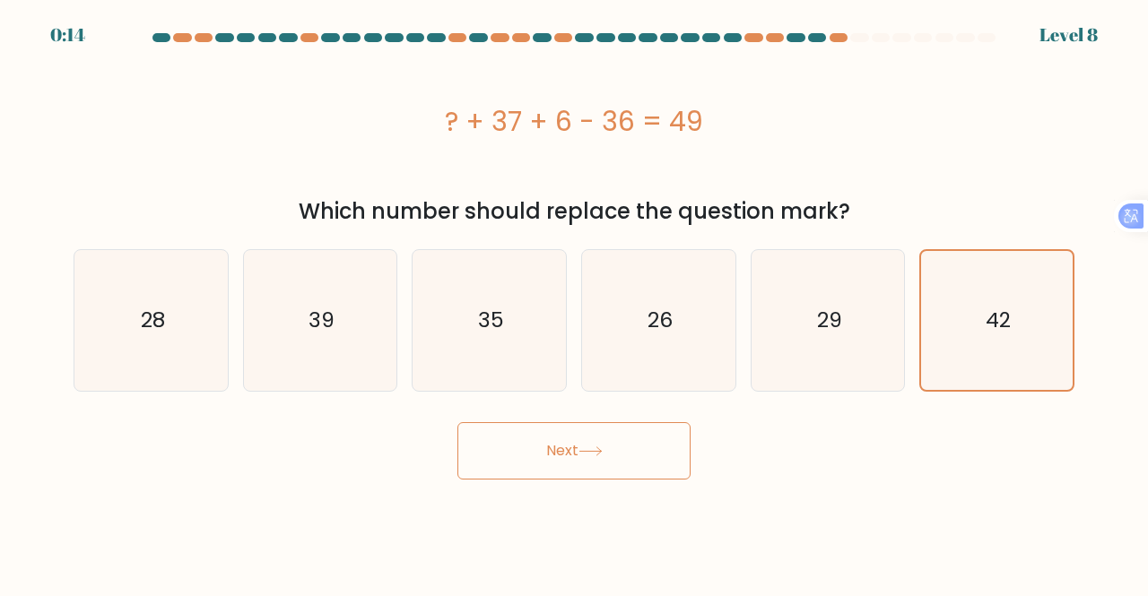
click at [547, 446] on button "Next" at bounding box center [573, 450] width 233 height 57
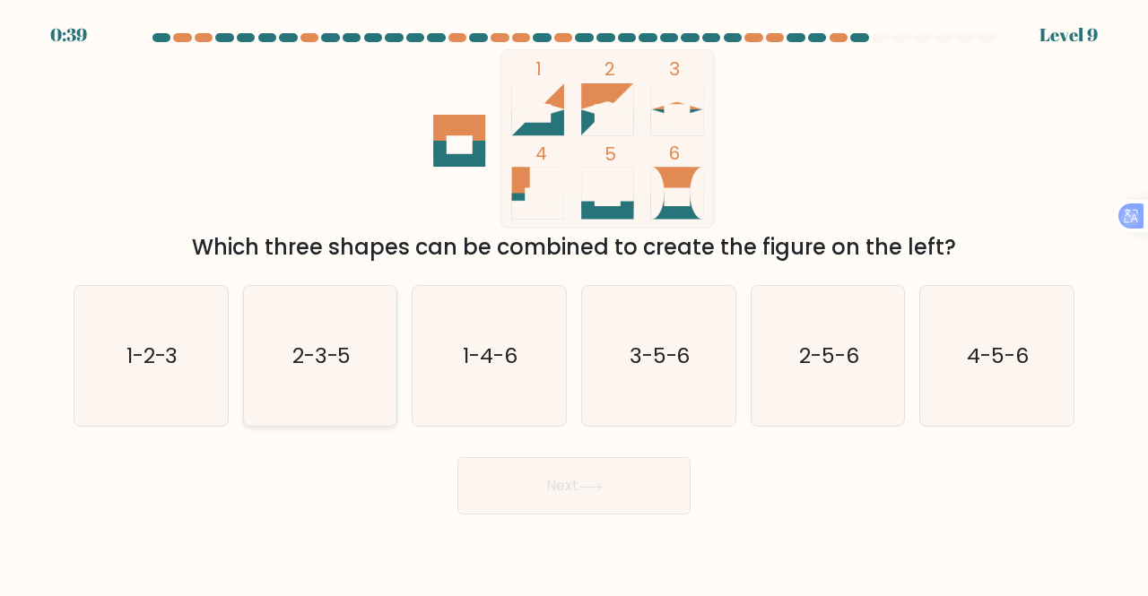
click at [318, 345] on text "2-3-5" at bounding box center [321, 356] width 59 height 30
click at [574, 303] on input "b. 2-3-5" at bounding box center [574, 301] width 1 height 4
radio input "true"
click at [551, 485] on button "Next" at bounding box center [573, 485] width 233 height 57
click at [560, 484] on button "Next" at bounding box center [573, 485] width 233 height 57
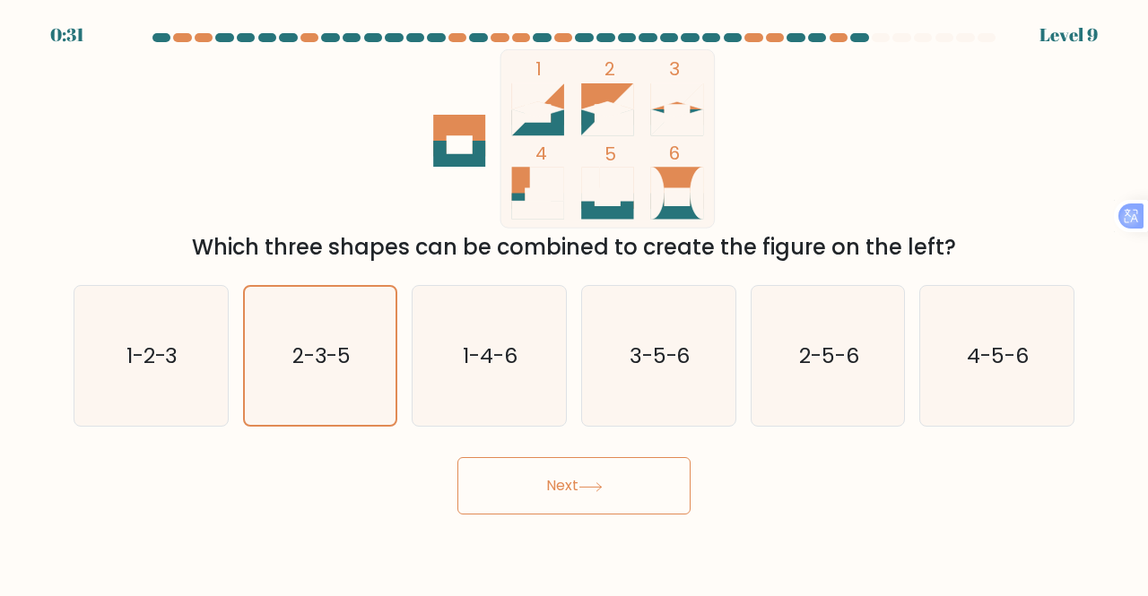
click at [552, 486] on button "Next" at bounding box center [573, 485] width 233 height 57
click at [563, 480] on button "Next" at bounding box center [573, 485] width 233 height 57
click at [557, 481] on button "Next" at bounding box center [573, 485] width 233 height 57
click at [609, 483] on button "Next" at bounding box center [573, 485] width 233 height 57
click at [603, 484] on icon at bounding box center [590, 487] width 24 height 10
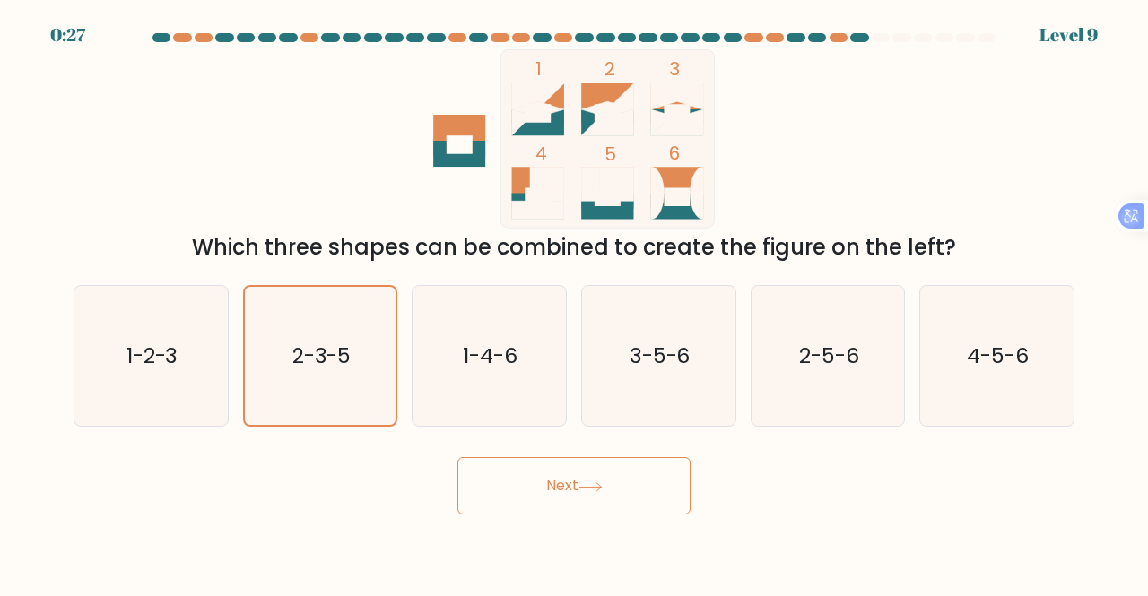
click at [569, 483] on button "Next" at bounding box center [573, 485] width 233 height 57
click at [533, 483] on button "Next" at bounding box center [573, 485] width 233 height 57
click at [531, 482] on button "Next" at bounding box center [573, 485] width 233 height 57
click at [457, 457] on button "Next" at bounding box center [573, 485] width 233 height 57
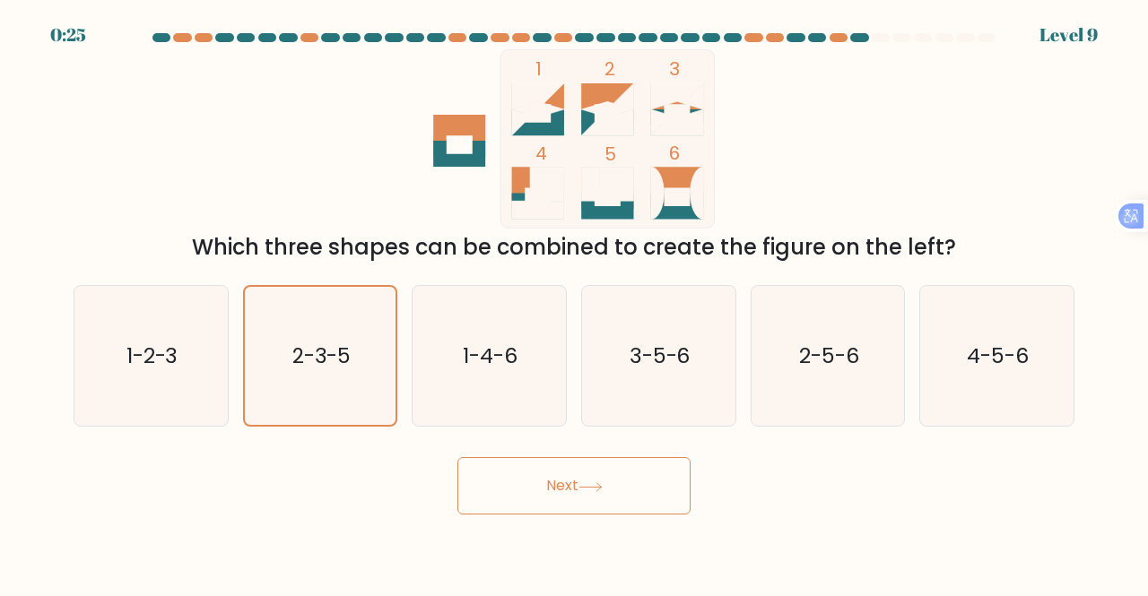
click at [457, 457] on button "Next" at bounding box center [573, 485] width 233 height 57
click at [549, 491] on button "Next" at bounding box center [573, 485] width 233 height 57
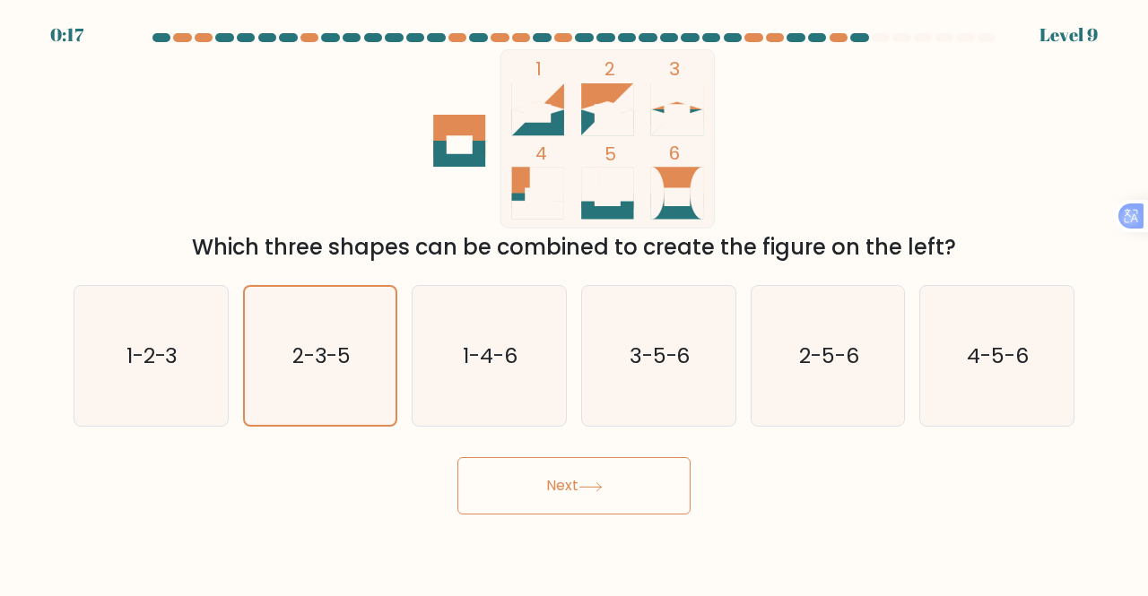
click at [547, 491] on button "Next" at bounding box center [573, 485] width 233 height 57
click at [571, 485] on button "Next" at bounding box center [573, 485] width 233 height 57
click at [569, 485] on button "Next" at bounding box center [573, 485] width 233 height 57
click at [568, 485] on button "Next" at bounding box center [573, 485] width 233 height 57
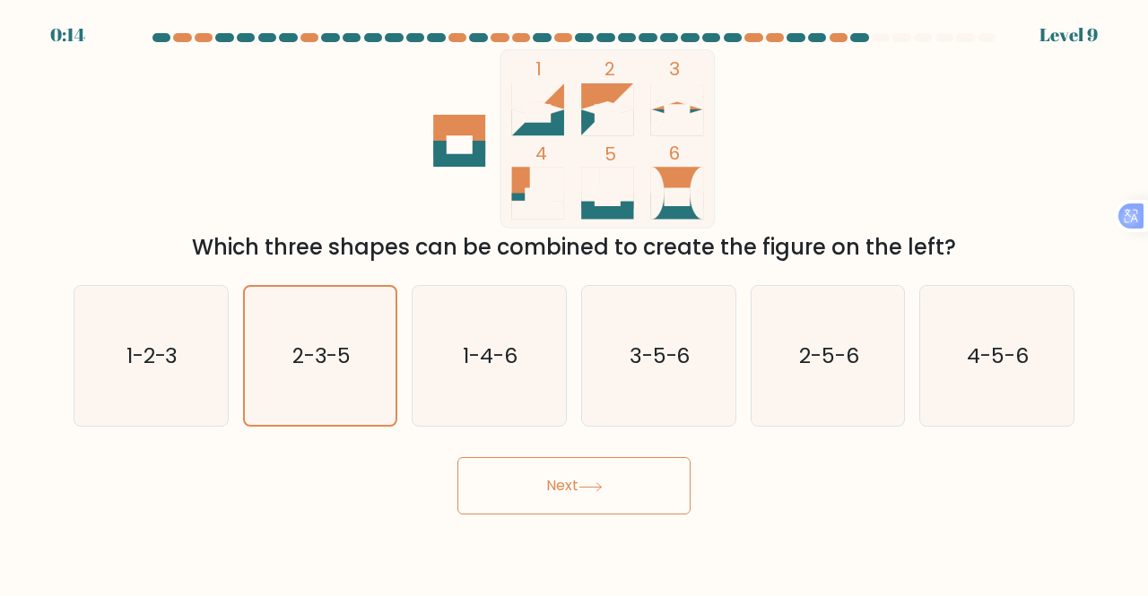
click at [567, 482] on button "Next" at bounding box center [573, 485] width 233 height 57
click at [566, 479] on button "Next" at bounding box center [573, 485] width 233 height 57
click at [578, 478] on button "Next" at bounding box center [573, 485] width 233 height 57
click at [575, 475] on button "Next" at bounding box center [573, 485] width 233 height 57
drag, startPoint x: 547, startPoint y: 468, endPoint x: 551, endPoint y: 482, distance: 14.8
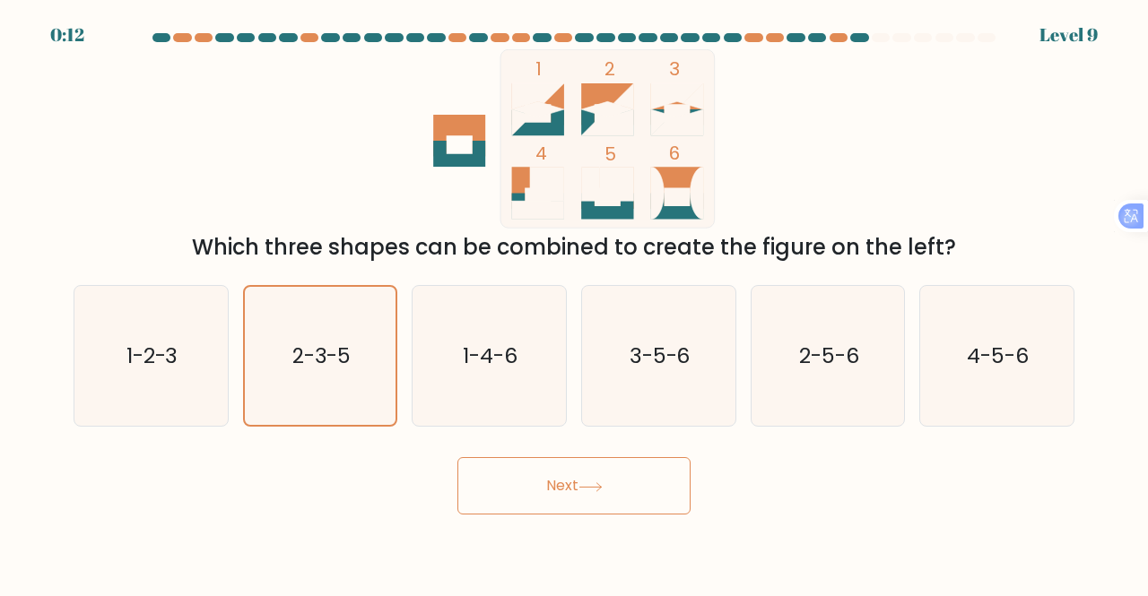
click at [550, 473] on button "Next" at bounding box center [573, 485] width 233 height 57
click at [551, 483] on button "Next" at bounding box center [573, 485] width 233 height 57
click at [552, 483] on button "Next" at bounding box center [573, 485] width 233 height 57
click at [583, 486] on button "Next" at bounding box center [573, 485] width 233 height 57
click at [583, 486] on icon at bounding box center [590, 487] width 24 height 10
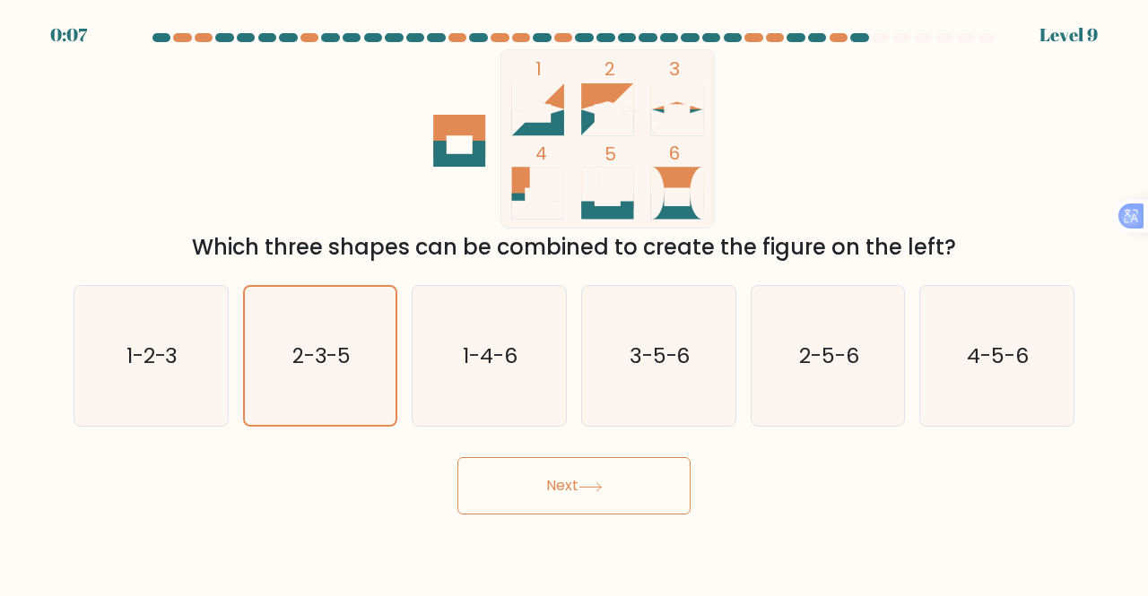
click at [572, 485] on button "Next" at bounding box center [573, 485] width 233 height 57
click at [569, 483] on button "Next" at bounding box center [573, 485] width 233 height 57
click at [565, 482] on button "Next" at bounding box center [573, 485] width 233 height 57
click at [554, 478] on button "Next" at bounding box center [573, 485] width 233 height 57
click at [552, 477] on button "Next" at bounding box center [573, 485] width 233 height 57
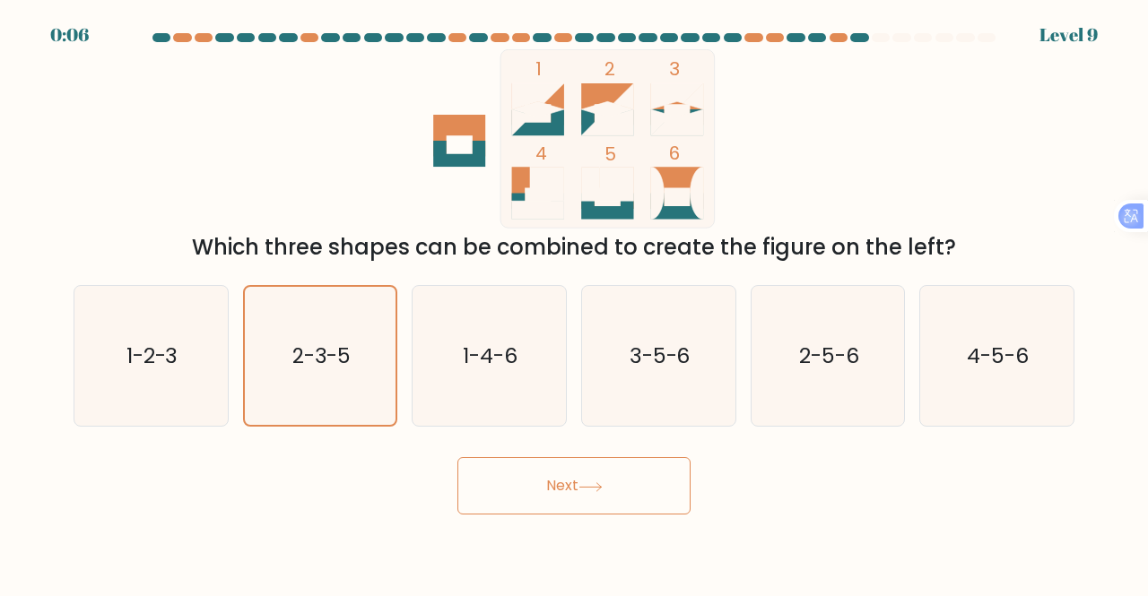
click at [549, 476] on button "Next" at bounding box center [573, 485] width 233 height 57
click at [543, 473] on button "Next" at bounding box center [573, 485] width 233 height 57
click at [538, 473] on button "Next" at bounding box center [573, 485] width 233 height 57
click at [457, 457] on button "Next" at bounding box center [573, 485] width 233 height 57
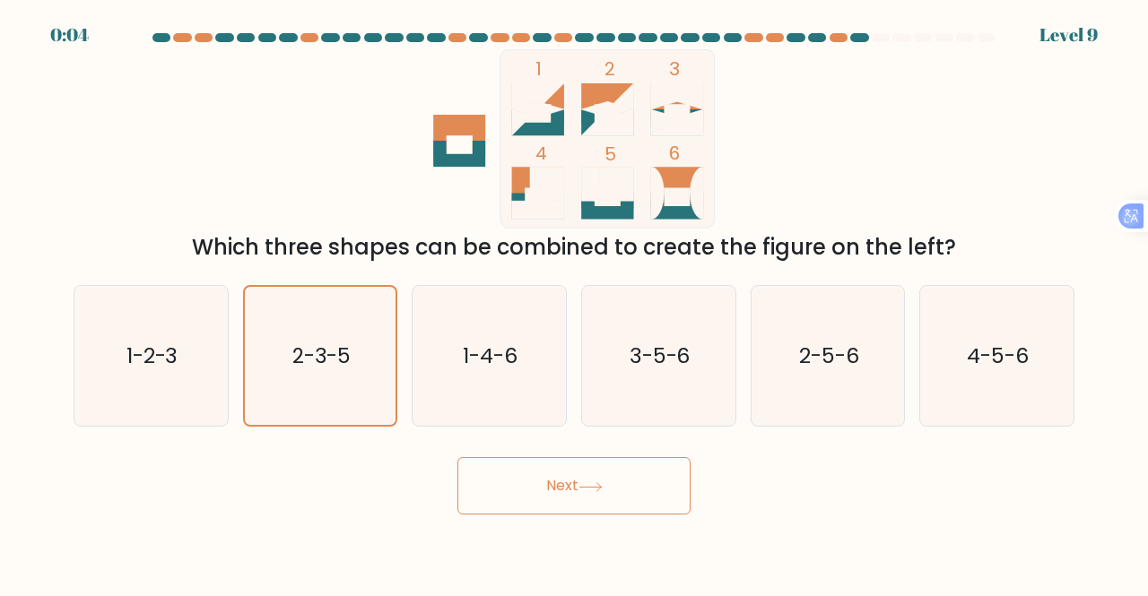
click at [457, 457] on button "Next" at bounding box center [573, 485] width 233 height 57
click at [551, 480] on button "Next" at bounding box center [573, 485] width 233 height 57
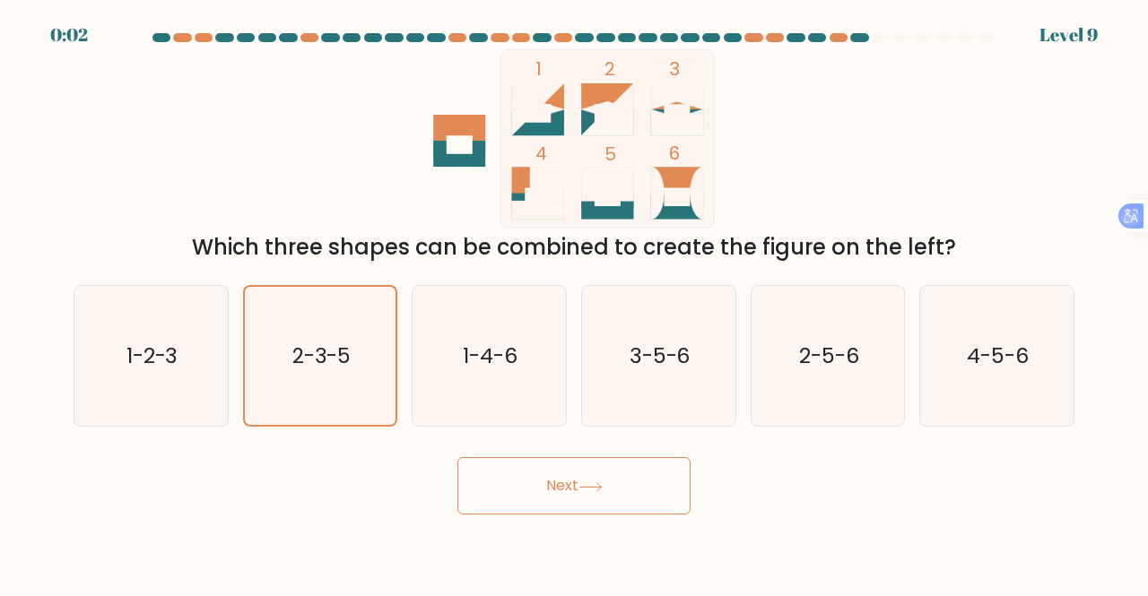
click at [551, 480] on button "Next" at bounding box center [573, 485] width 233 height 57
click at [551, 481] on button "Next" at bounding box center [573, 485] width 233 height 57
click at [549, 482] on button "Next" at bounding box center [573, 485] width 233 height 57
click at [540, 477] on button "Next" at bounding box center [573, 485] width 233 height 57
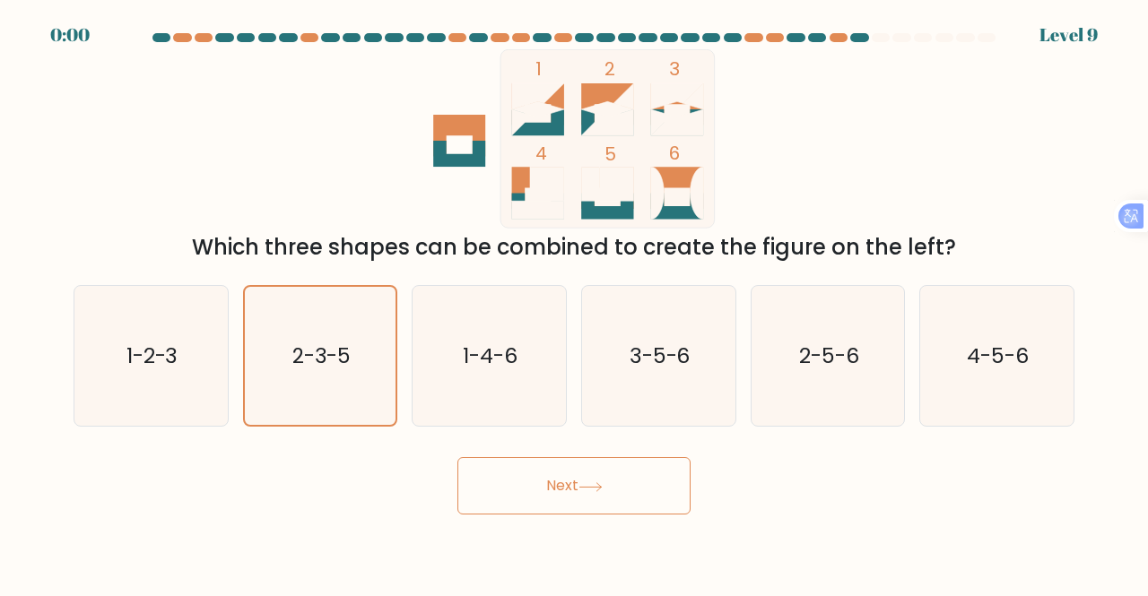
click at [547, 480] on button "Next" at bounding box center [573, 485] width 233 height 57
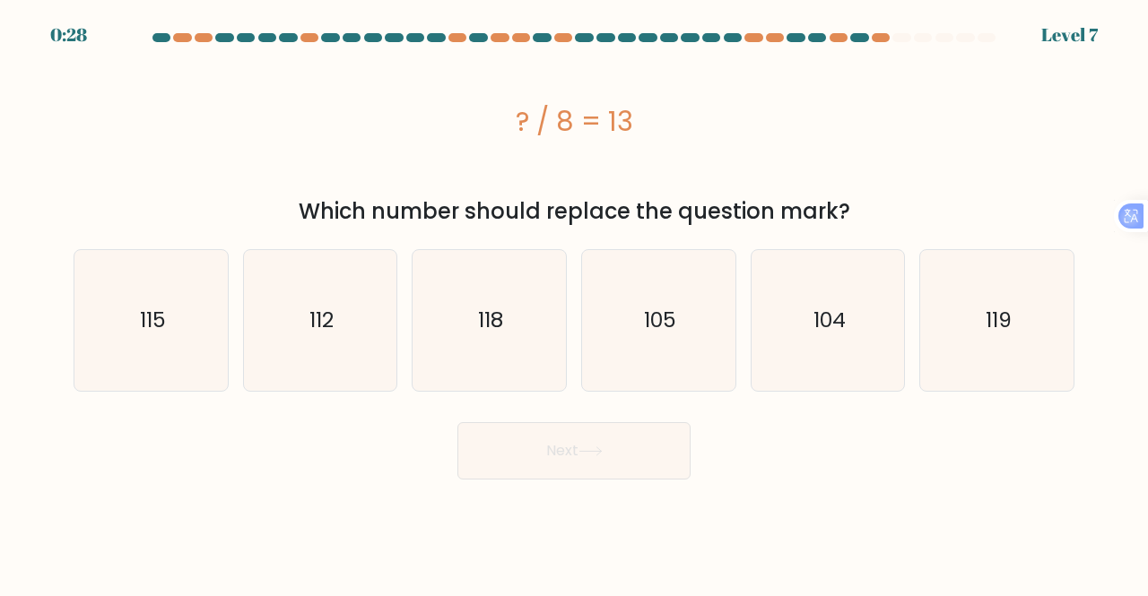
drag, startPoint x: 518, startPoint y: 119, endPoint x: 645, endPoint y: 130, distance: 126.9
click at [644, 135] on div "? / 8 = 13" at bounding box center [574, 121] width 1001 height 40
copy div "? / 8 = 13"
click at [310, 132] on div "? / 8 = 13" at bounding box center [574, 121] width 1001 height 40
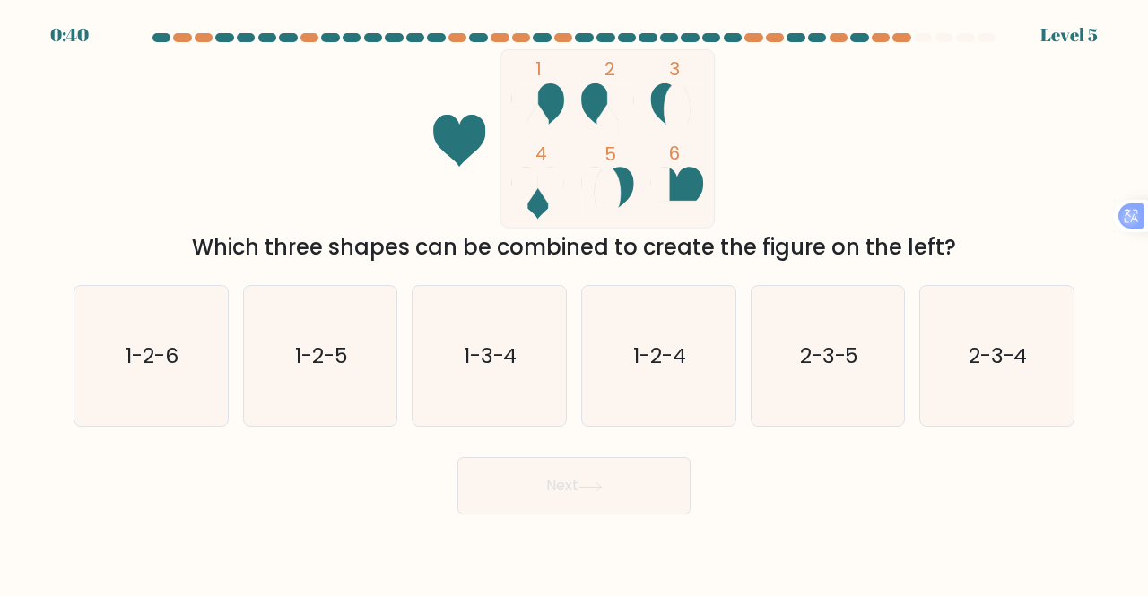
click at [803, 143] on icon "1 2 3 4 5 6" at bounding box center [574, 138] width 482 height 179
click at [517, 341] on text "1-3-4" at bounding box center [491, 356] width 54 height 30
click at [574, 303] on input "c. 1-3-4" at bounding box center [574, 301] width 1 height 4
radio input "true"
click at [624, 325] on icon "1-2-4" at bounding box center [658, 356] width 141 height 141
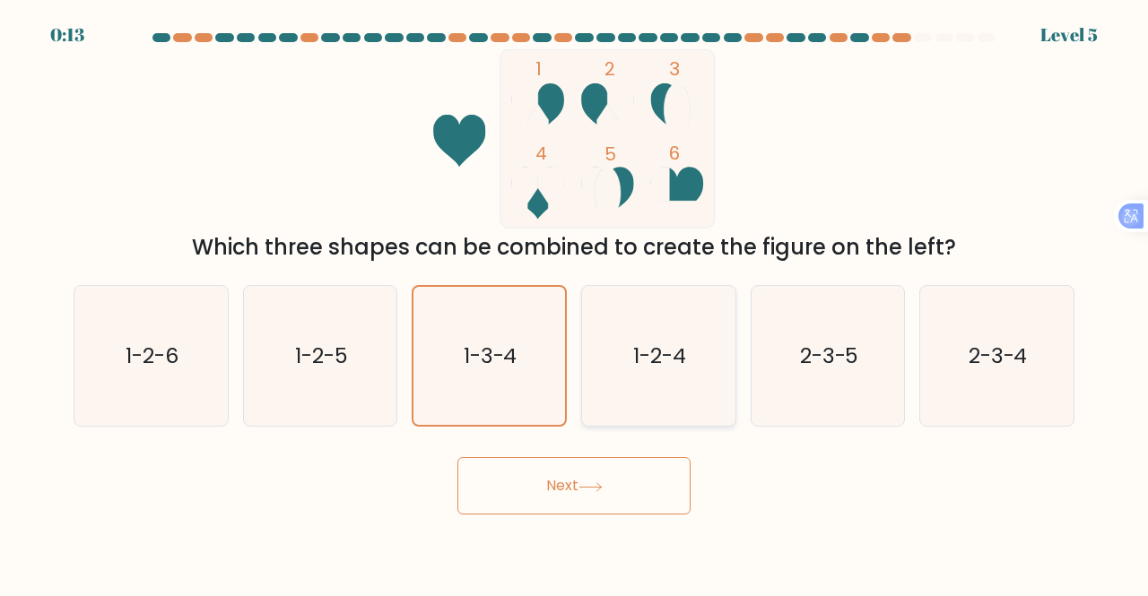
click at [575, 303] on input "d. 1-2-4" at bounding box center [574, 301] width 1 height 4
radio input "true"
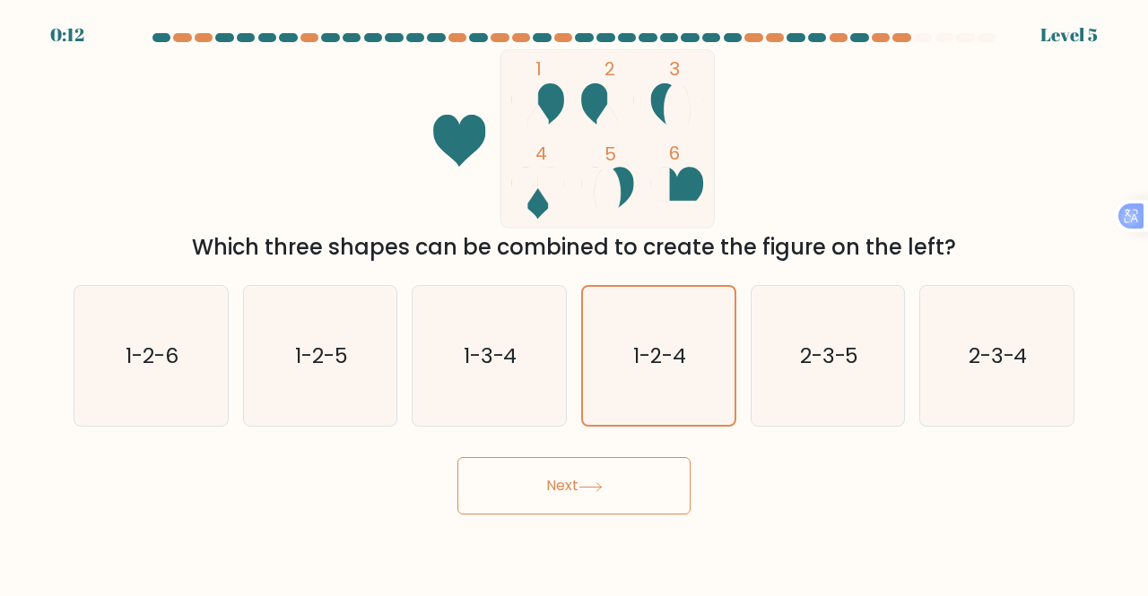
click at [548, 478] on button "Next" at bounding box center [573, 485] width 233 height 57
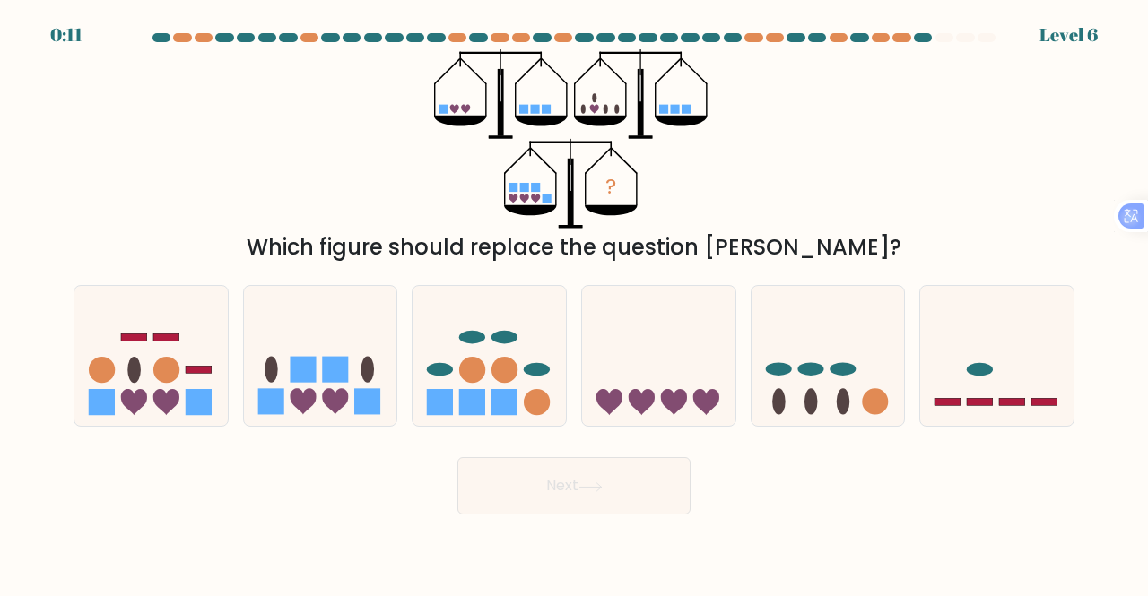
click at [552, 486] on button "Next" at bounding box center [573, 485] width 233 height 57
click at [698, 379] on icon at bounding box center [658, 355] width 153 height 126
click at [575, 303] on input "d." at bounding box center [574, 301] width 1 height 4
radio input "true"
click at [560, 478] on button "Next" at bounding box center [573, 485] width 233 height 57
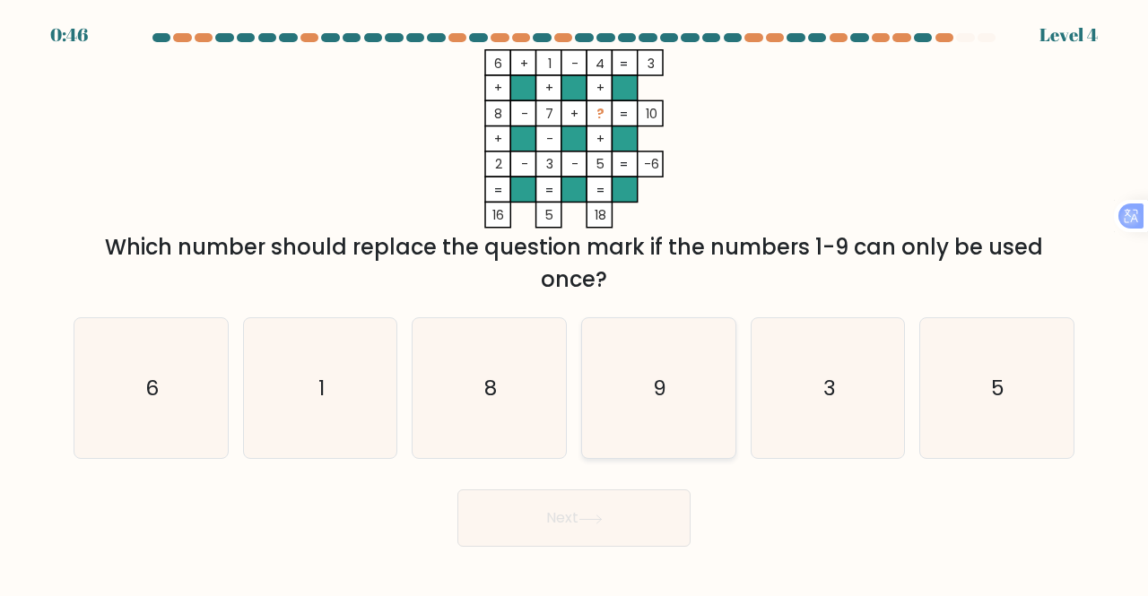
click at [683, 374] on icon "9" at bounding box center [658, 388] width 141 height 141
click at [575, 303] on input "d. 9" at bounding box center [574, 301] width 1 height 4
radio input "true"
click at [556, 528] on button "Next" at bounding box center [573, 518] width 233 height 57
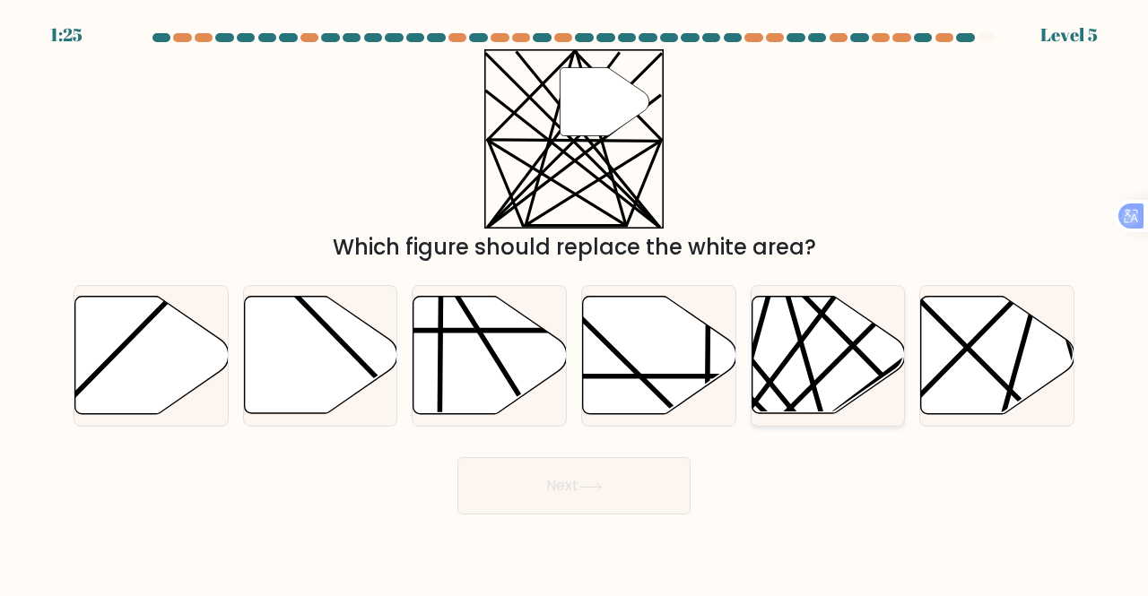
click at [904, 342] on div at bounding box center [828, 356] width 155 height 143
click at [575, 303] on input "e." at bounding box center [574, 301] width 1 height 4
radio input "true"
click at [968, 347] on line at bounding box center [1041, 422] width 300 height 300
click at [575, 303] on input "f." at bounding box center [574, 301] width 1 height 4
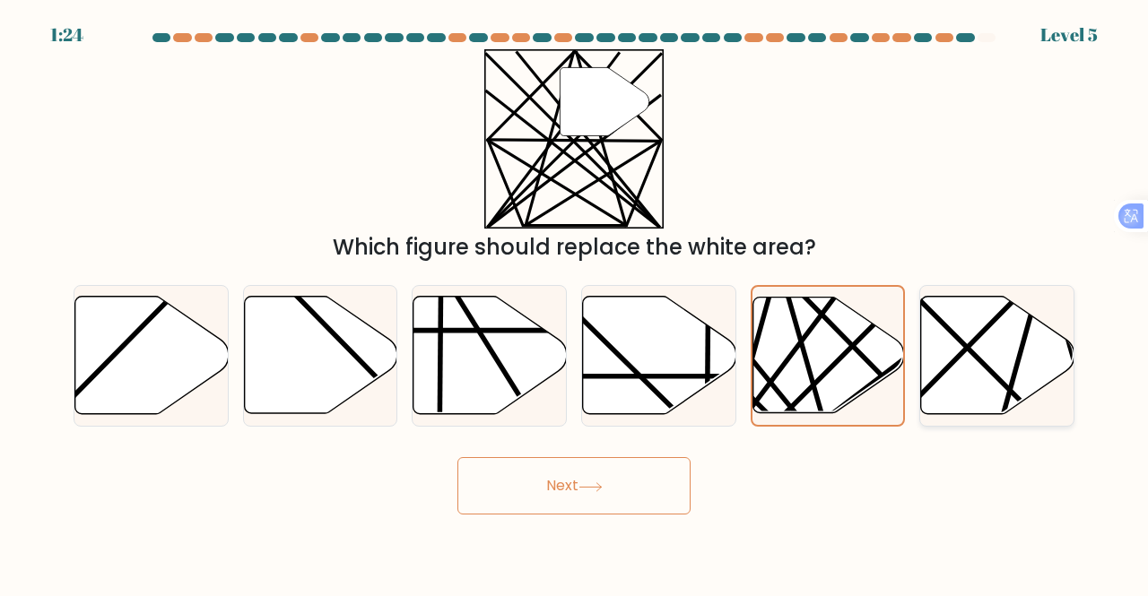
radio input "true"
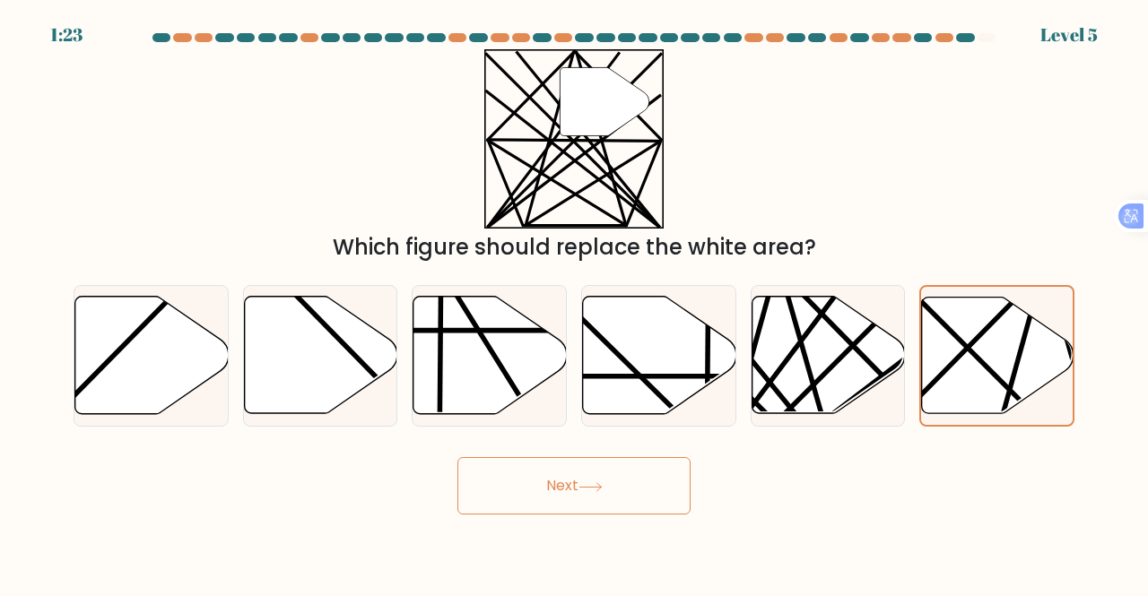
click at [552, 488] on button "Next" at bounding box center [573, 485] width 233 height 57
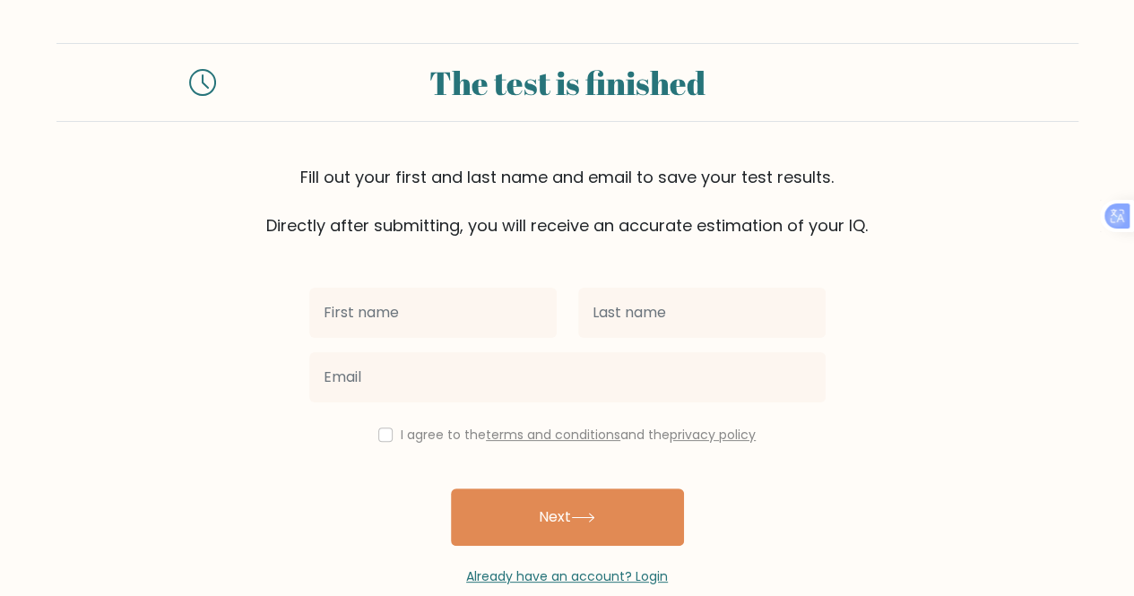
click at [463, 318] on input "text" at bounding box center [433, 313] width 248 height 50
type input "[PERSON_NAME]"
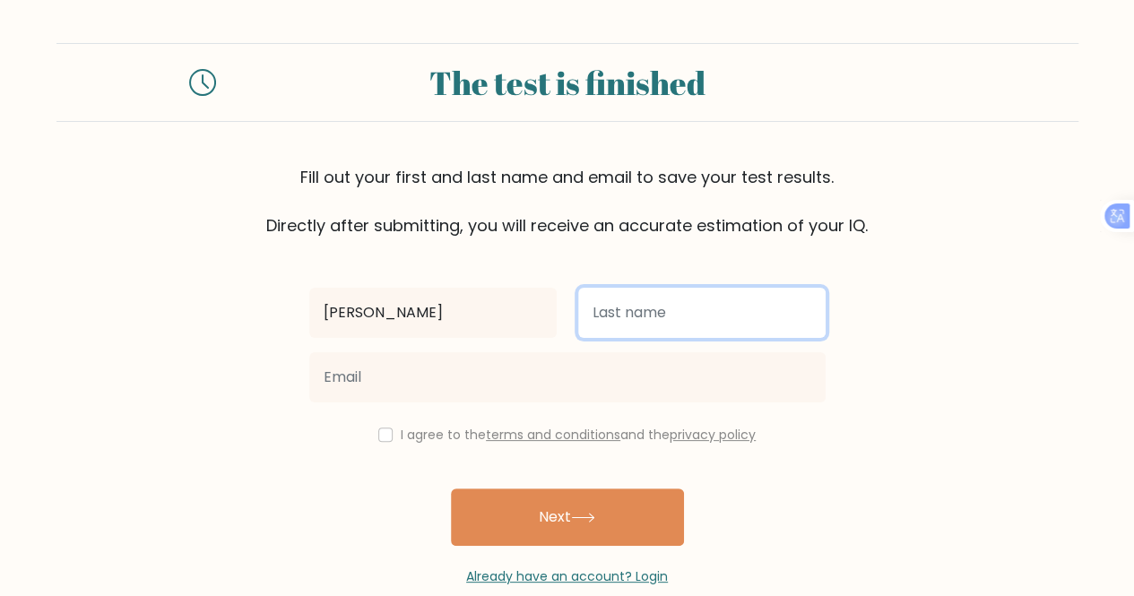
click at [638, 314] on input "text" at bounding box center [702, 313] width 248 height 50
type input "Abas"
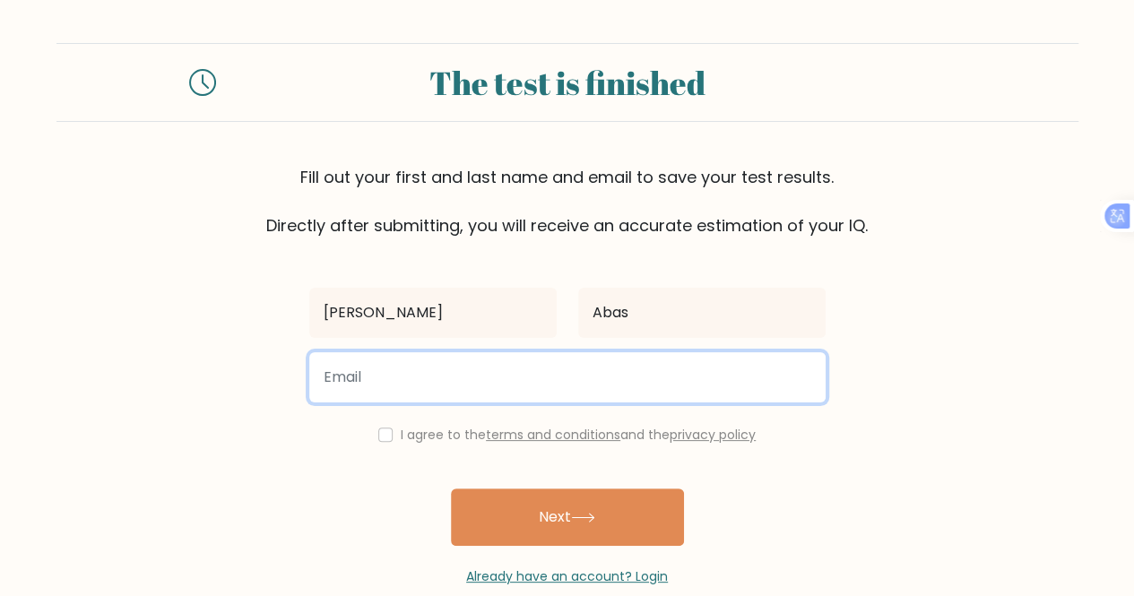
click at [459, 378] on input "email" at bounding box center [567, 377] width 517 height 50
type input "[EMAIL_ADDRESS][DOMAIN_NAME]"
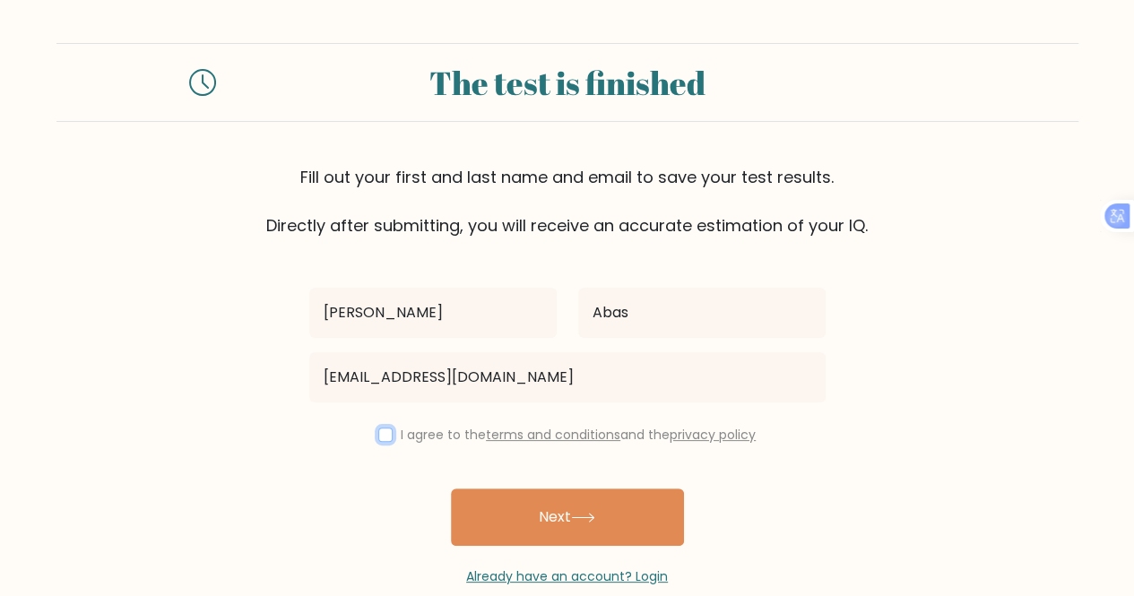
click at [386, 439] on input "checkbox" at bounding box center [385, 435] width 14 height 14
checkbox input "true"
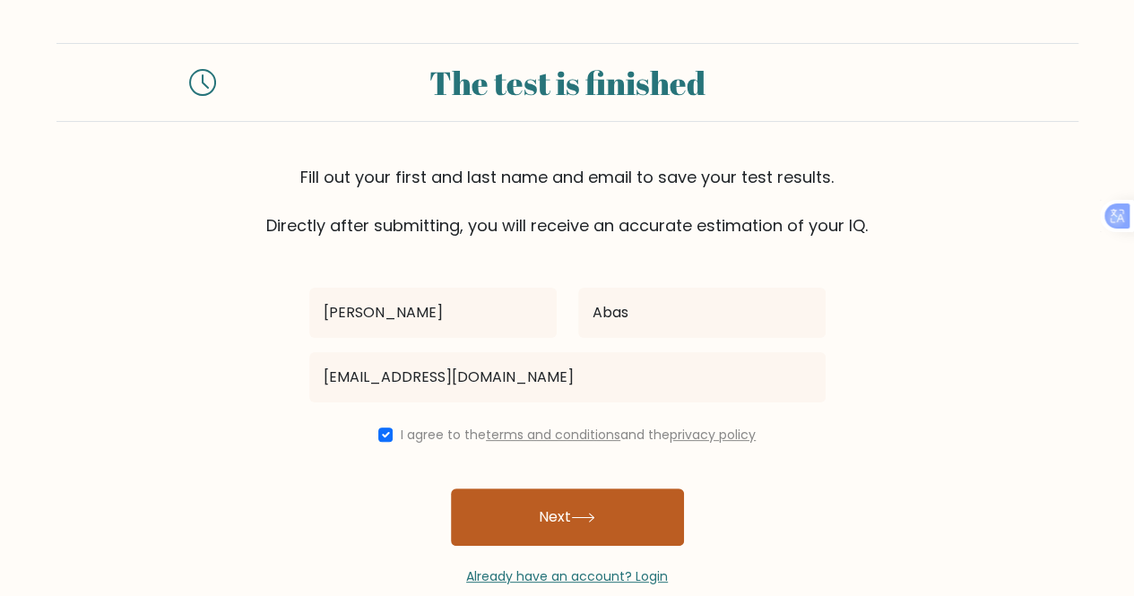
click at [524, 508] on button "Next" at bounding box center [567, 517] width 233 height 57
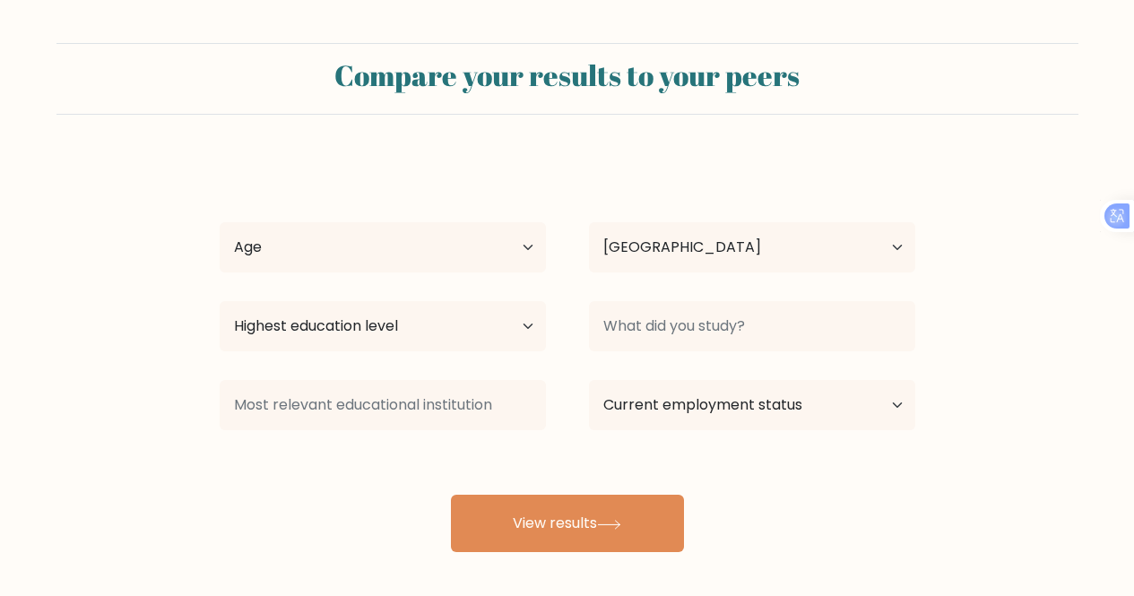
select select "PH"
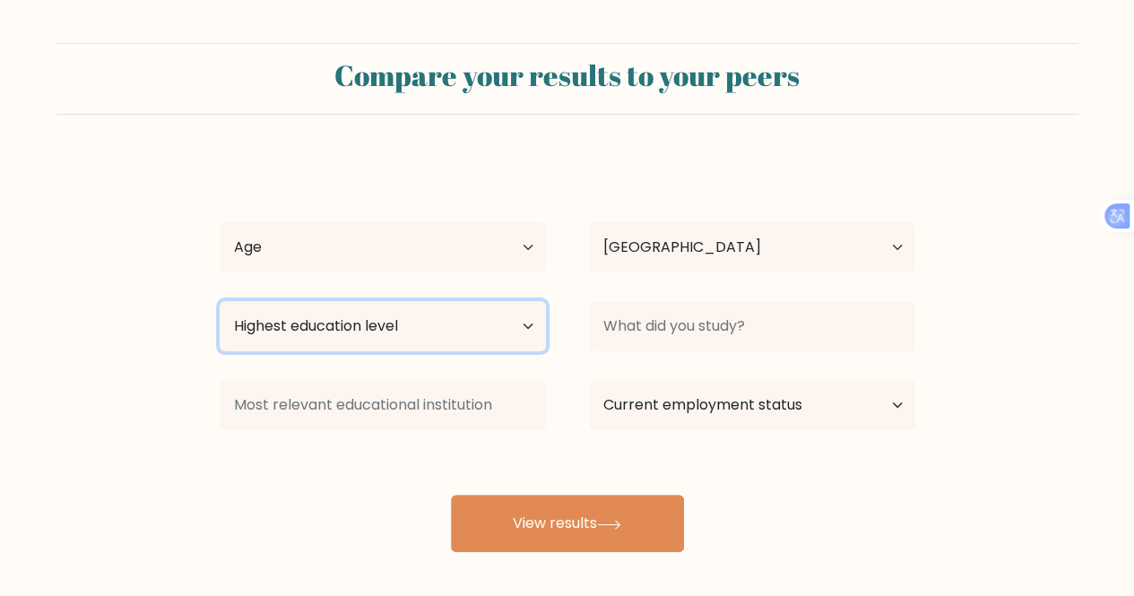
click at [519, 324] on select "Highest education level No schooling Primary Lower Secondary Upper Secondary Oc…" at bounding box center [383, 326] width 326 height 50
select select "bachelors_degree"
click at [220, 301] on select "Highest education level No schooling Primary Lower Secondary Upper Secondary Oc…" at bounding box center [383, 326] width 326 height 50
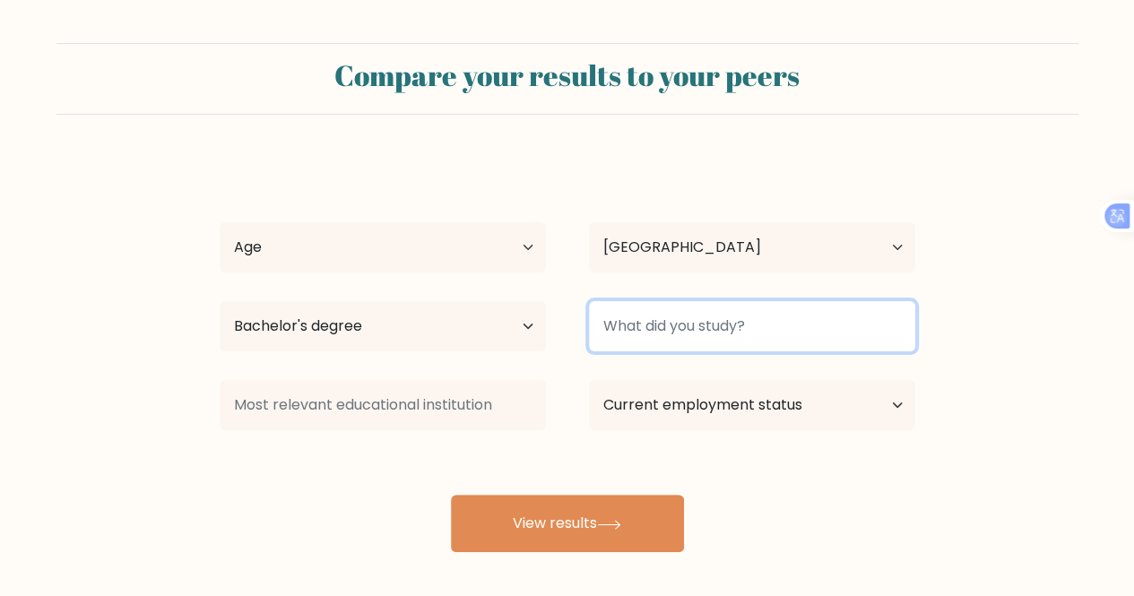
click at [825, 333] on input at bounding box center [752, 326] width 326 height 50
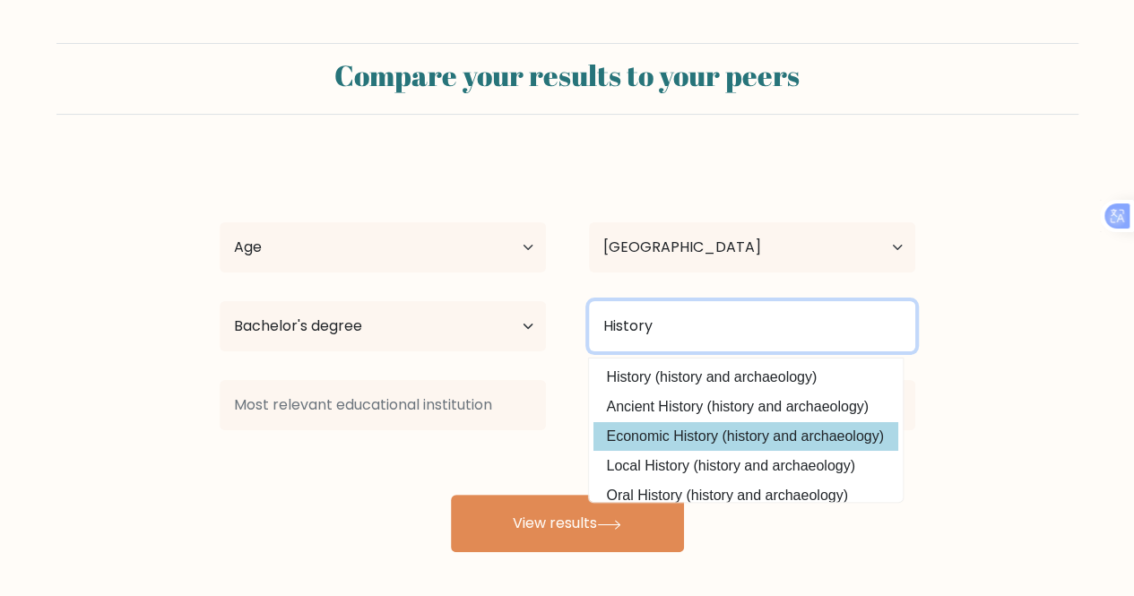
type input "History"
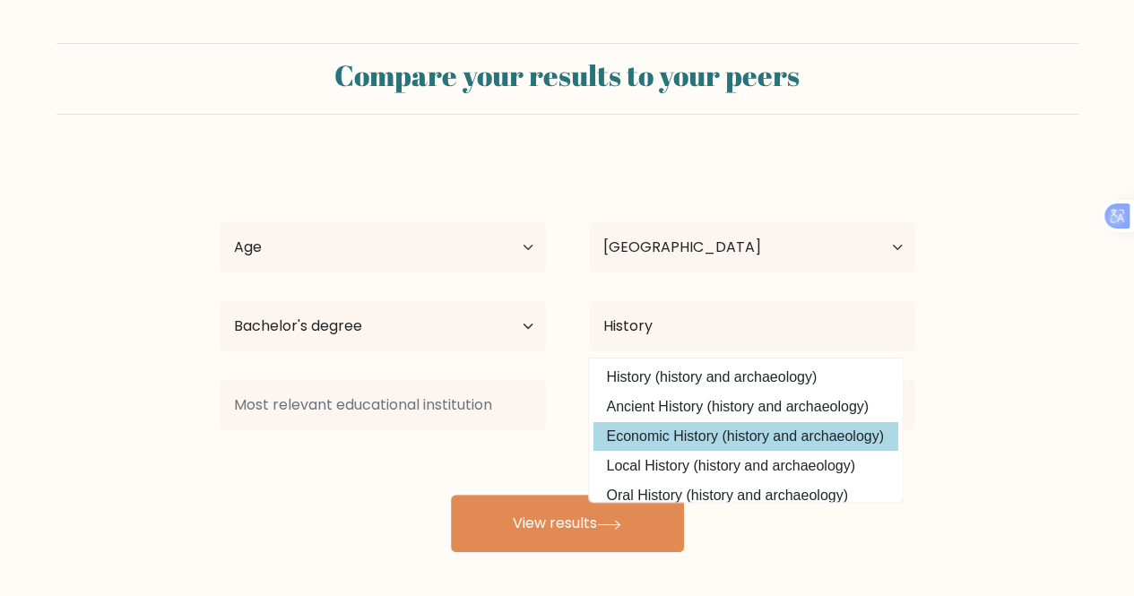
click at [716, 433] on div "Allene Abas Age Under 18 years old 18-24 years old 25-34 years old 35-44 years …" at bounding box center [567, 355] width 717 height 395
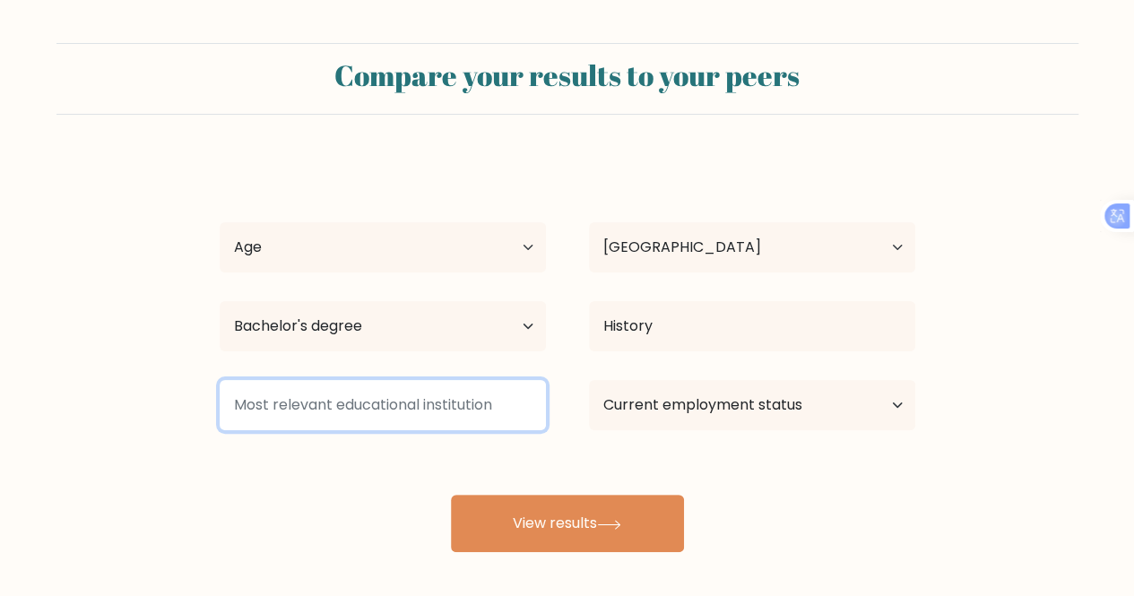
click at [357, 408] on input at bounding box center [383, 405] width 326 height 50
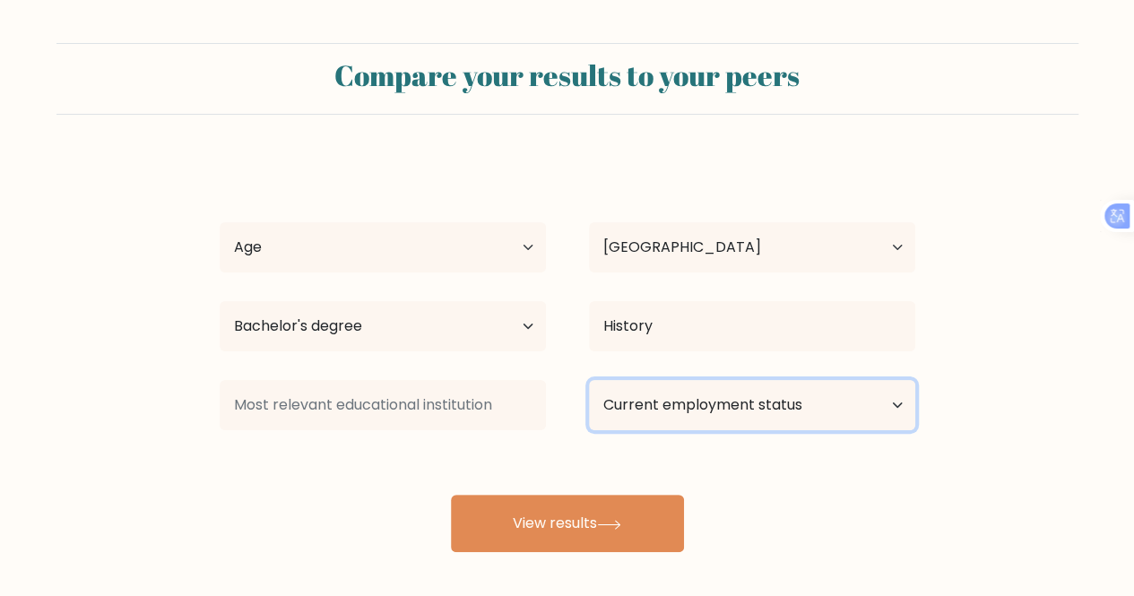
click at [895, 401] on select "Current employment status Employed Student Retired Other / prefer not to answer" at bounding box center [752, 405] width 326 height 50
click at [493, 442] on div "Allene Abas Age Under 18 years old 18-24 years old 25-34 years old 35-44 years …" at bounding box center [567, 355] width 717 height 395
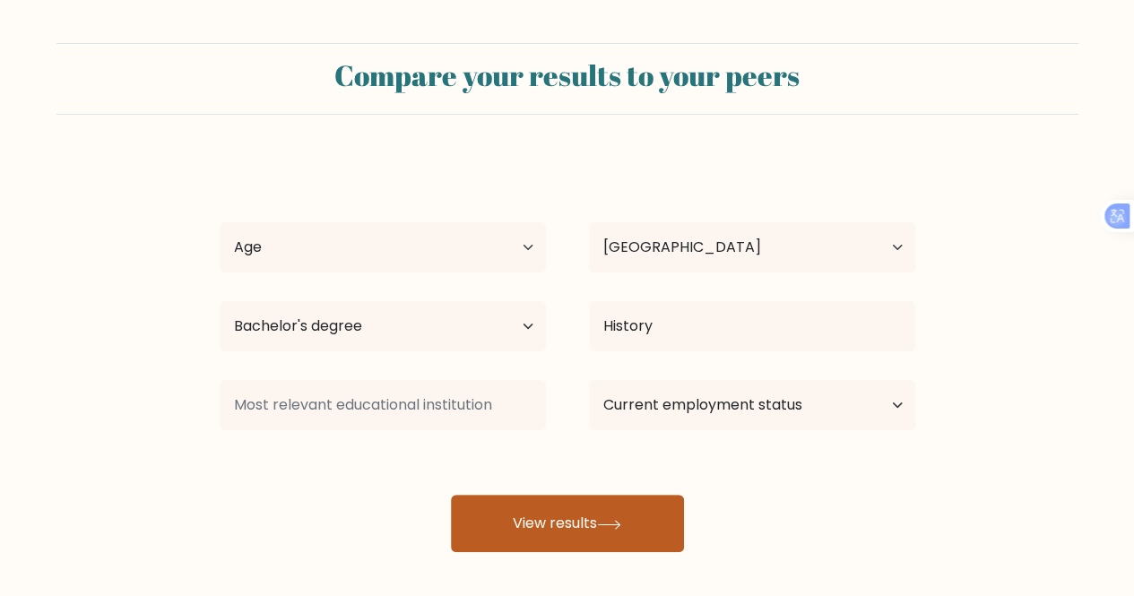
click at [530, 511] on button "View results" at bounding box center [567, 523] width 233 height 57
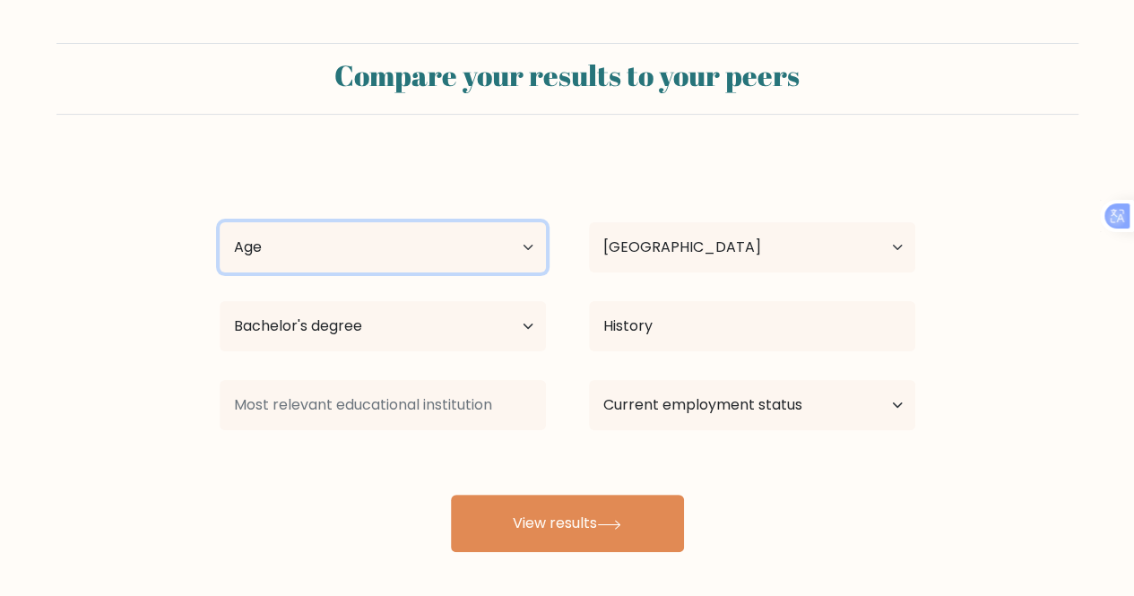
click at [493, 256] on select "Age Under 18 years old 18-24 years old 25-34 years old 35-44 years old 45-54 ye…" at bounding box center [383, 247] width 326 height 50
select select "35_44"
click at [220, 222] on select "Age Under 18 years old 18-24 years old 25-34 years old 35-44 years old 45-54 ye…" at bounding box center [383, 247] width 326 height 50
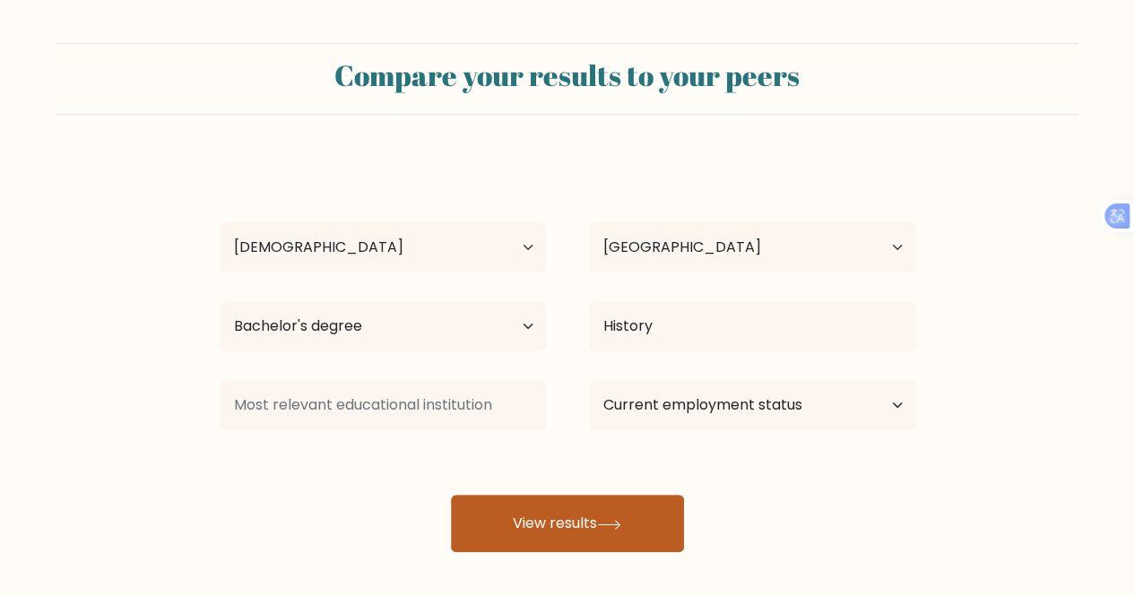
click at [542, 519] on button "View results" at bounding box center [567, 523] width 233 height 57
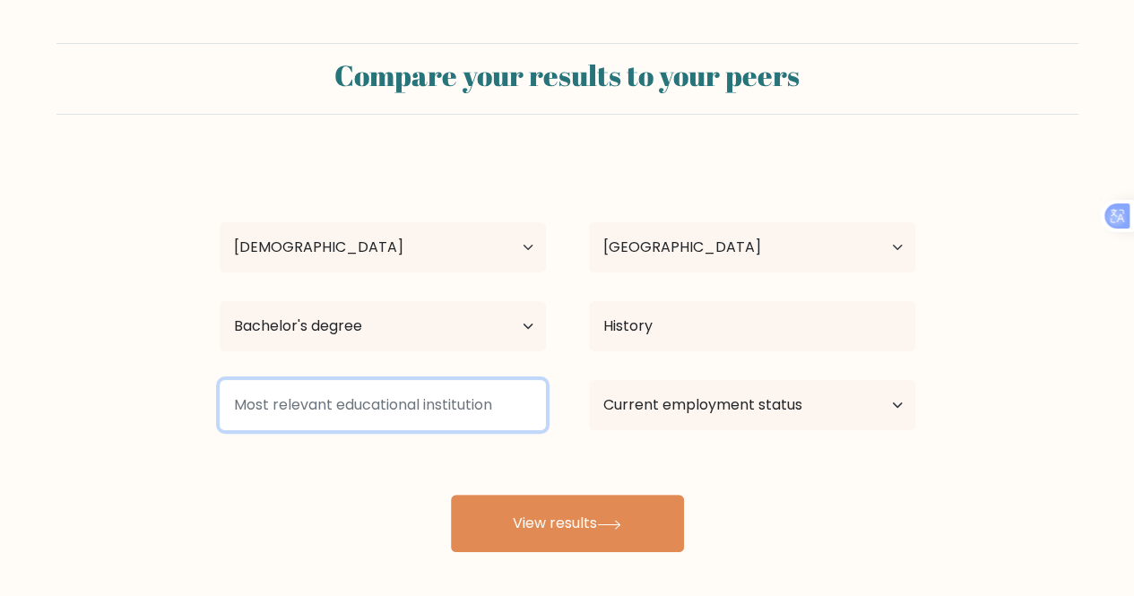
click at [371, 401] on input at bounding box center [383, 405] width 326 height 50
click at [475, 399] on input at bounding box center [383, 405] width 326 height 50
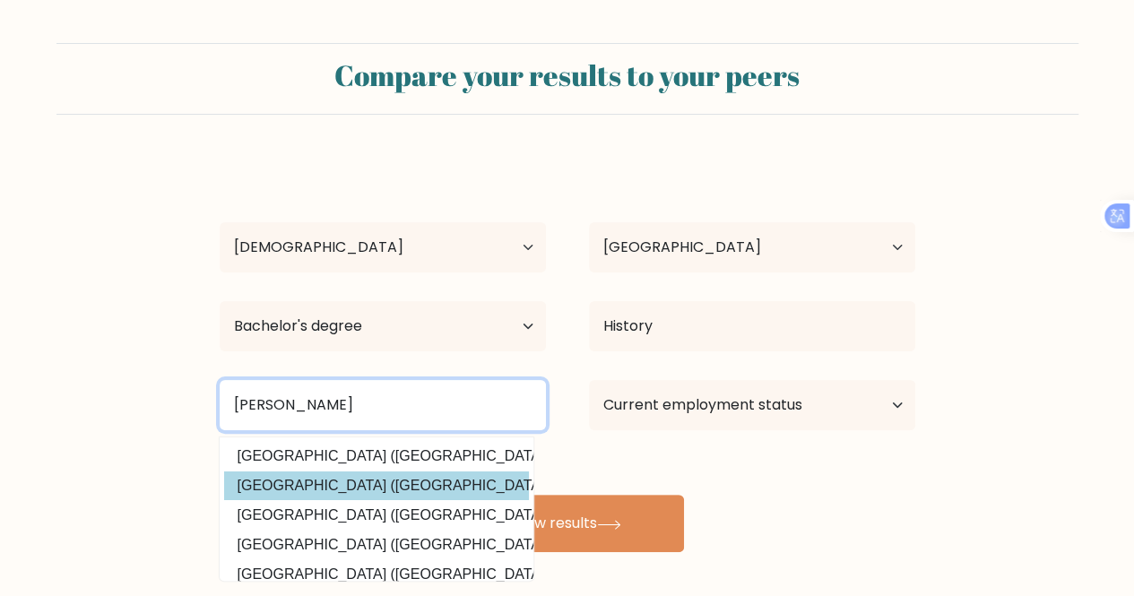
type input "Minda"
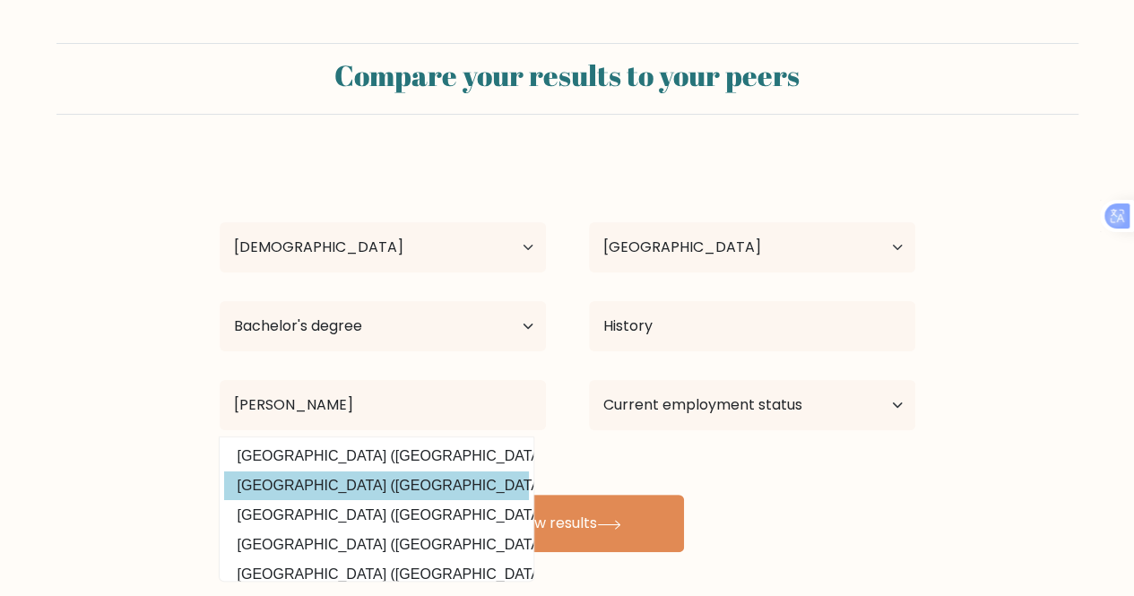
click at [422, 482] on div "Allene Abas Age Under 18 years old 18-24 years old 25-34 years old 35-44 years …" at bounding box center [567, 355] width 717 height 395
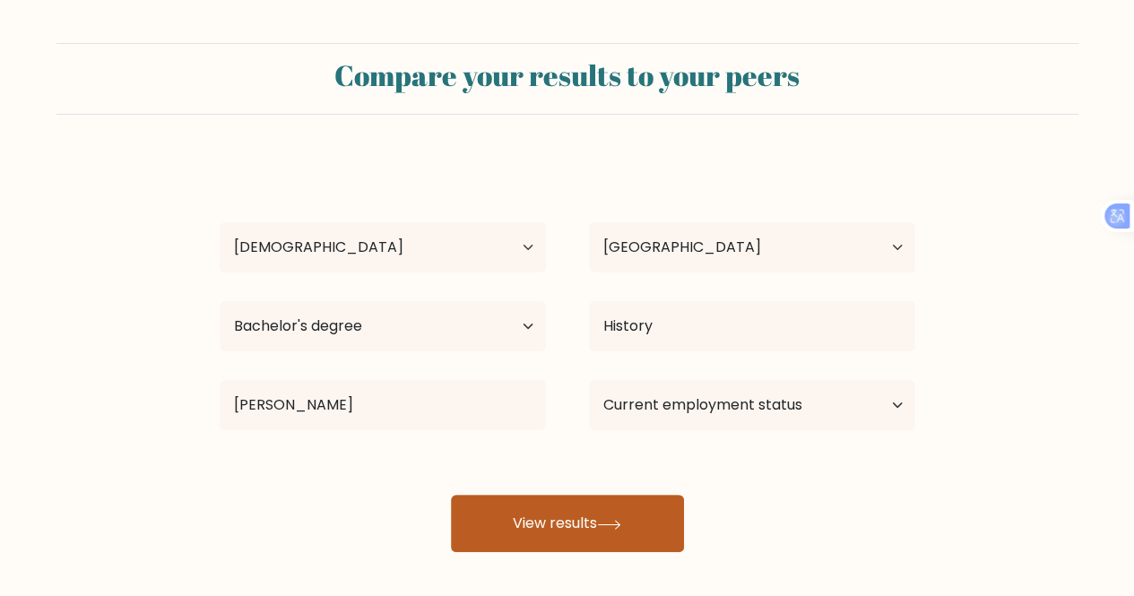
click at [574, 525] on button "View results" at bounding box center [567, 523] width 233 height 57
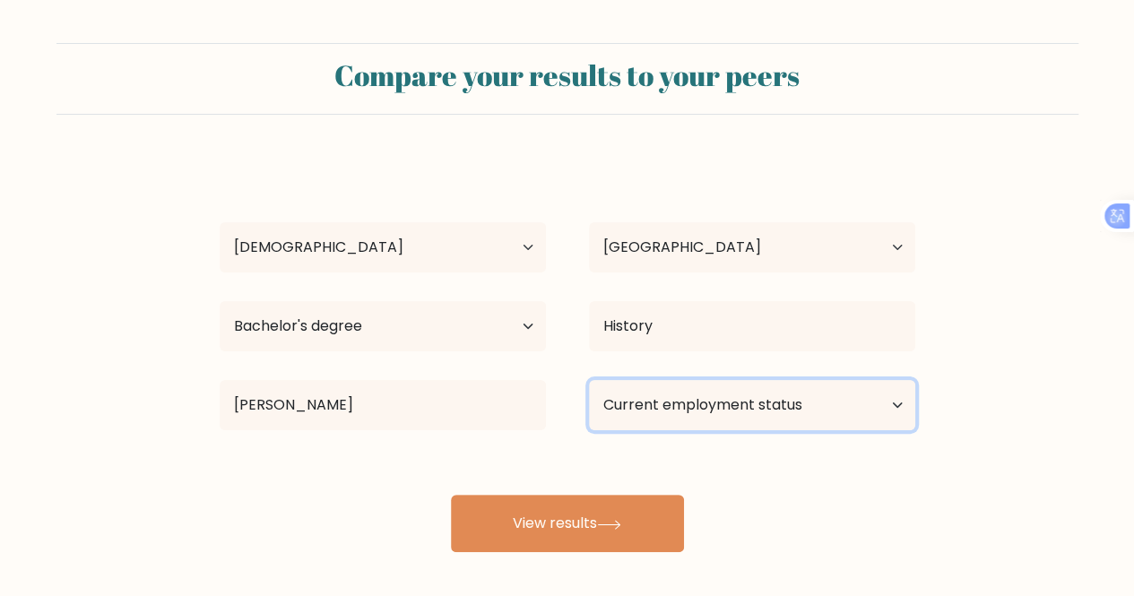
click at [656, 397] on select "Current employment status Employed Student Retired Other / prefer not to answer" at bounding box center [752, 405] width 326 height 50
select select "other"
click at [589, 380] on select "Current employment status Employed Student Retired Other / prefer not to answer" at bounding box center [752, 405] width 326 height 50
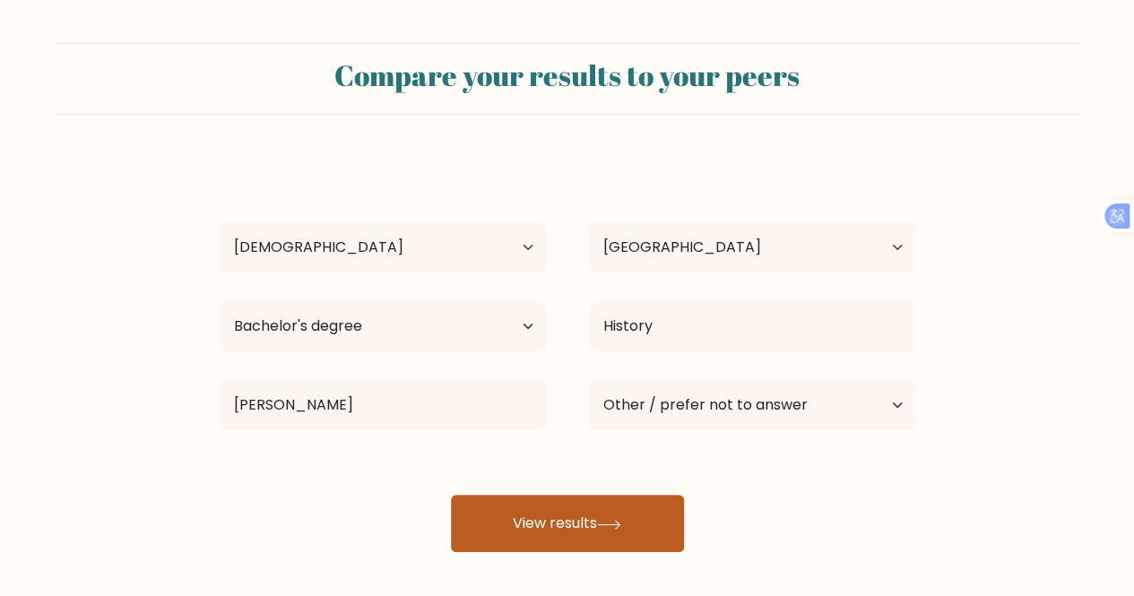
click at [593, 514] on button "View results" at bounding box center [567, 523] width 233 height 57
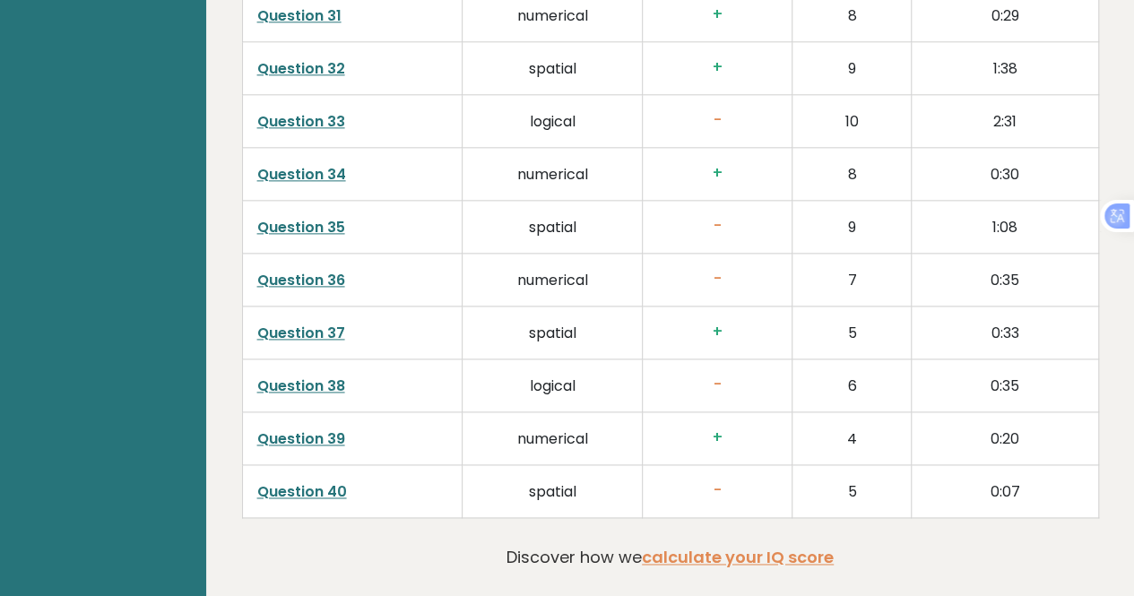
scroll to position [4595, 0]
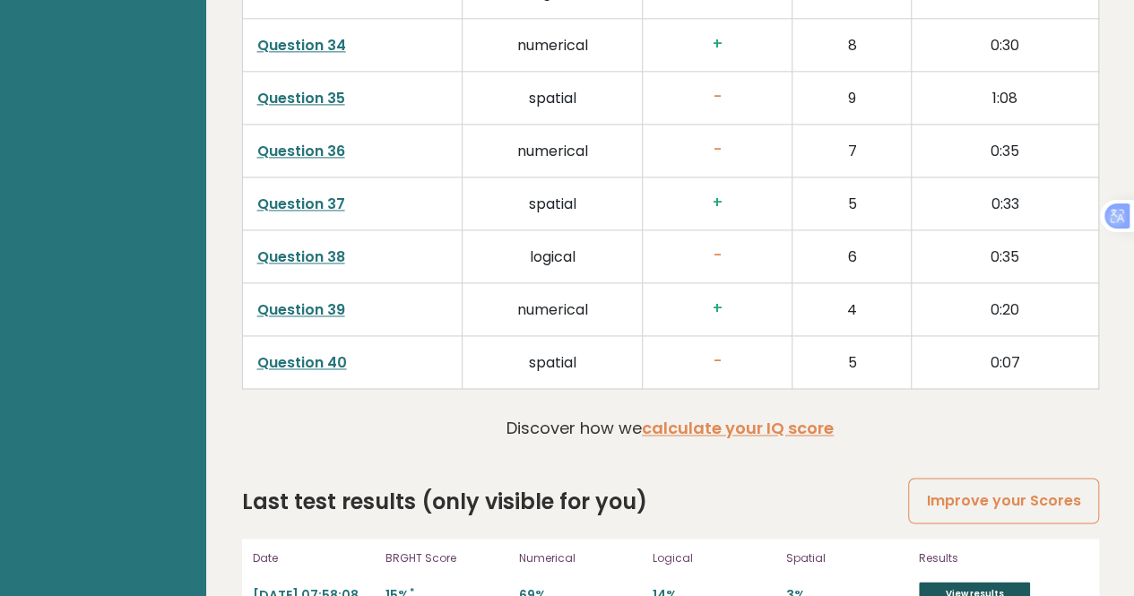
click at [947, 582] on link "View results" at bounding box center [974, 593] width 111 height 23
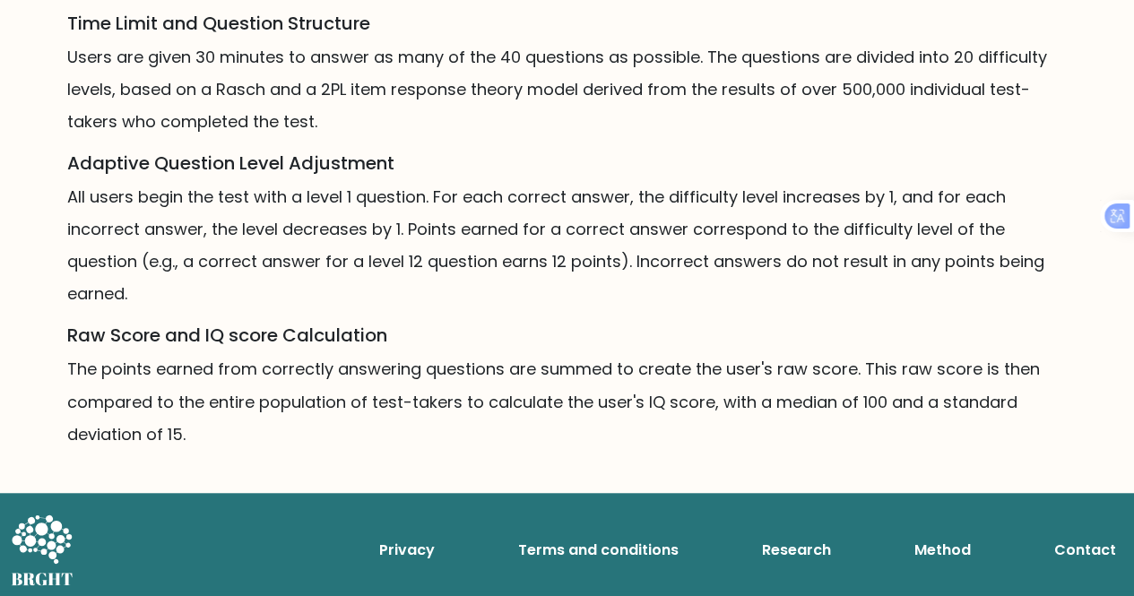
scroll to position [1317, 0]
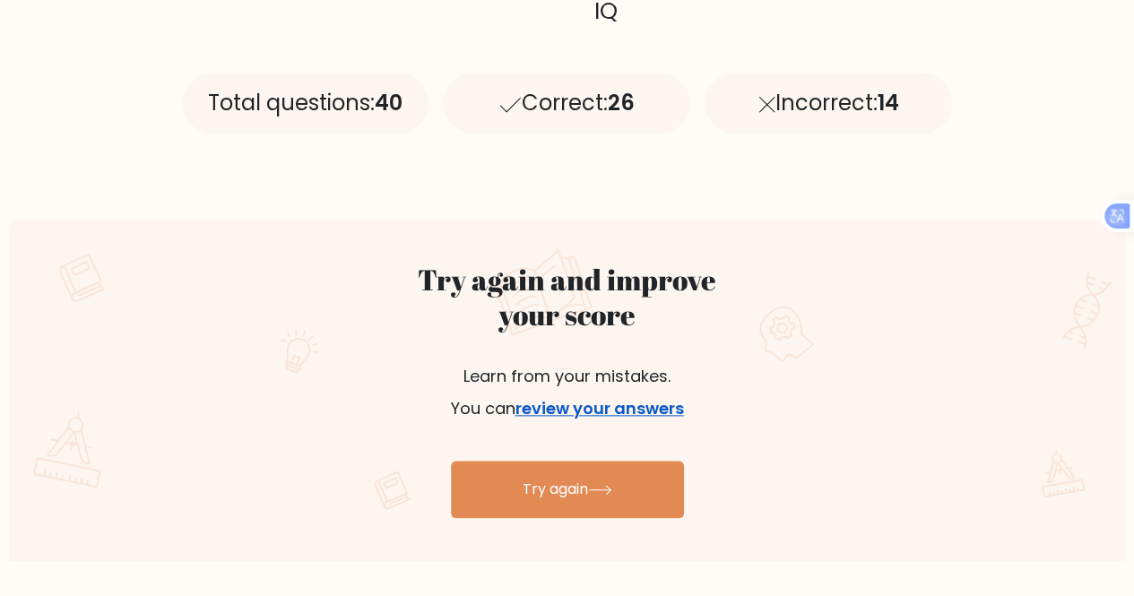
scroll to position [807, 0]
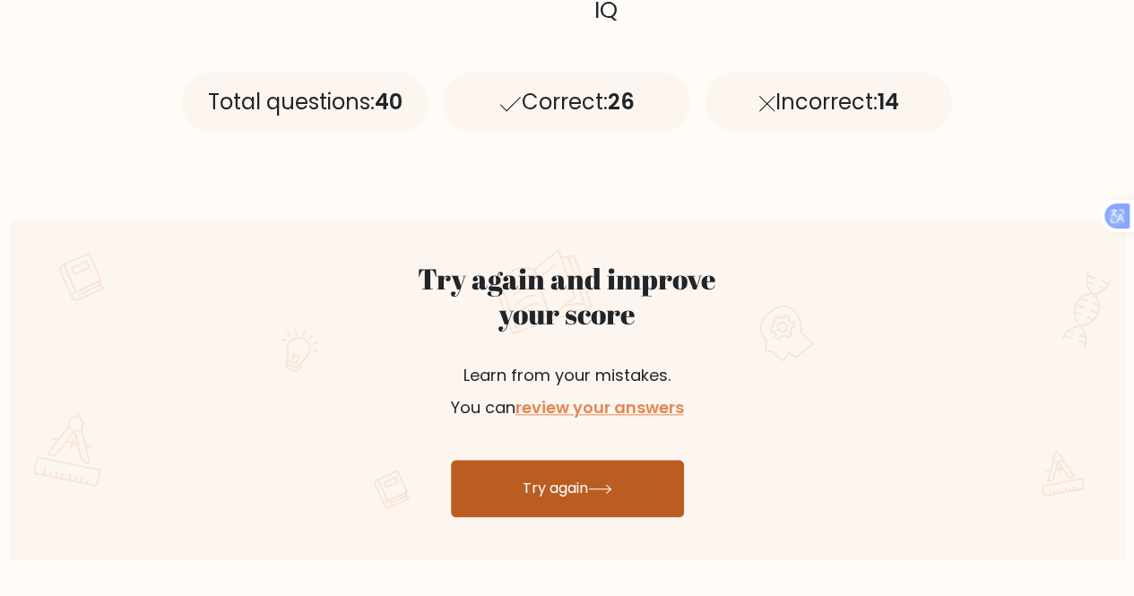
click at [565, 482] on link "Try again" at bounding box center [567, 488] width 233 height 57
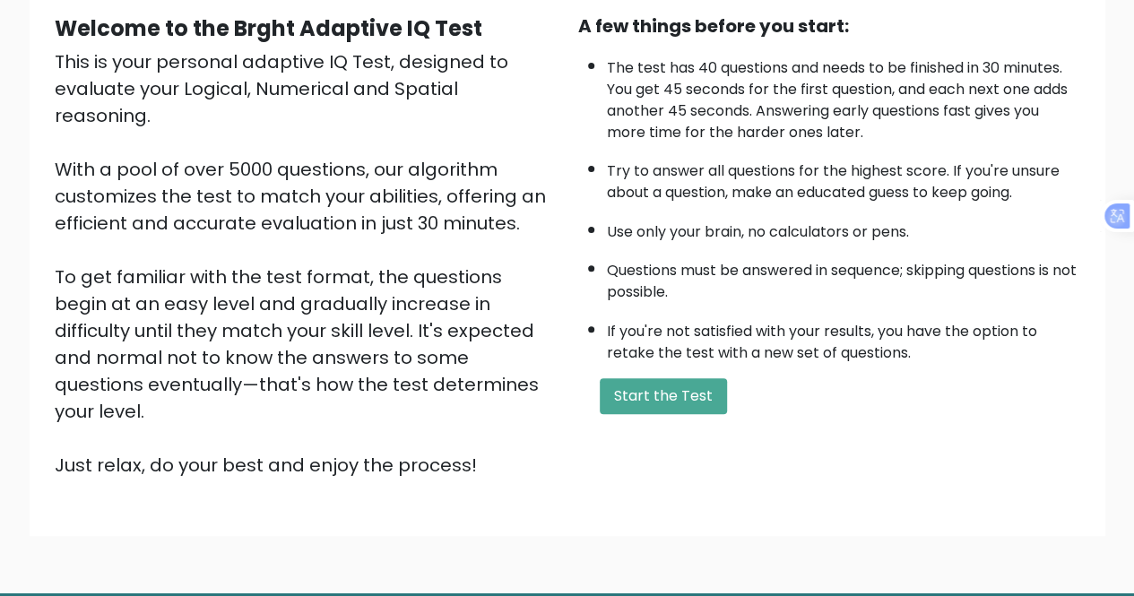
scroll to position [179, 0]
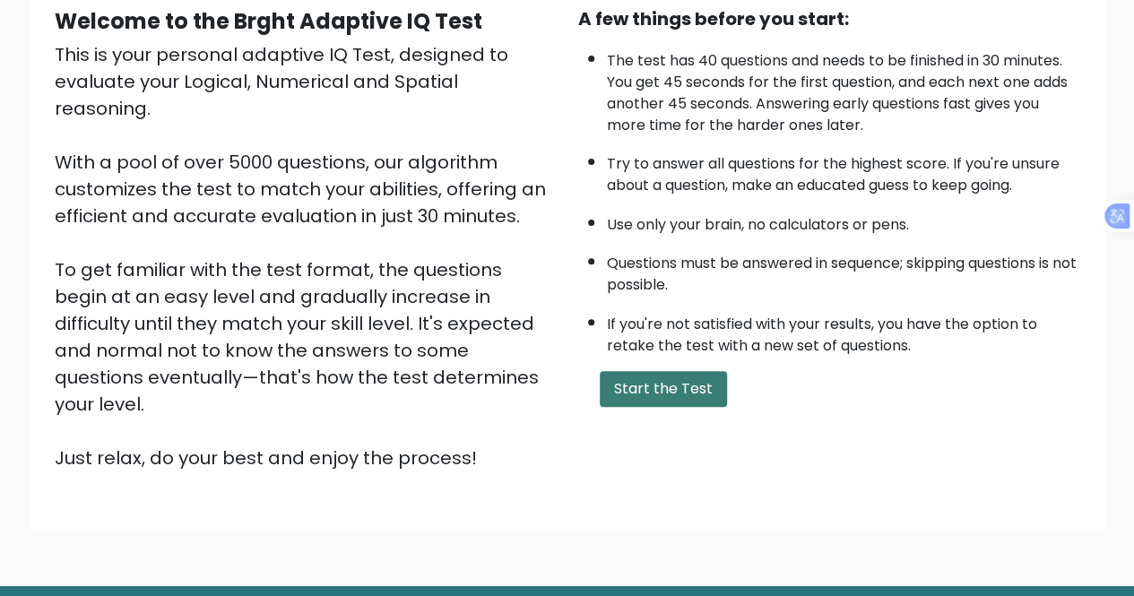
click at [637, 385] on button "Start the Test" at bounding box center [663, 389] width 127 height 36
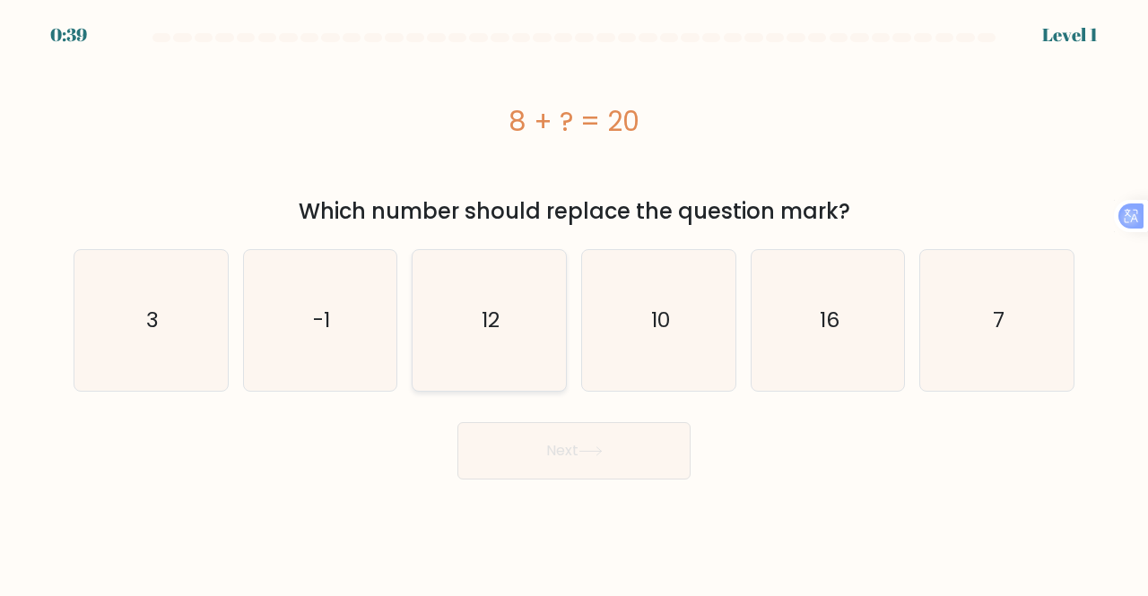
click at [490, 320] on text "12" at bounding box center [491, 321] width 18 height 30
click at [574, 303] on input "c. 12" at bounding box center [574, 301] width 1 height 4
radio input "true"
click at [535, 458] on button "Next" at bounding box center [573, 450] width 233 height 57
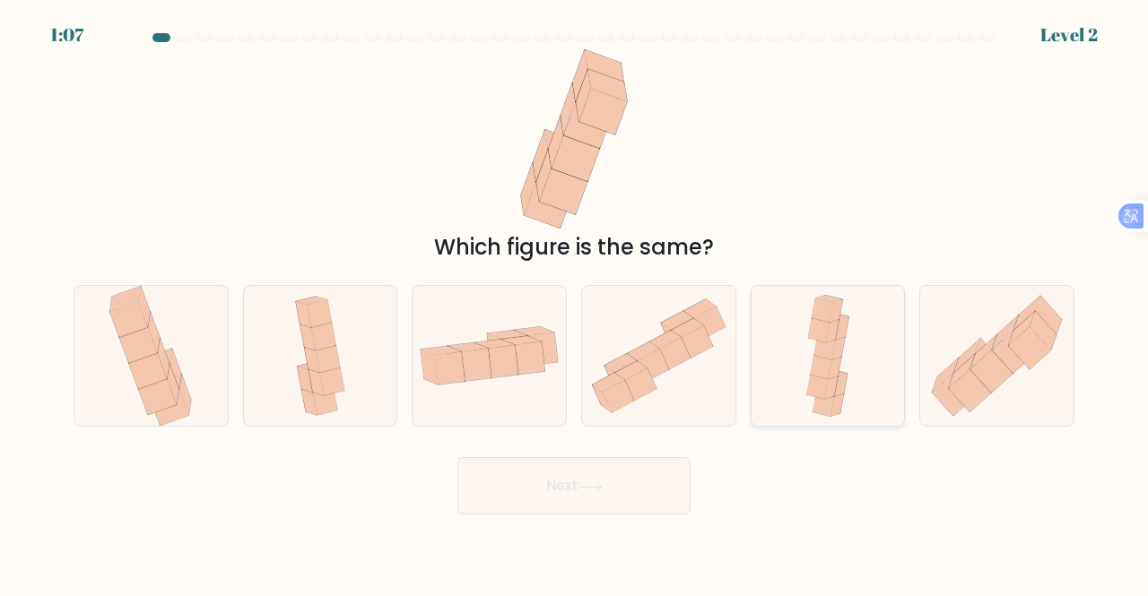
click at [796, 374] on div at bounding box center [828, 356] width 155 height 143
click at [575, 303] on input "e." at bounding box center [574, 301] width 1 height 4
radio input "true"
click at [558, 482] on button "Next" at bounding box center [573, 485] width 233 height 57
click at [551, 489] on button "Next" at bounding box center [573, 485] width 233 height 57
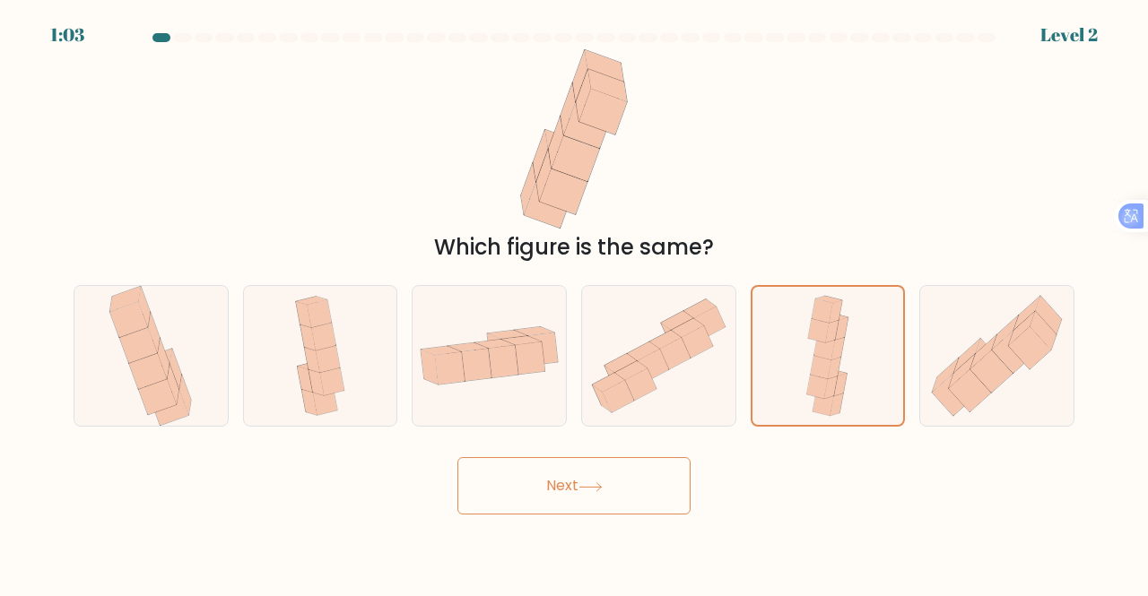
click at [558, 482] on button "Next" at bounding box center [573, 485] width 233 height 57
click at [569, 478] on button "Next" at bounding box center [573, 485] width 233 height 57
click at [589, 486] on icon at bounding box center [590, 487] width 24 height 10
click at [590, 486] on icon at bounding box center [590, 487] width 24 height 10
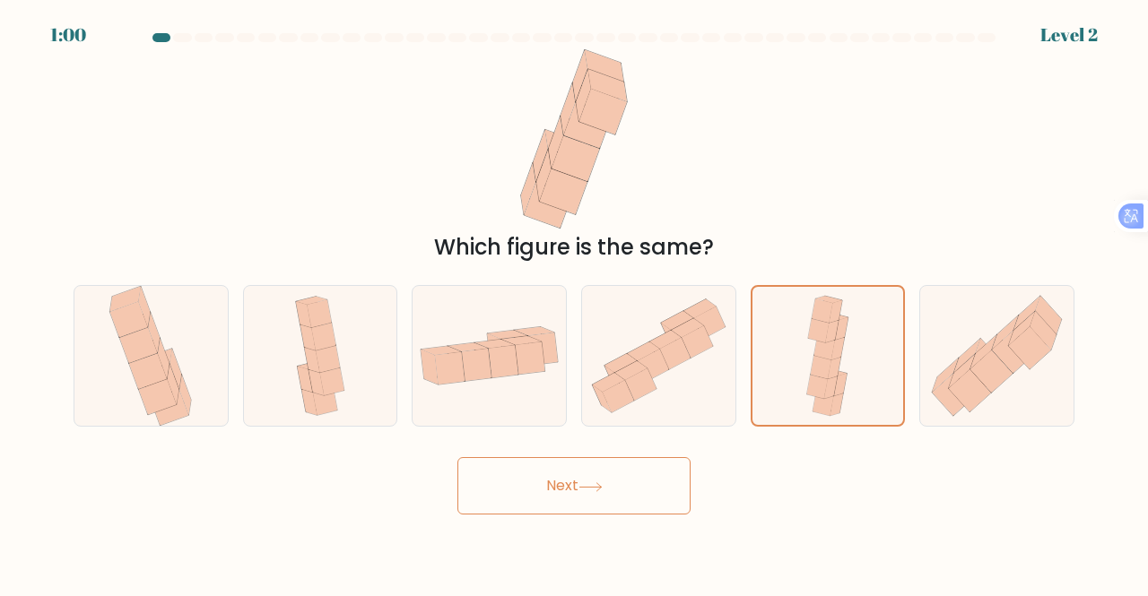
click at [585, 482] on button "Next" at bounding box center [573, 485] width 233 height 57
click at [570, 483] on button "Next" at bounding box center [573, 485] width 233 height 57
click at [569, 483] on button "Next" at bounding box center [573, 485] width 233 height 57
click at [567, 484] on button "Next" at bounding box center [573, 485] width 233 height 57
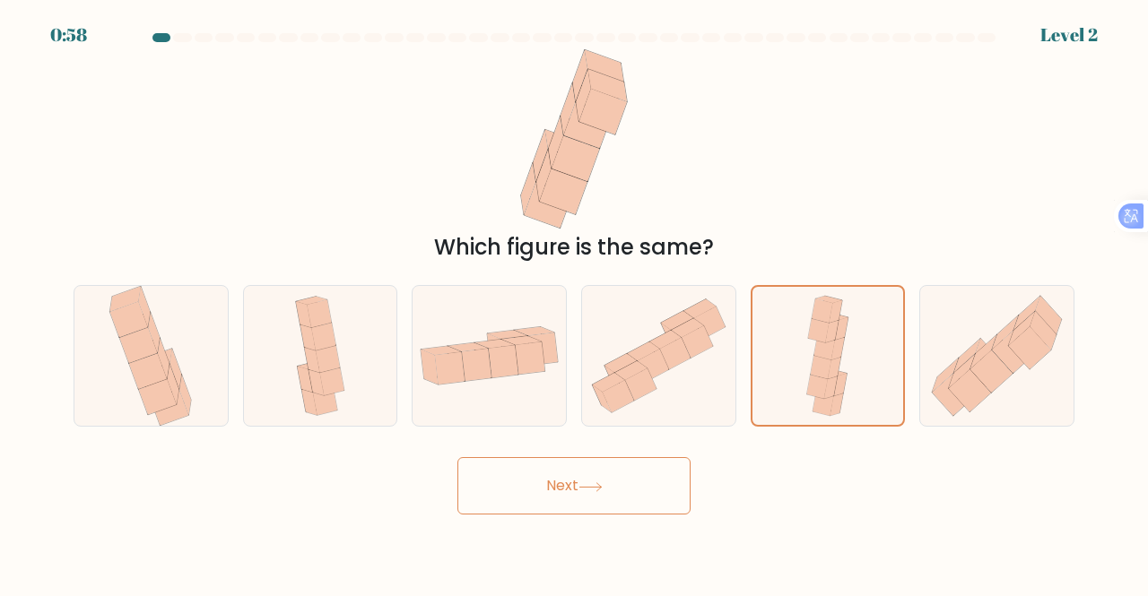
click at [567, 484] on button "Next" at bounding box center [573, 485] width 233 height 57
click at [566, 484] on button "Next" at bounding box center [573, 485] width 233 height 57
click at [457, 457] on button "Next" at bounding box center [573, 485] width 233 height 57
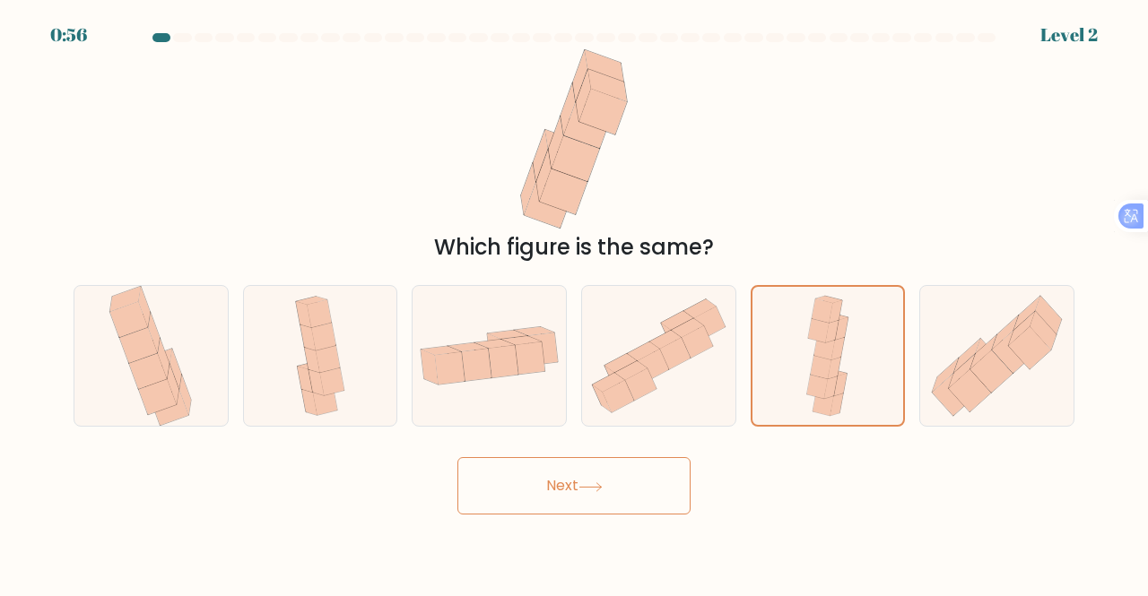
click at [457, 457] on button "Next" at bounding box center [573, 485] width 233 height 57
click at [565, 482] on button "Next" at bounding box center [573, 485] width 233 height 57
click at [556, 489] on button "Next" at bounding box center [573, 485] width 233 height 57
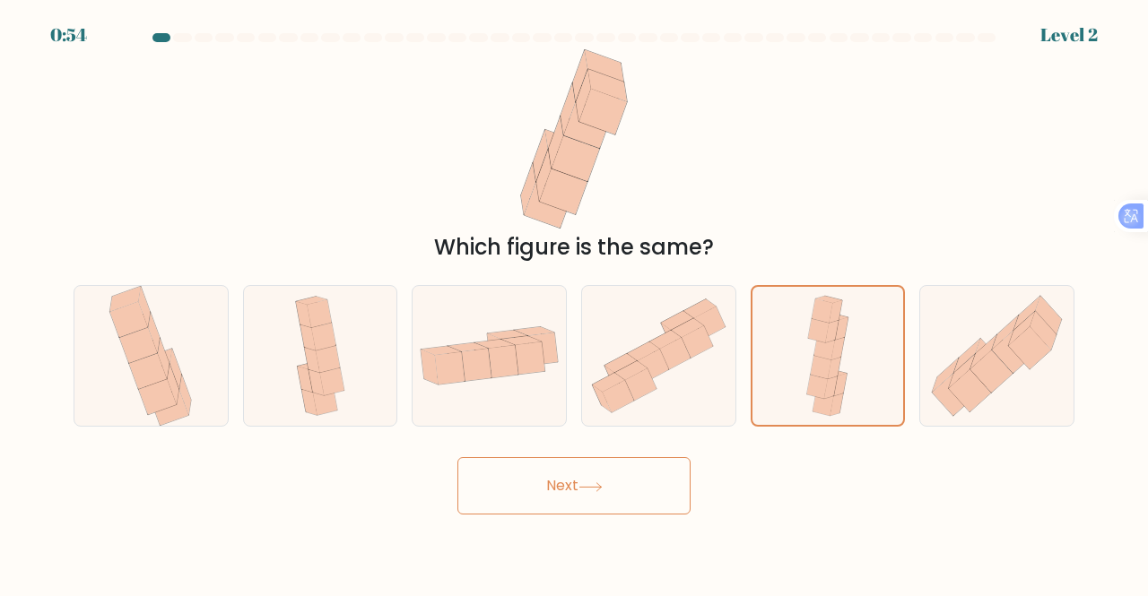
click at [555, 489] on button "Next" at bounding box center [573, 485] width 233 height 57
click at [554, 488] on button "Next" at bounding box center [573, 485] width 233 height 57
click at [555, 488] on button "Next" at bounding box center [573, 485] width 233 height 57
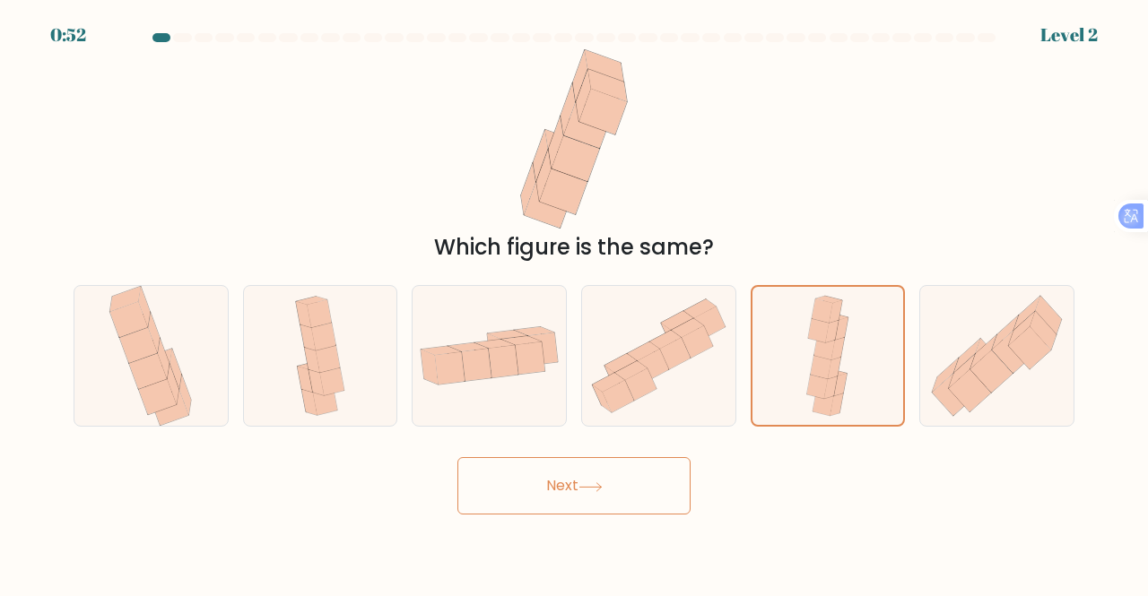
click at [555, 486] on button "Next" at bounding box center [573, 485] width 233 height 57
click at [569, 480] on button "Next" at bounding box center [573, 485] width 233 height 57
click at [602, 483] on icon at bounding box center [590, 487] width 24 height 10
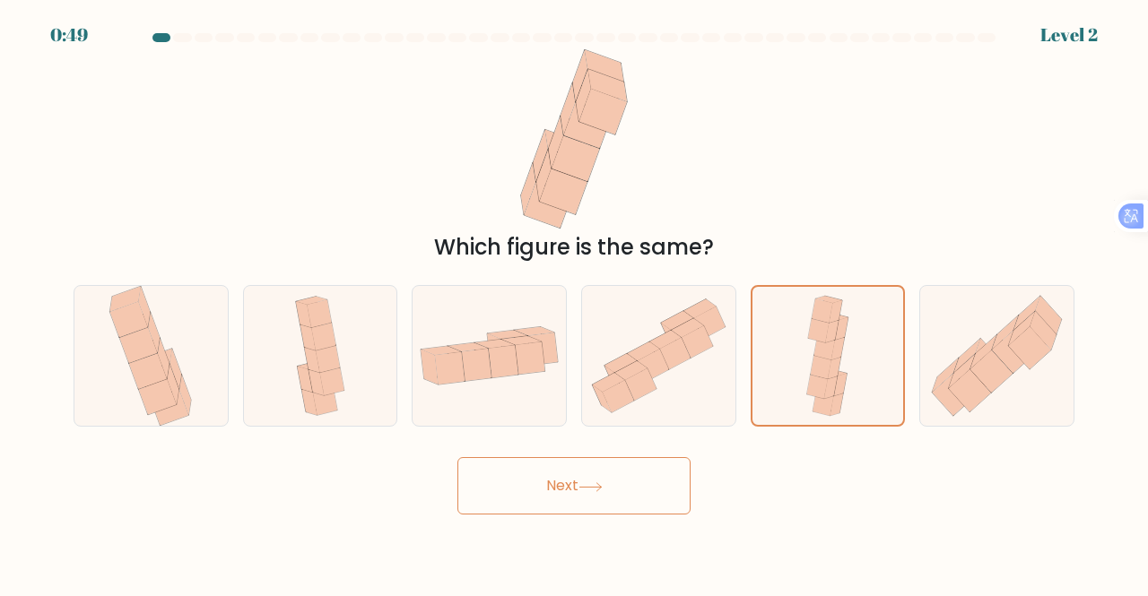
click at [602, 485] on icon at bounding box center [590, 487] width 24 height 10
click at [564, 492] on button "Next" at bounding box center [573, 485] width 233 height 57
